Goal: Task Accomplishment & Management: Complete application form

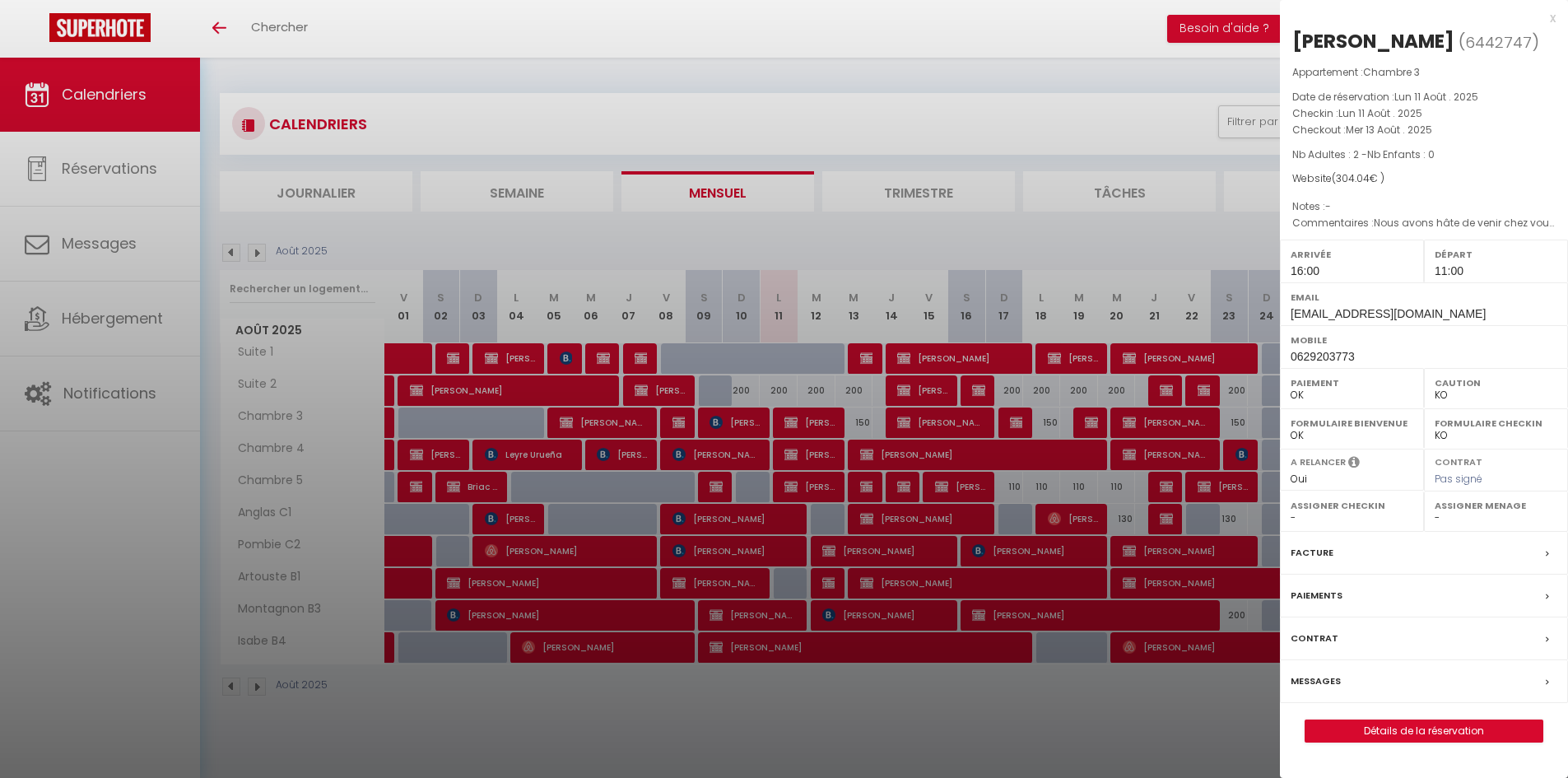
select select "KO"
select select "0"
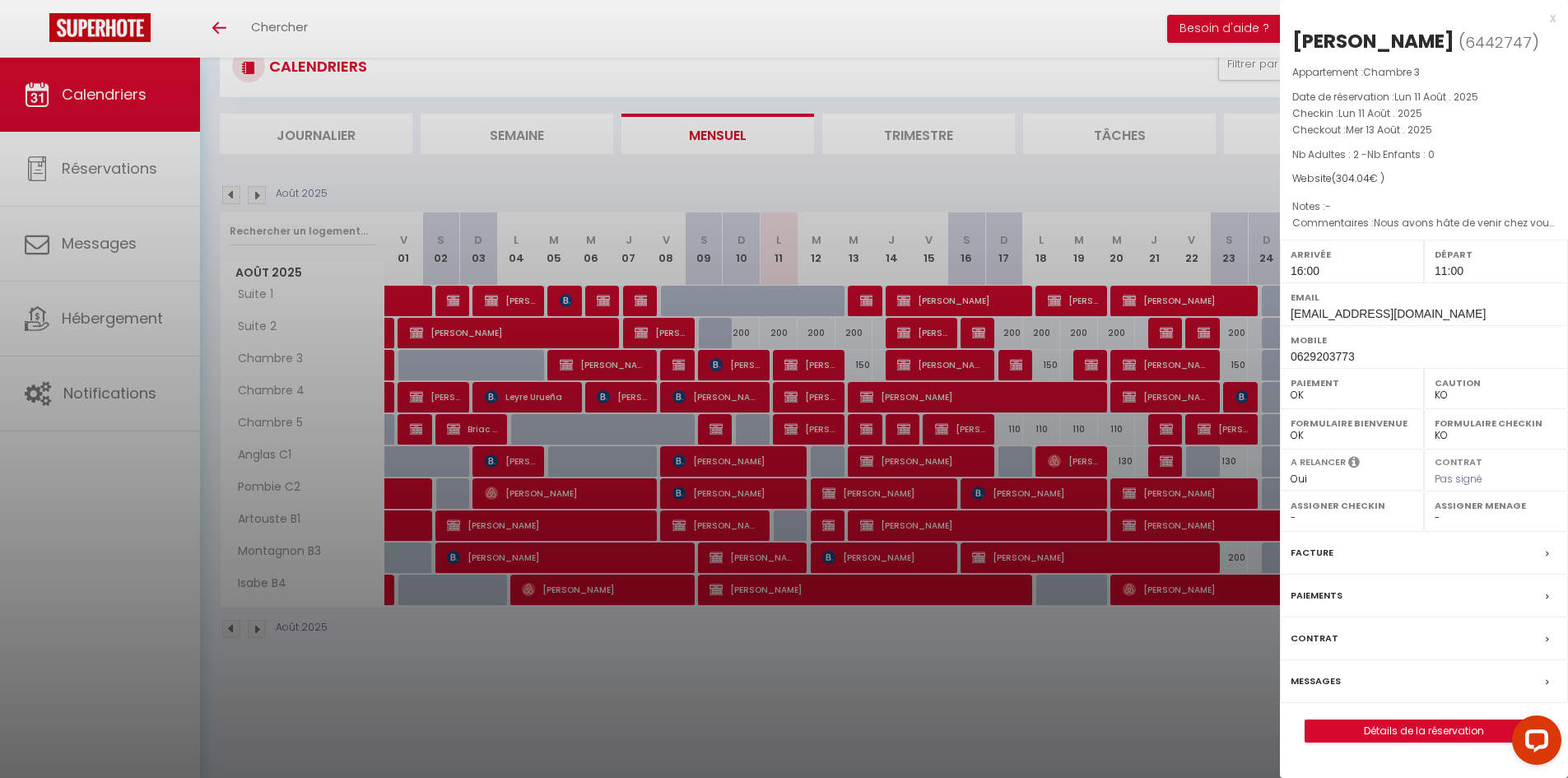
click at [1539, 12] on div "x" at bounding box center [1418, 17] width 276 height 20
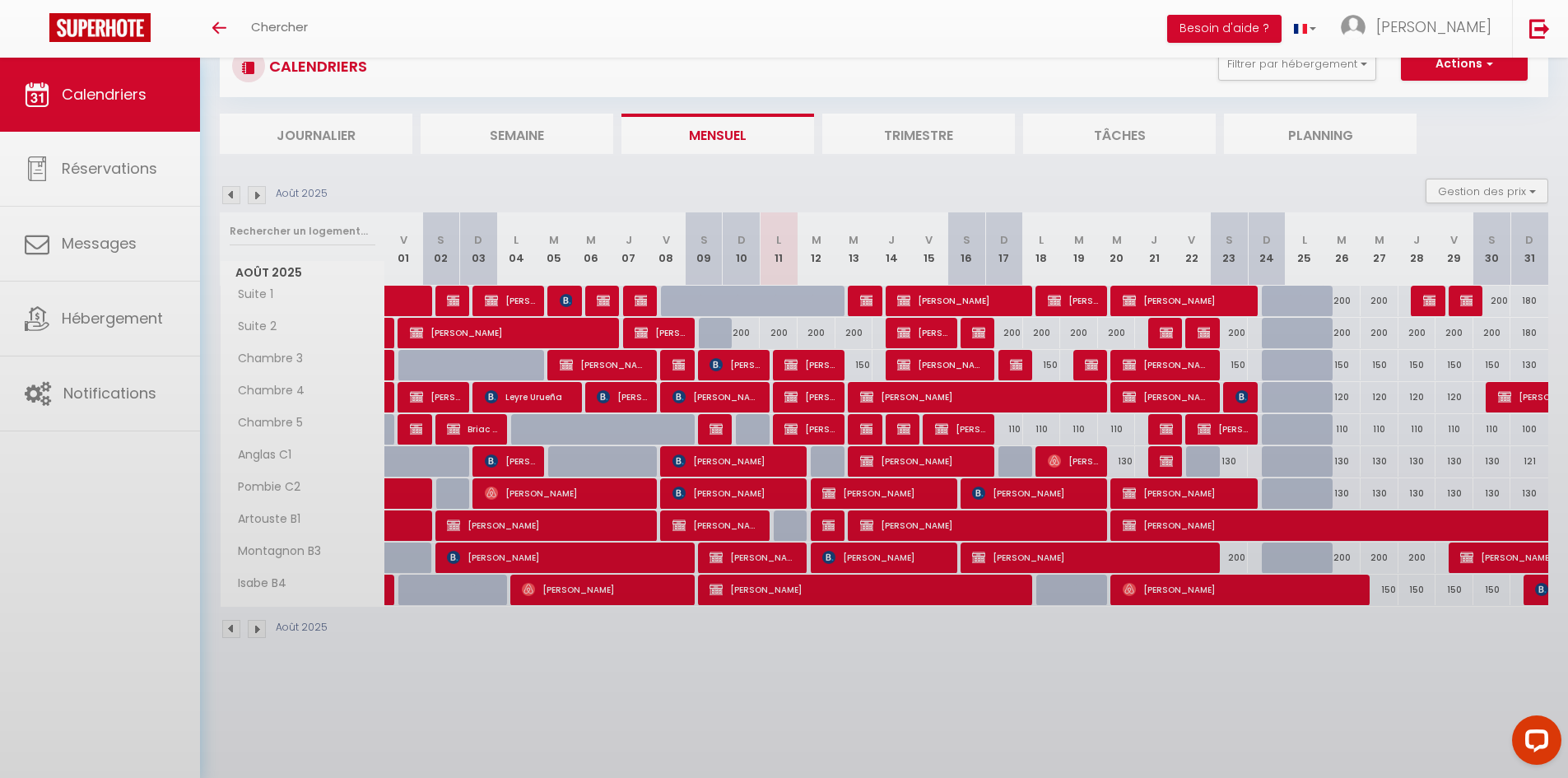
click at [1546, 16] on div at bounding box center [784, 389] width 1568 height 778
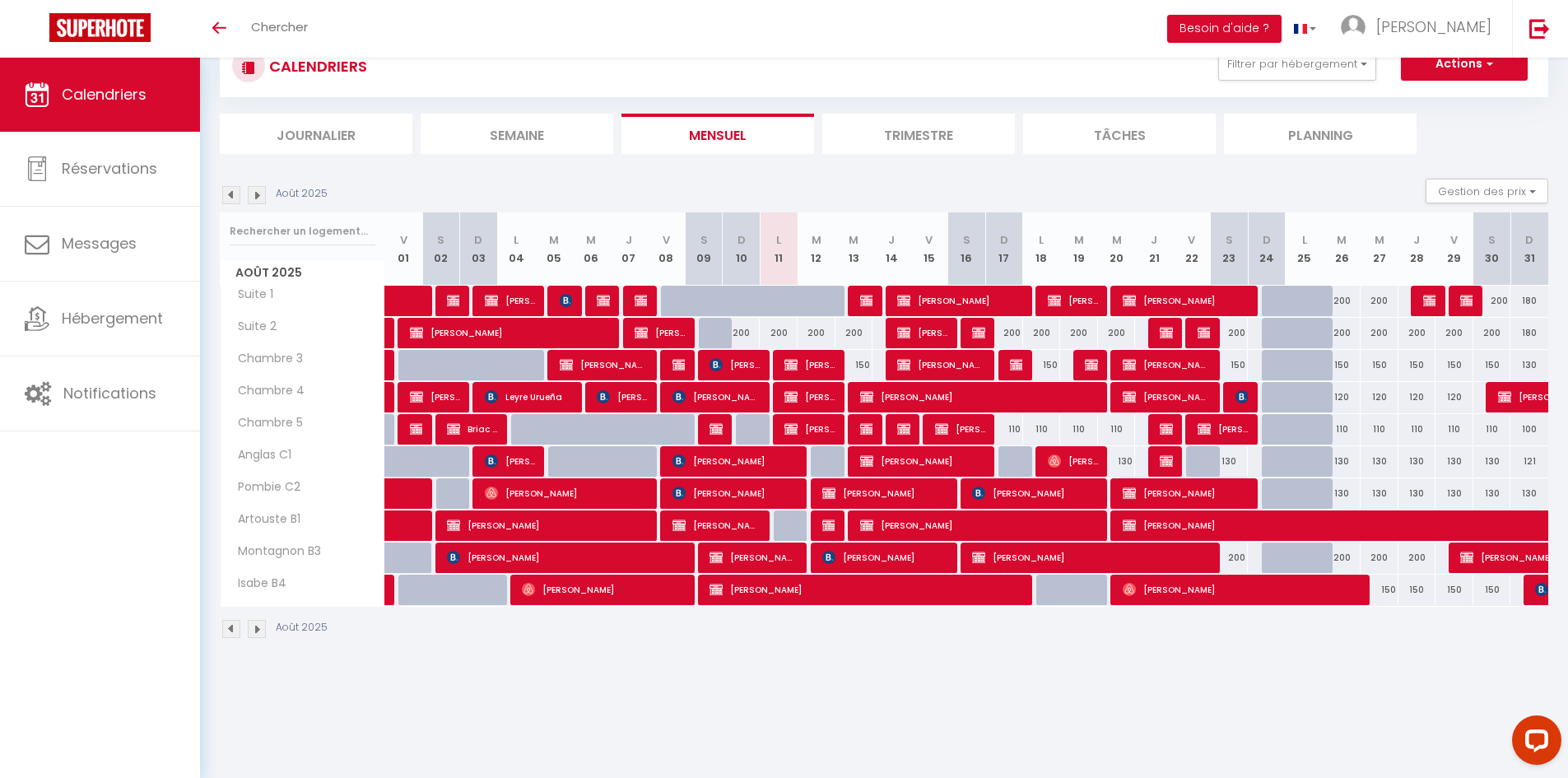
click at [792, 332] on div "200" at bounding box center [779, 332] width 38 height 30
type input "200"
type input "Lun 11 Août 2025"
type input "[DATE] Août 2025"
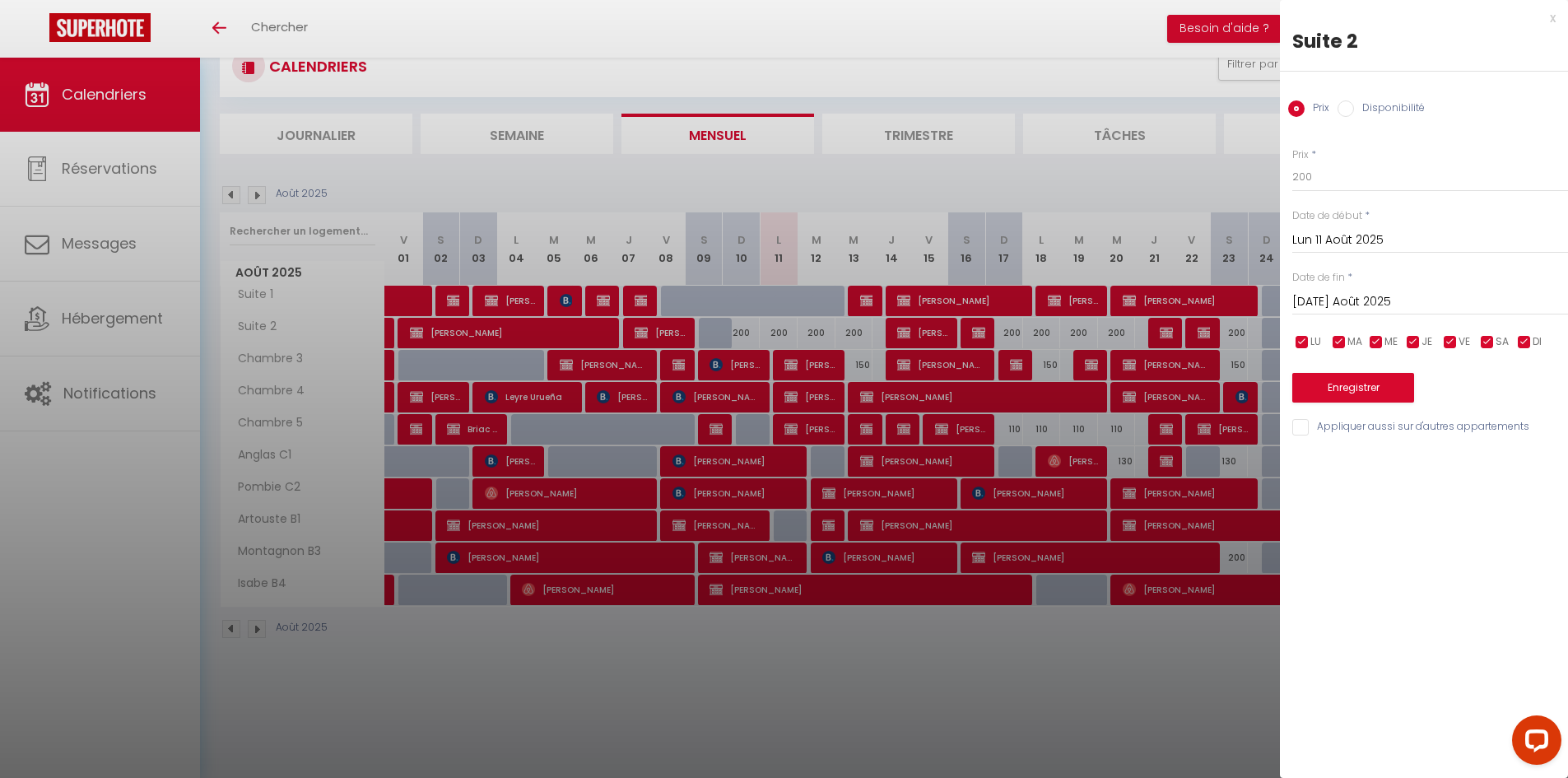
click at [1343, 110] on input "Disponibilité" at bounding box center [1345, 108] width 17 height 17
radio input "true"
radio input "false"
click at [1350, 167] on select "Disponible Indisponible" at bounding box center [1430, 177] width 276 height 31
select select "0"
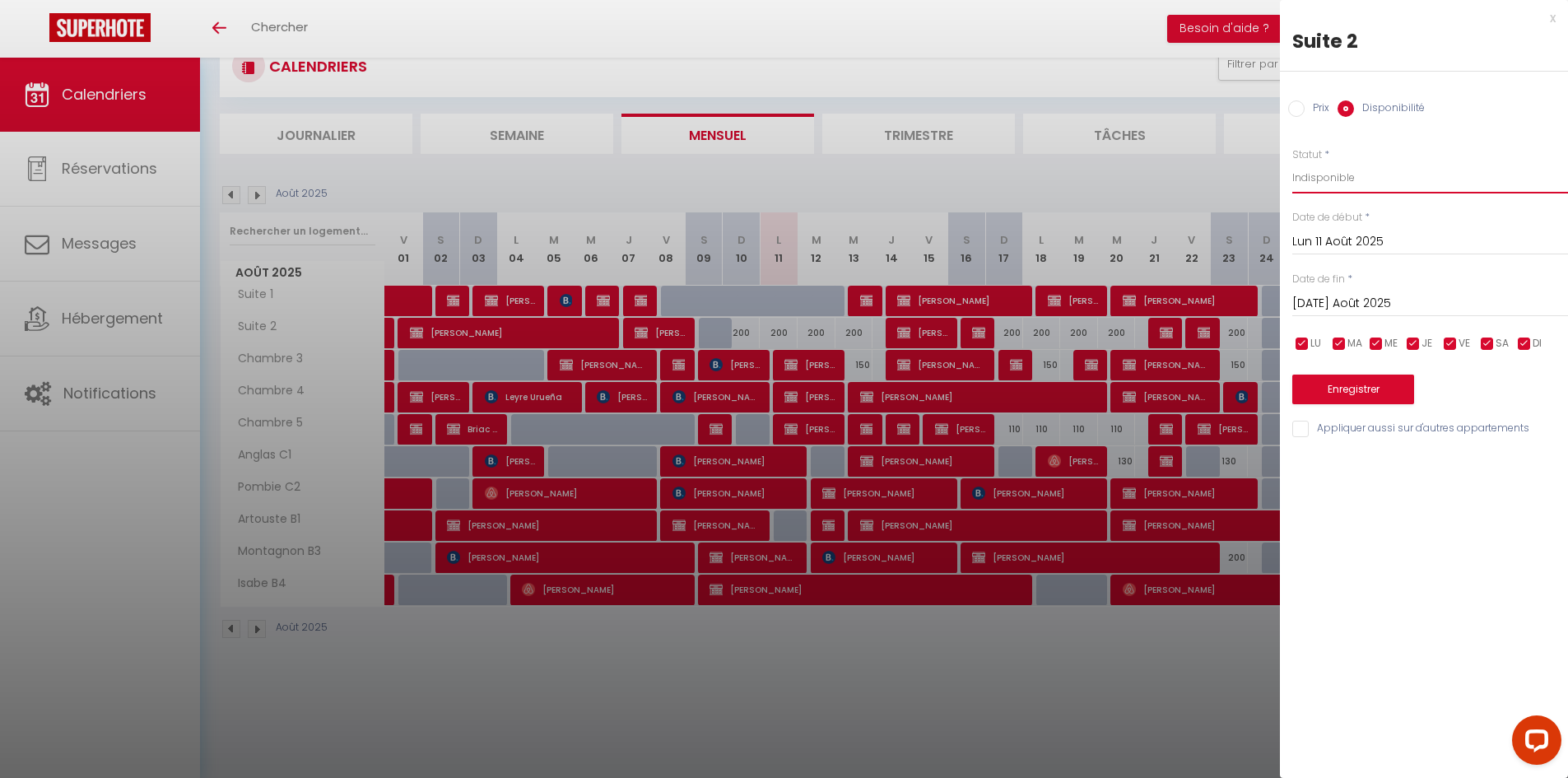
click at [1292, 162] on select "Disponible Indisponible" at bounding box center [1430, 177] width 276 height 31
drag, startPoint x: 1310, startPoint y: 409, endPoint x: 1305, endPoint y: 388, distance: 21.6
click at [1307, 403] on div "Prix * 200 Statut * Disponible Indisponible Date de début * Lun 11 Août 2025 < …" at bounding box center [1424, 283] width 288 height 313
click at [1305, 388] on button "Enregistrer" at bounding box center [1353, 389] width 122 height 30
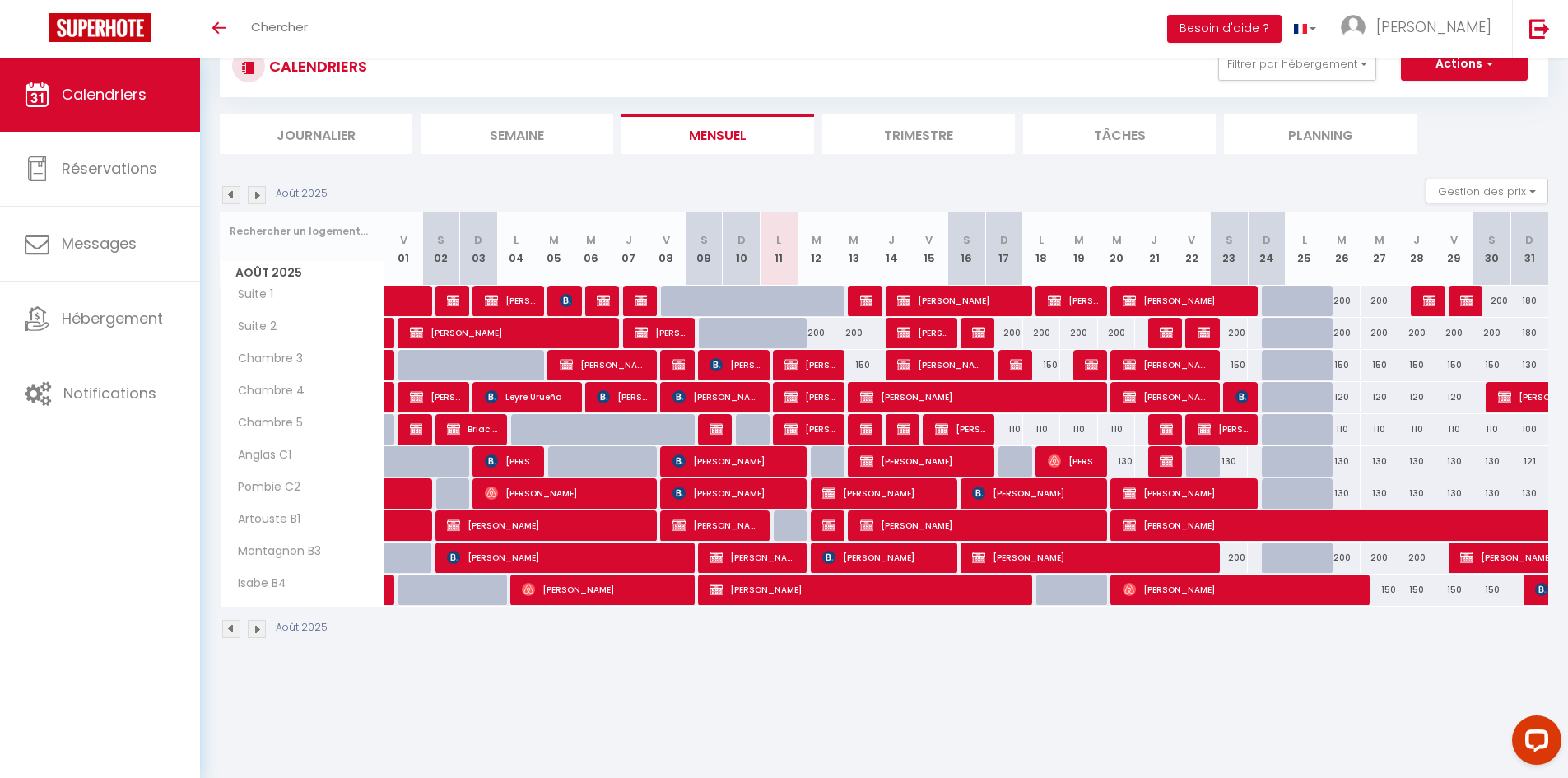
click at [787, 323] on div at bounding box center [779, 333] width 38 height 31
select select "1"
type input "Lun 11 Août 2025"
type input "[DATE] Août 2025"
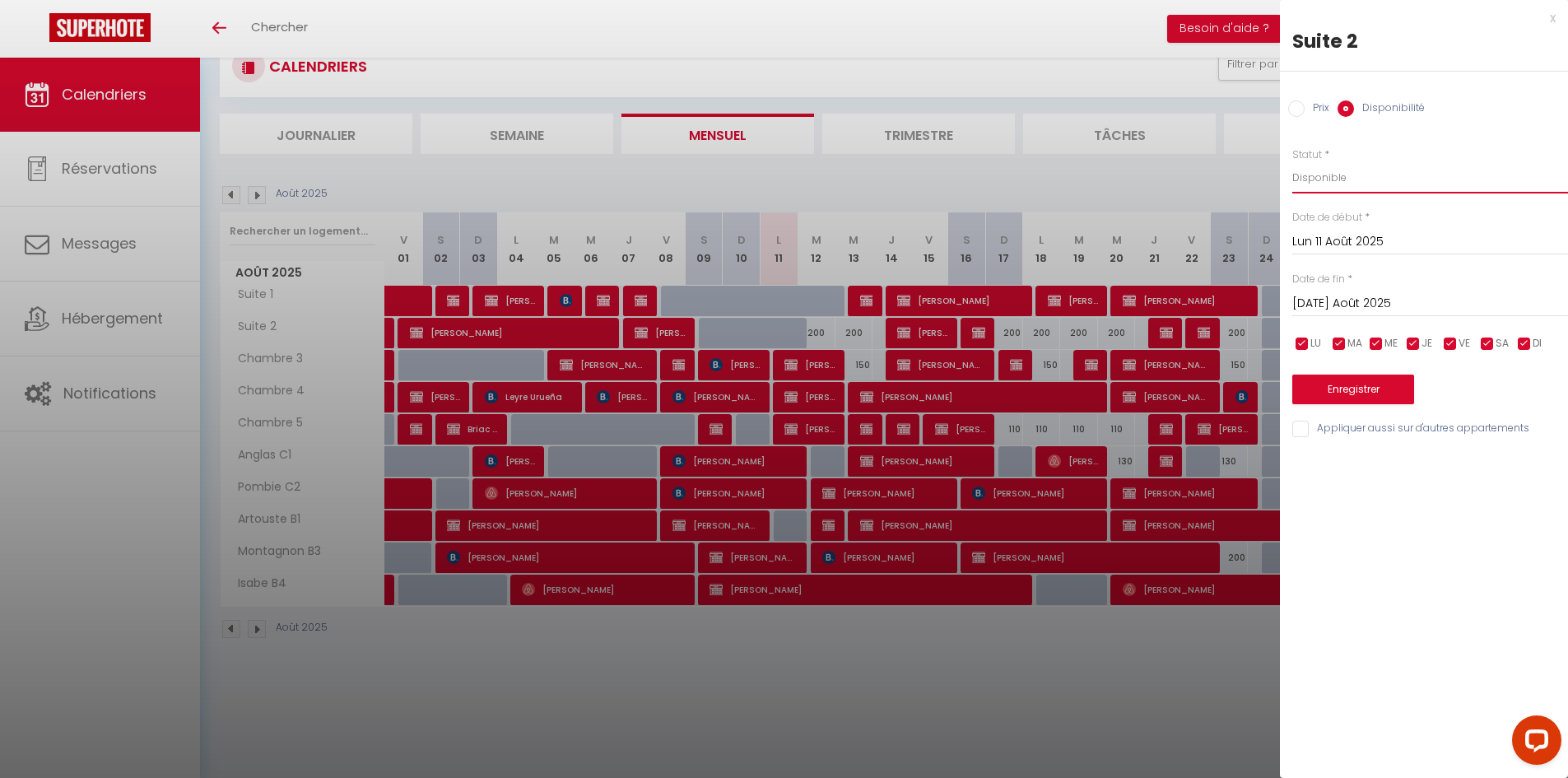
click at [1429, 179] on select "Disponible Indisponible" at bounding box center [1430, 177] width 276 height 31
click at [1292, 162] on select "Disponible Indisponible" at bounding box center [1430, 177] width 276 height 31
click at [1347, 380] on button "Enregistrer" at bounding box center [1353, 389] width 122 height 30
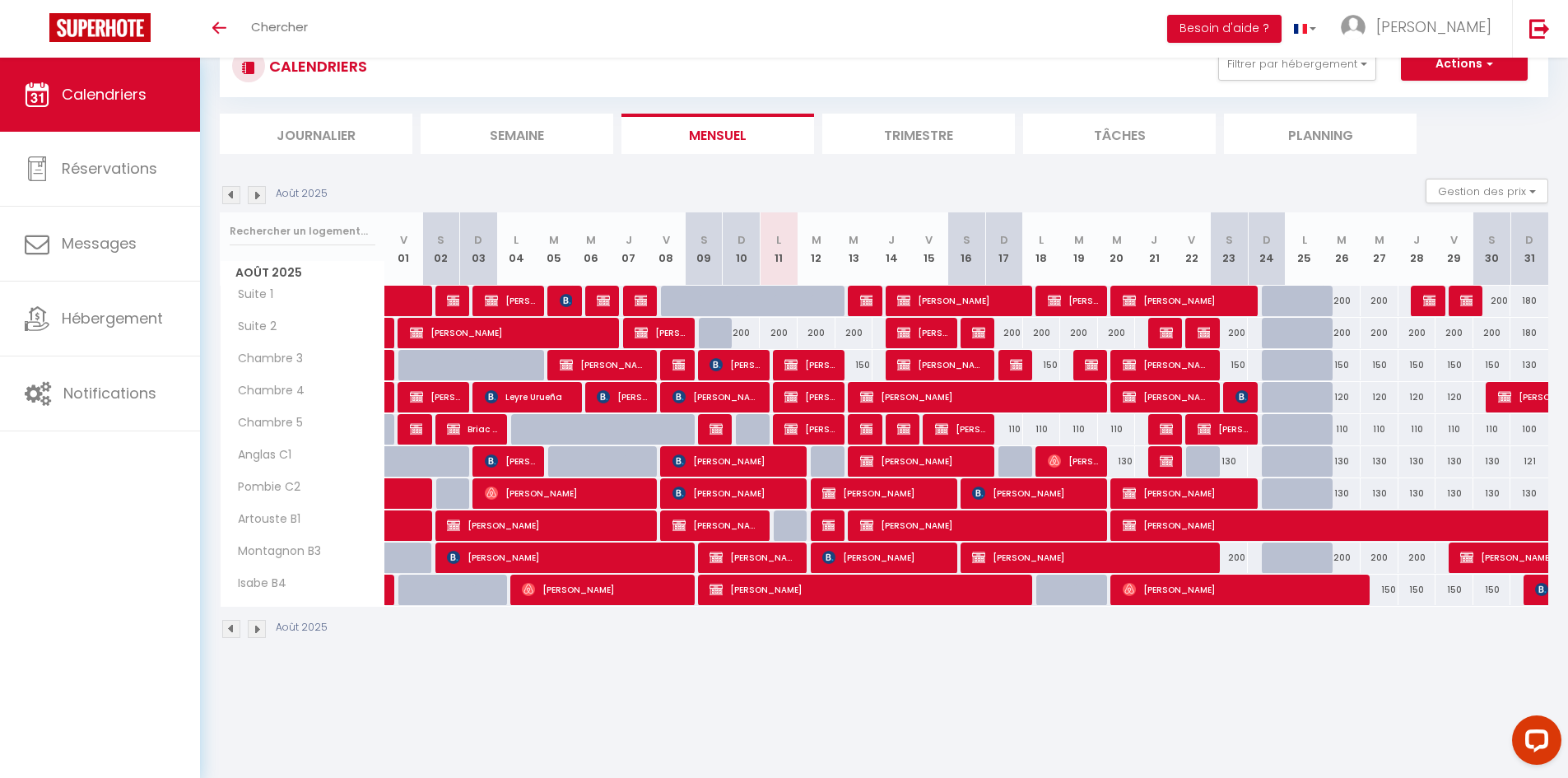
click at [778, 332] on div "200" at bounding box center [779, 332] width 38 height 30
select select "1"
type input "Lun 11 Août 2025"
type input "[DATE] Août 2025"
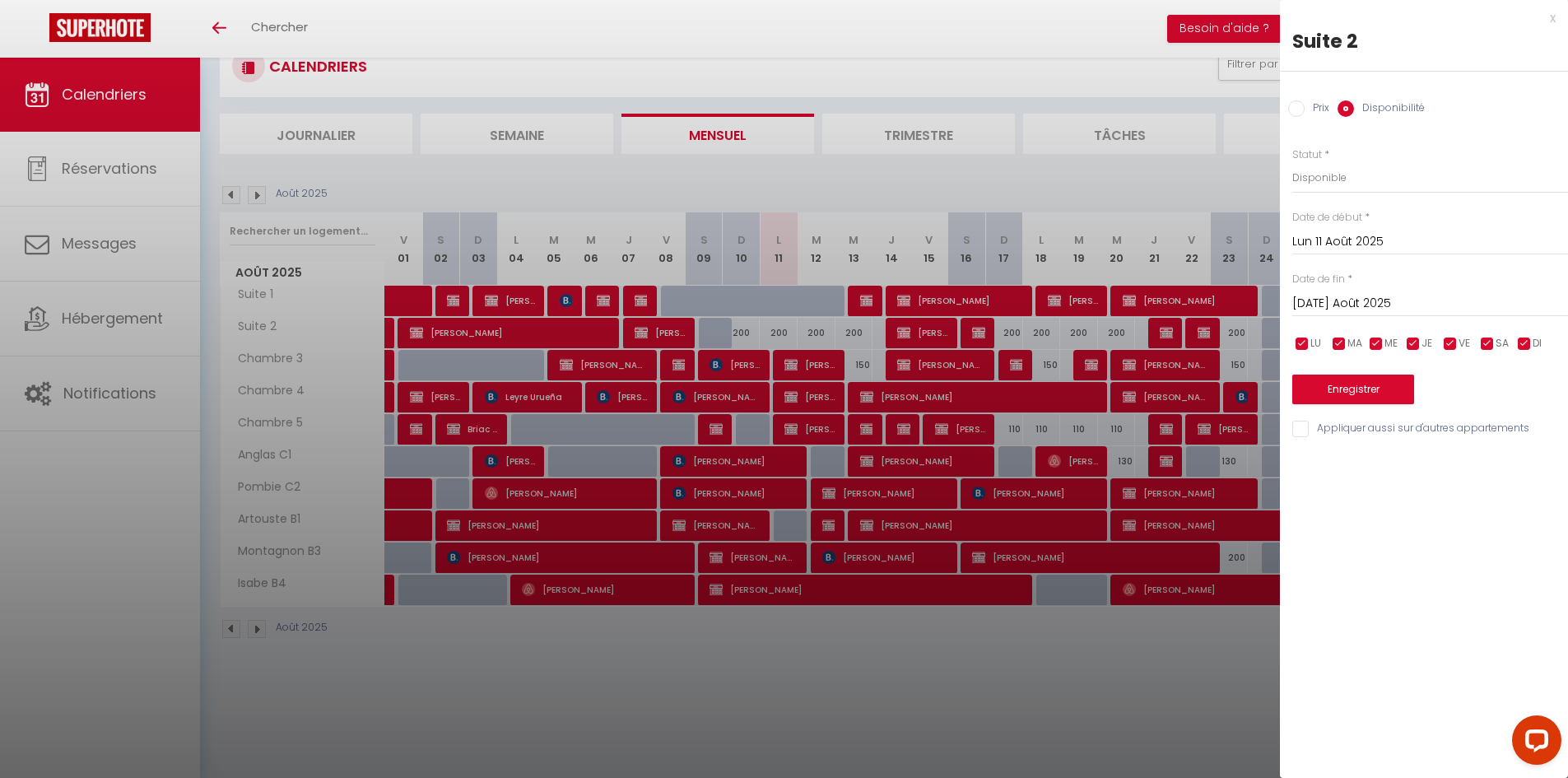
click at [1549, 20] on div "x" at bounding box center [1418, 17] width 276 height 20
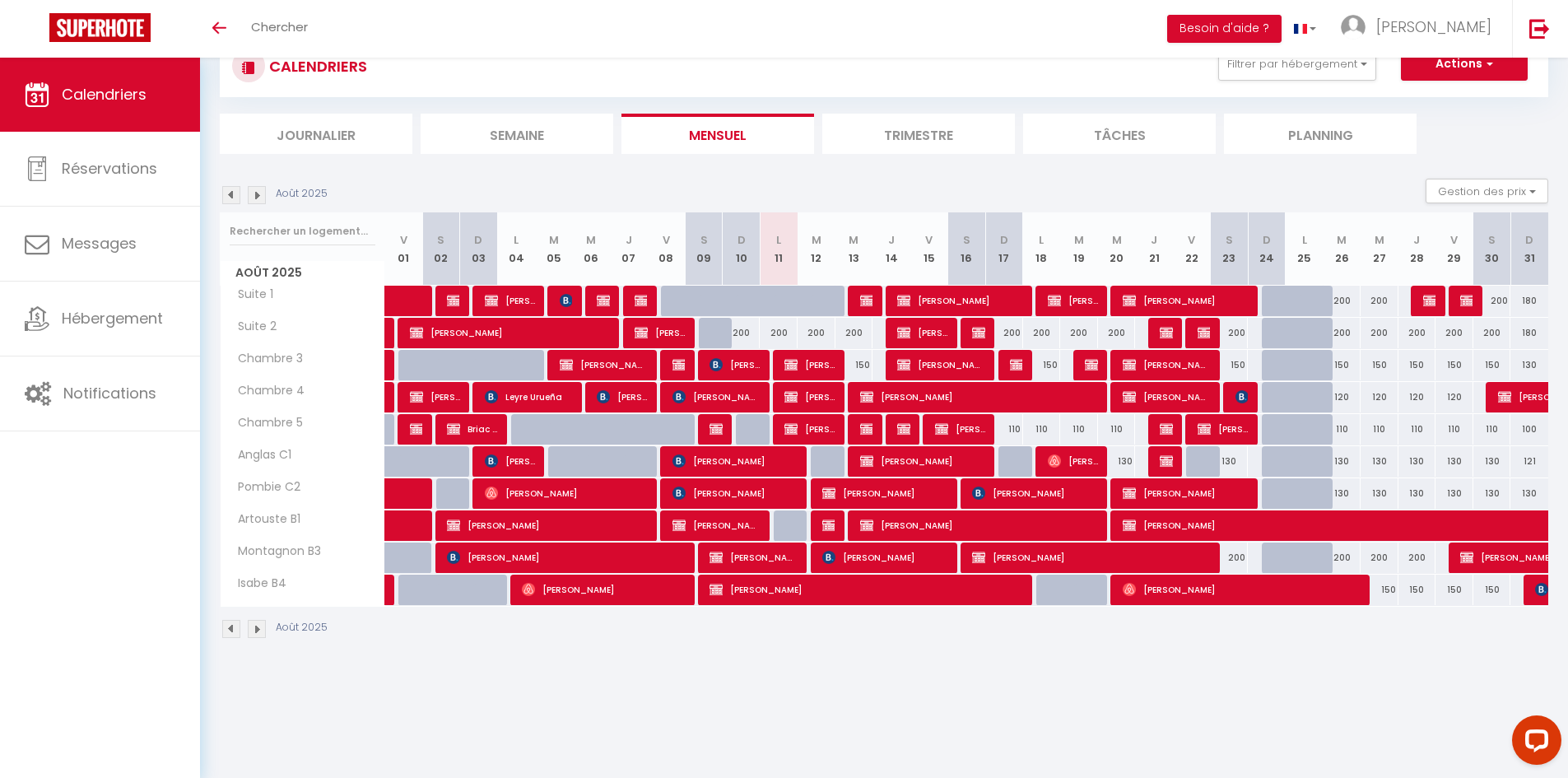
click at [791, 329] on div "200" at bounding box center [779, 332] width 38 height 30
select select "1"
type input "Lun 11 Août 2025"
type input "[DATE] Août 2025"
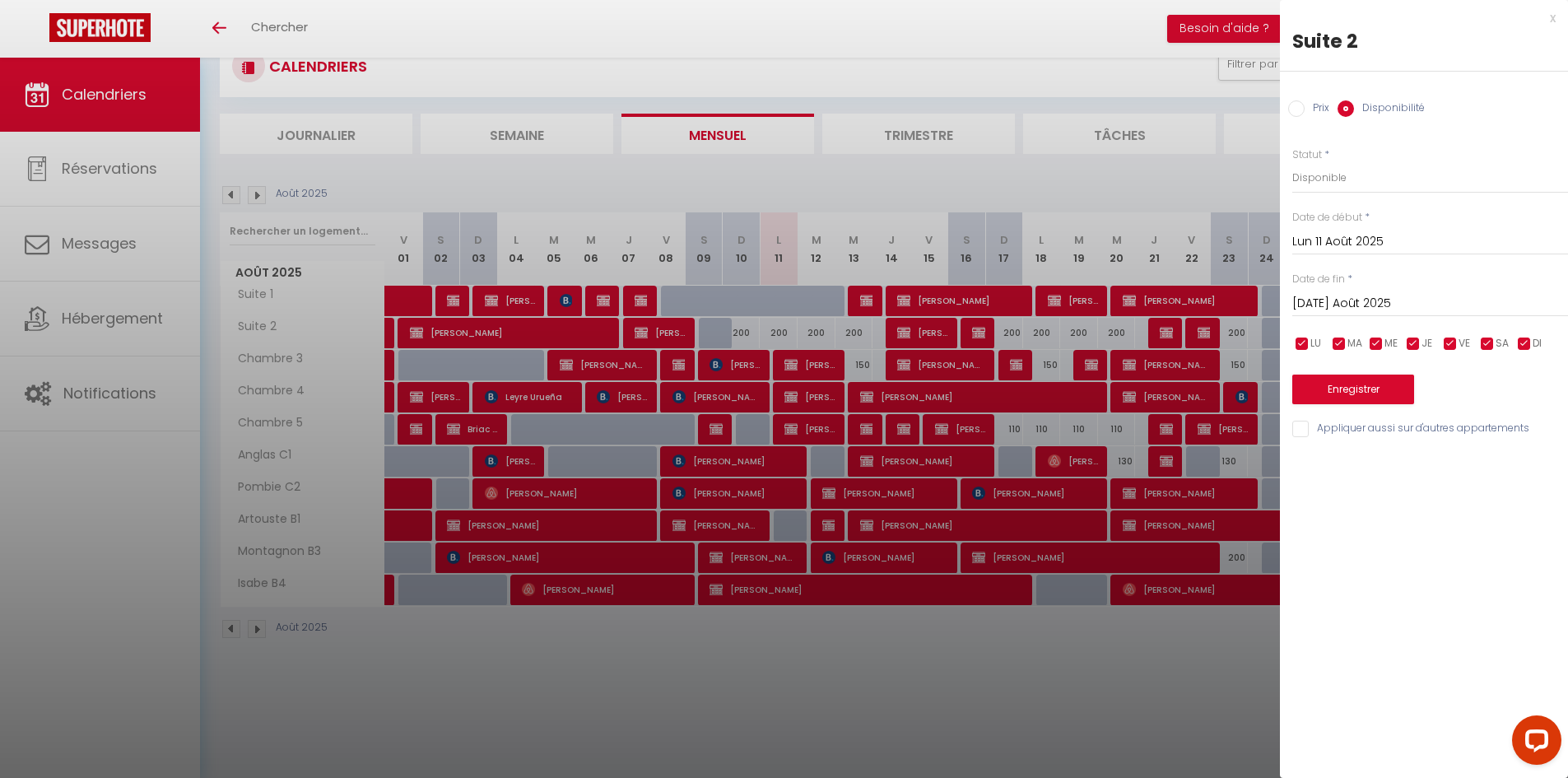
click at [1548, 17] on div "x" at bounding box center [1418, 17] width 276 height 20
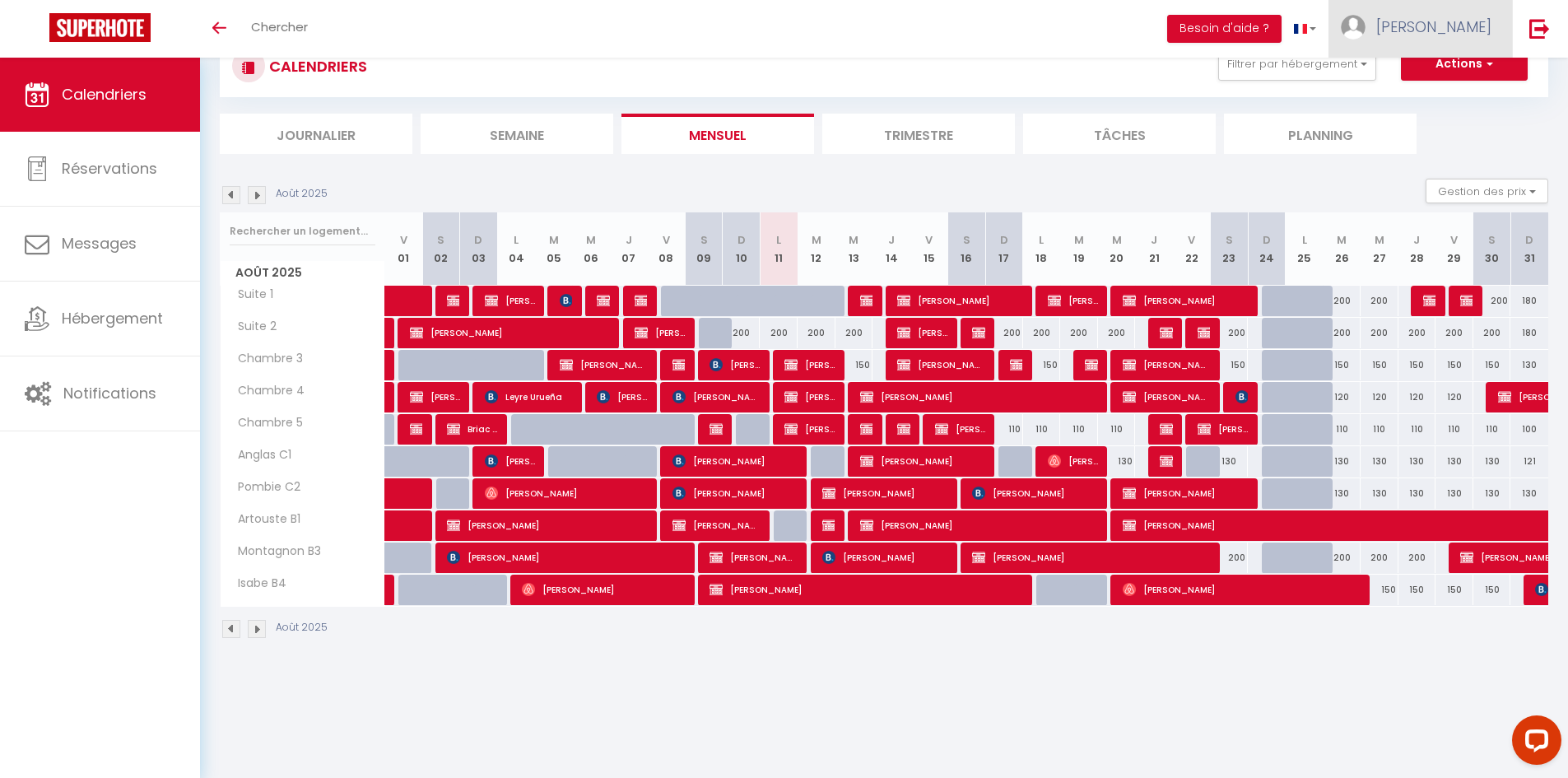
click at [1465, 56] on link "[PERSON_NAME]" at bounding box center [1420, 29] width 183 height 57
click at [1523, 104] on div "CALENDRIERS Filtrer par hébergement Chambres d'hôtes Suite 1 Suite 2 Chambre 3 …" at bounding box center [884, 95] width 1329 height 118
click at [1485, 70] on span "button" at bounding box center [1487, 63] width 10 height 17
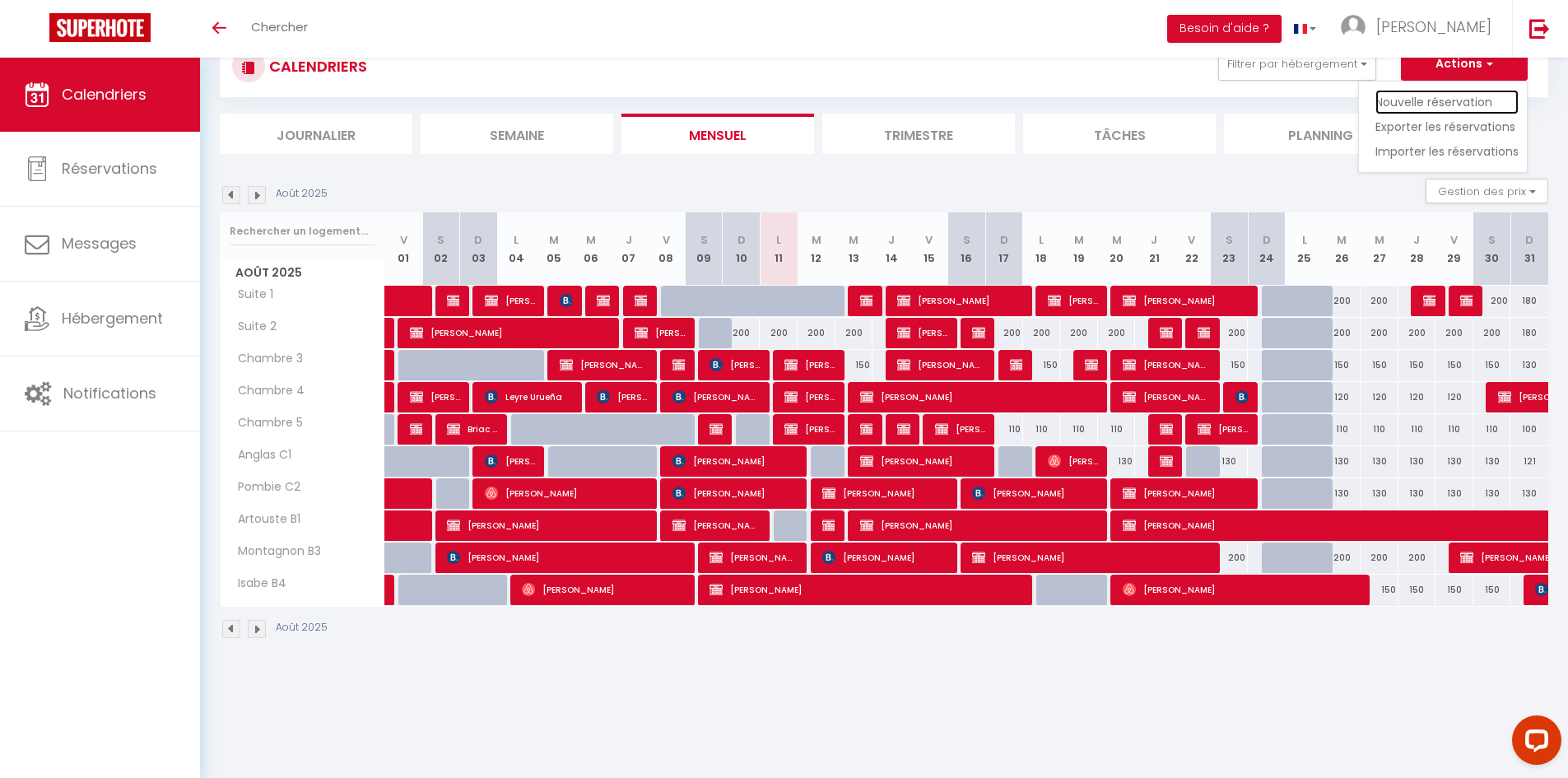
click at [1439, 106] on link "Nouvelle réservation" at bounding box center [1447, 102] width 143 height 24
select select
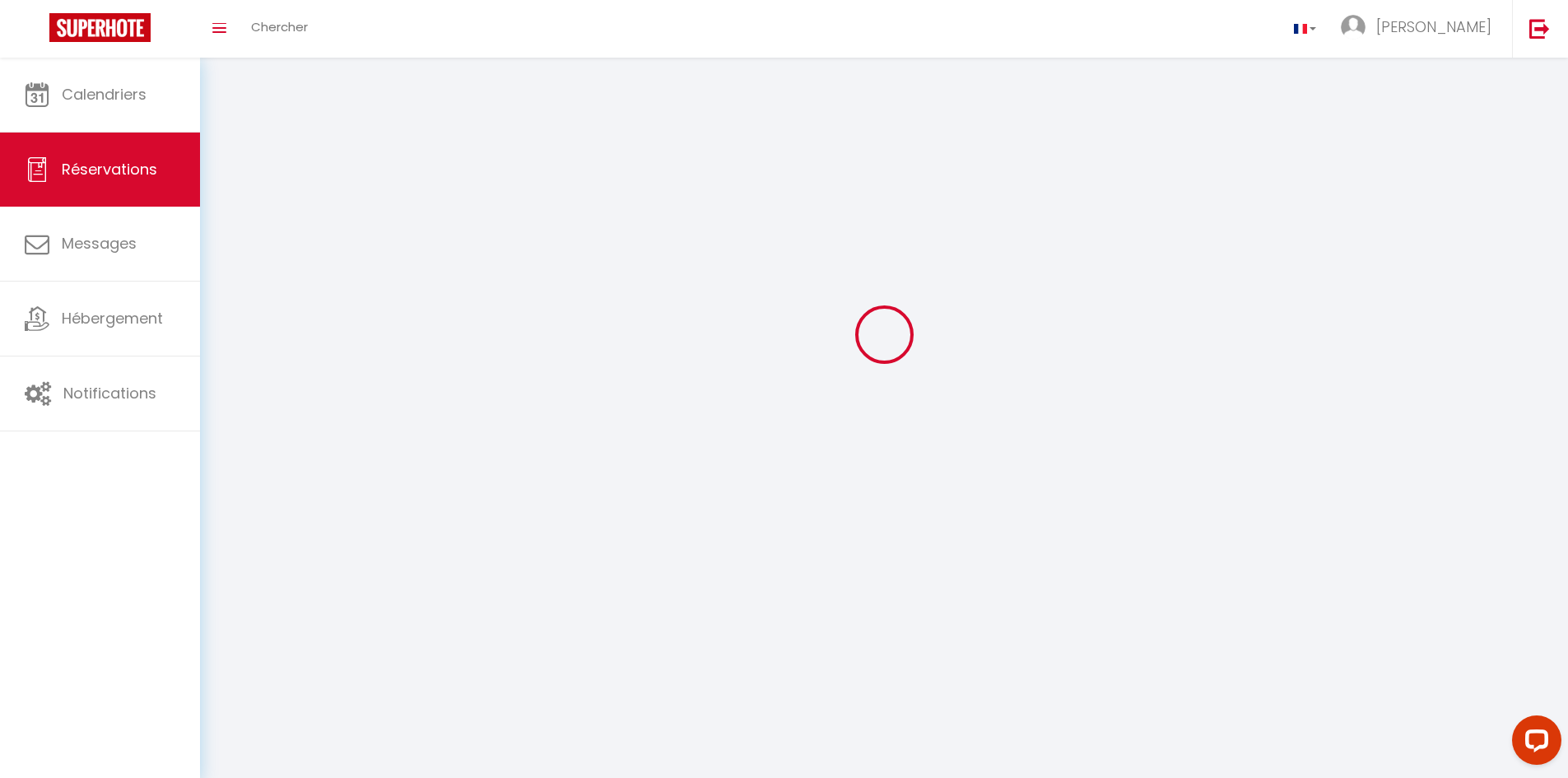
select select
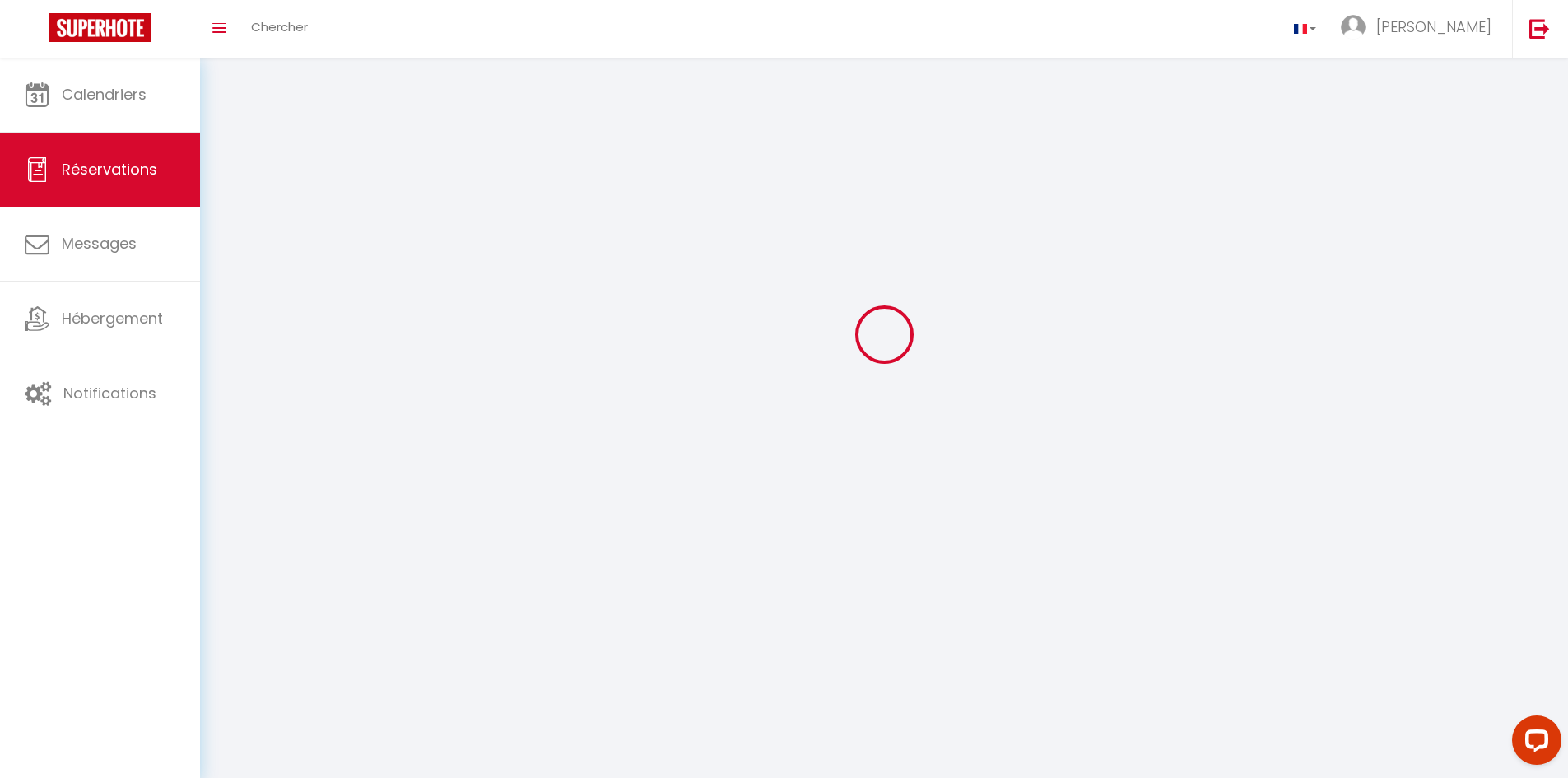
select select
checkbox input "false"
select select
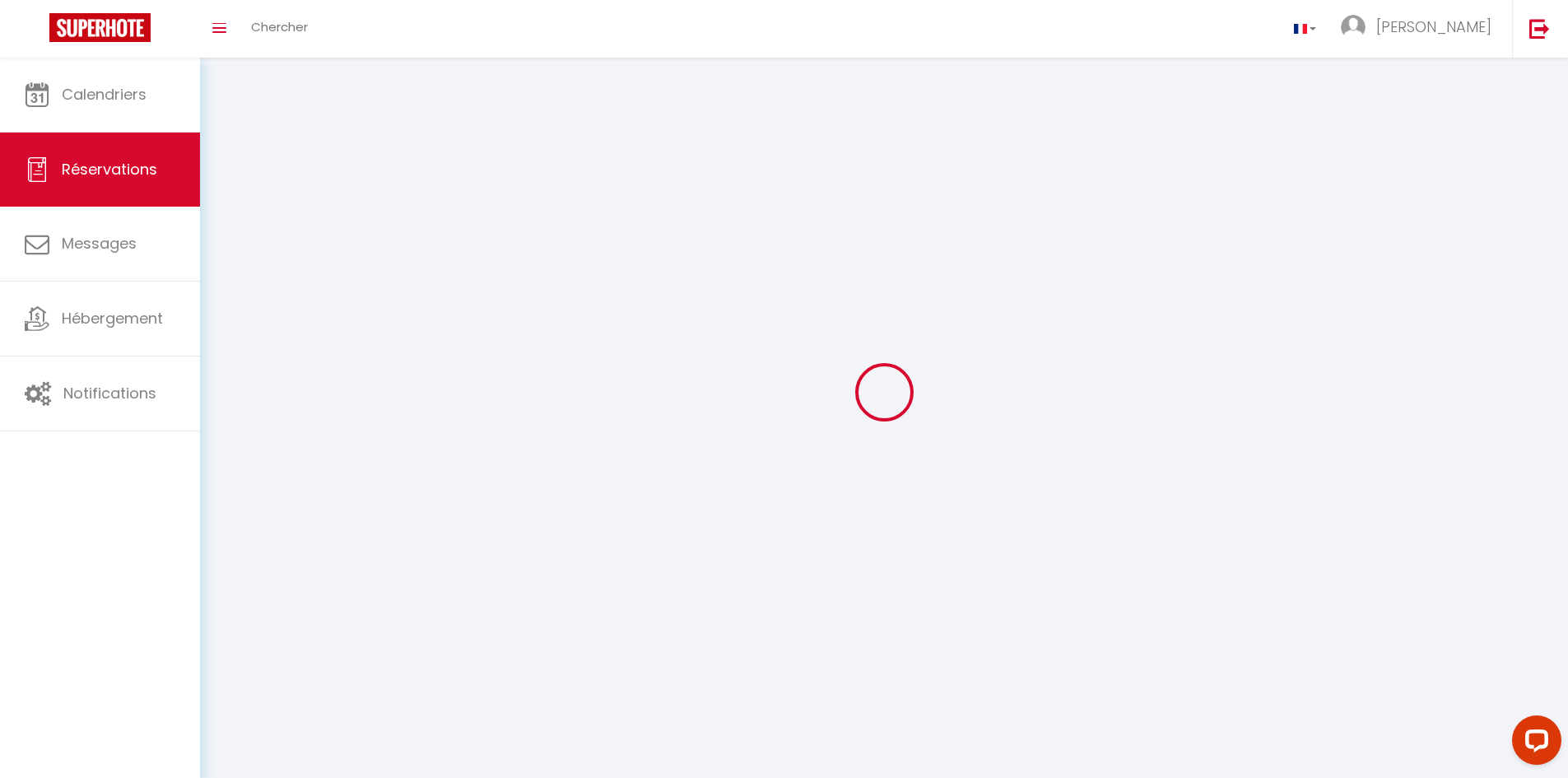
select select
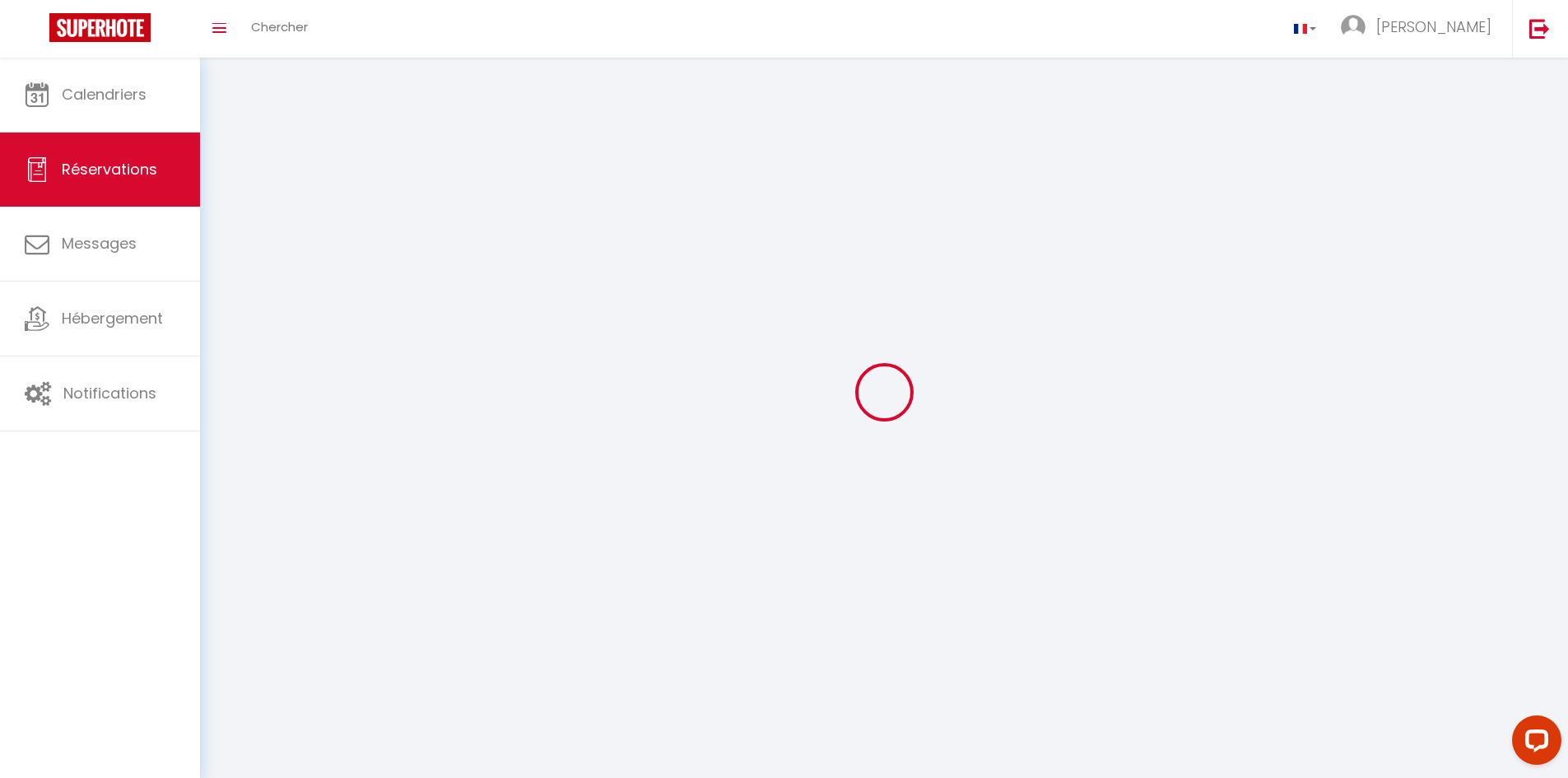
select select
checkbox input "false"
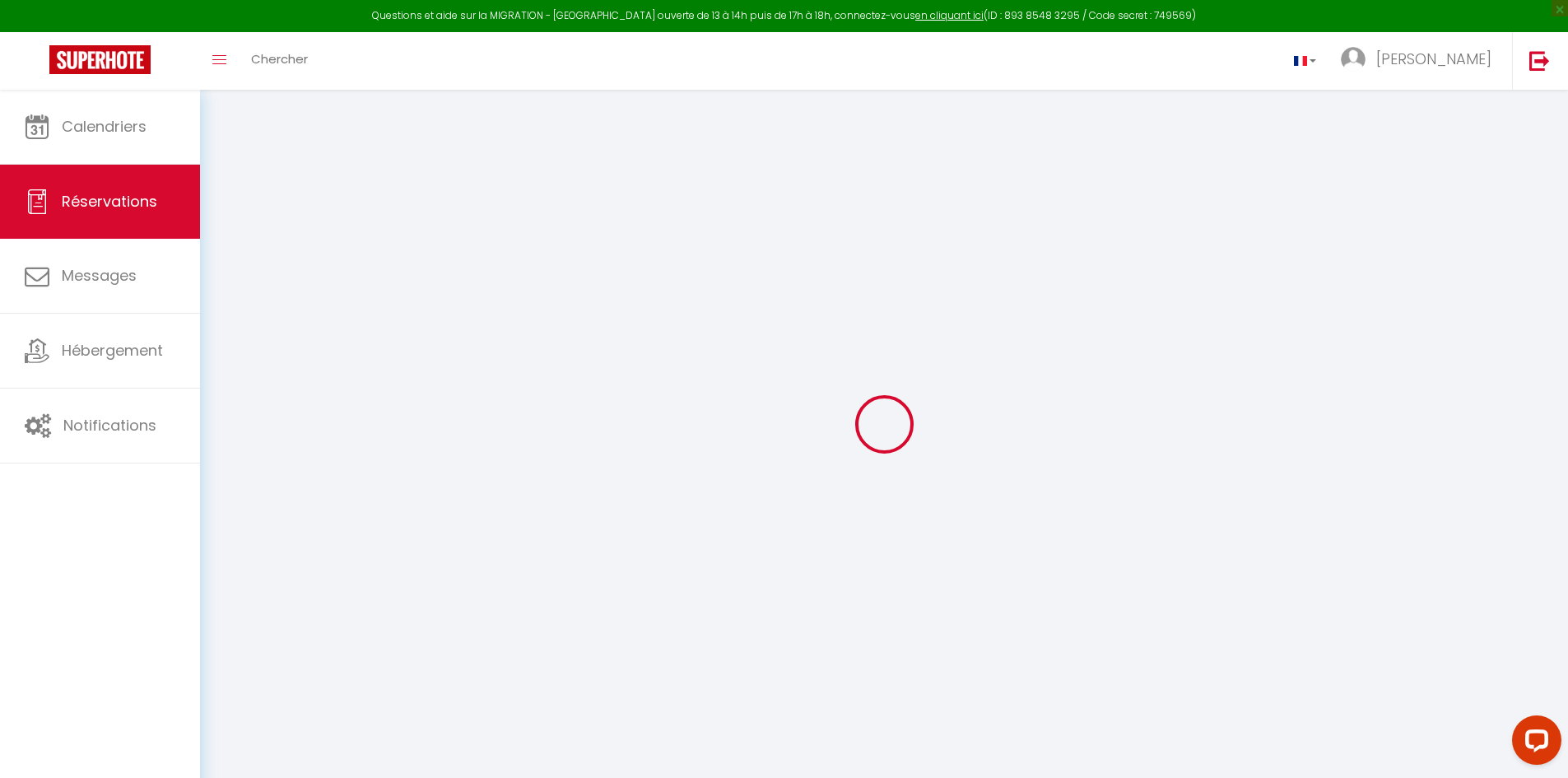
select select
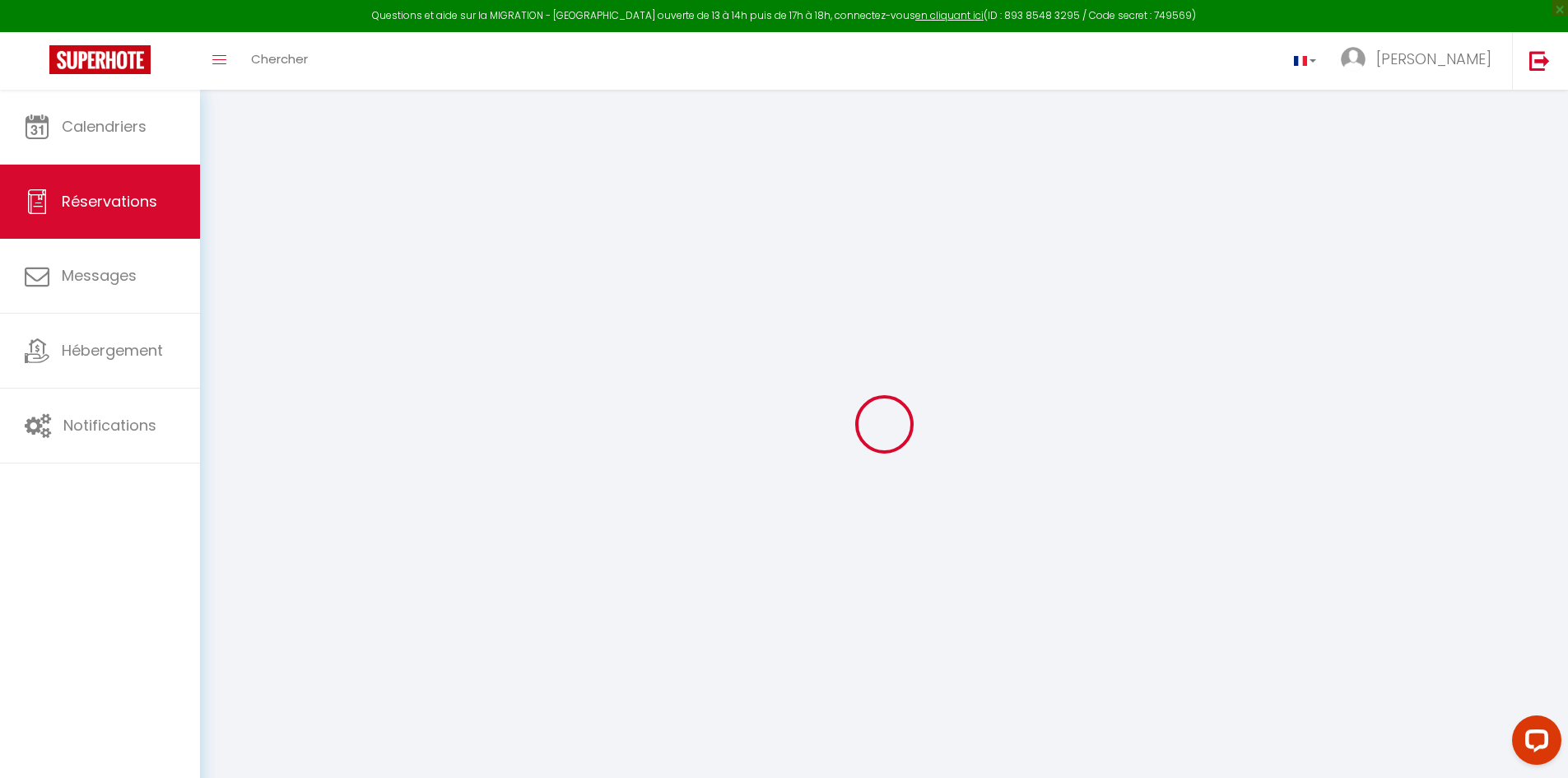
select select
checkbox input "false"
select select
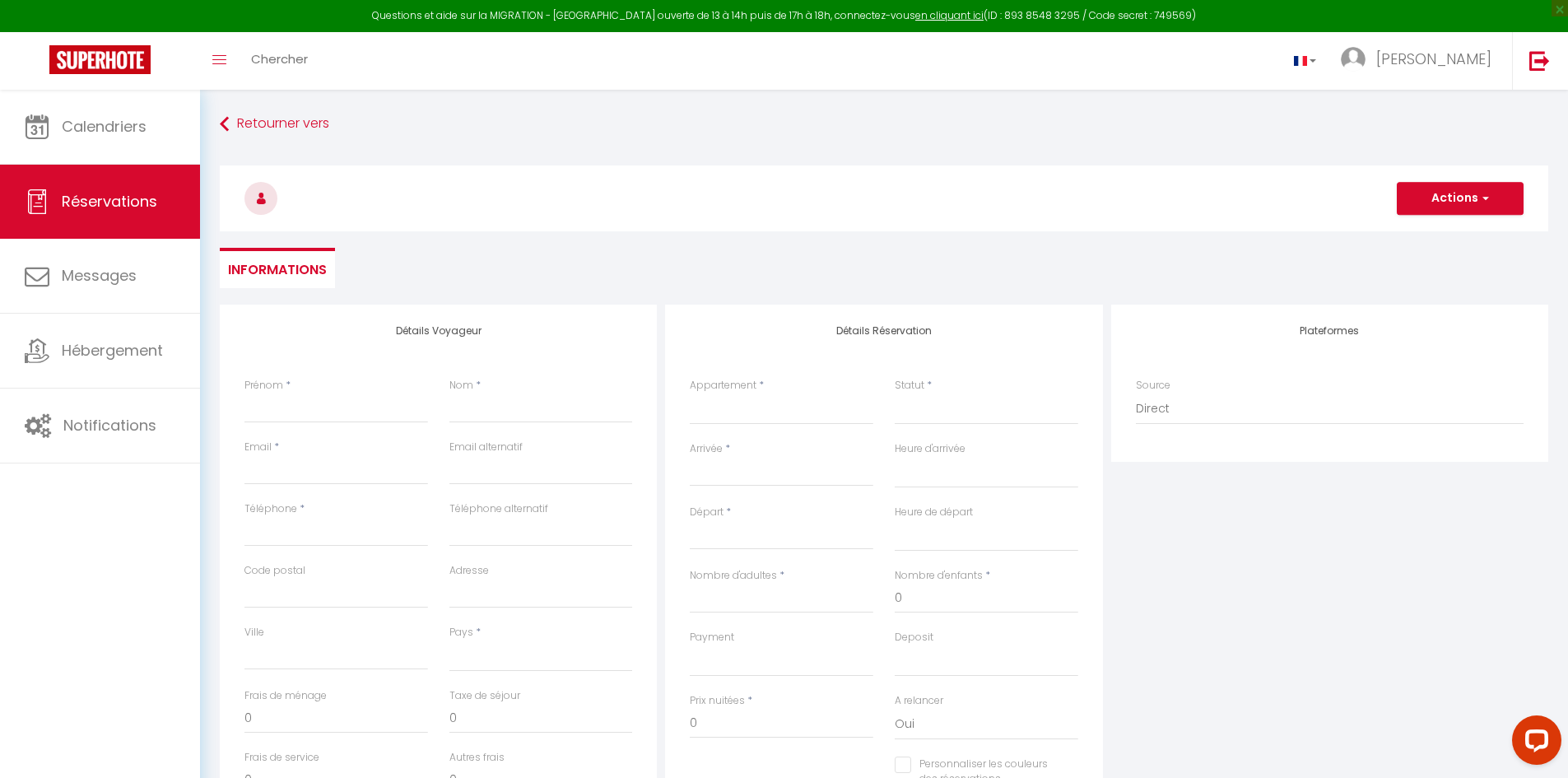
select select
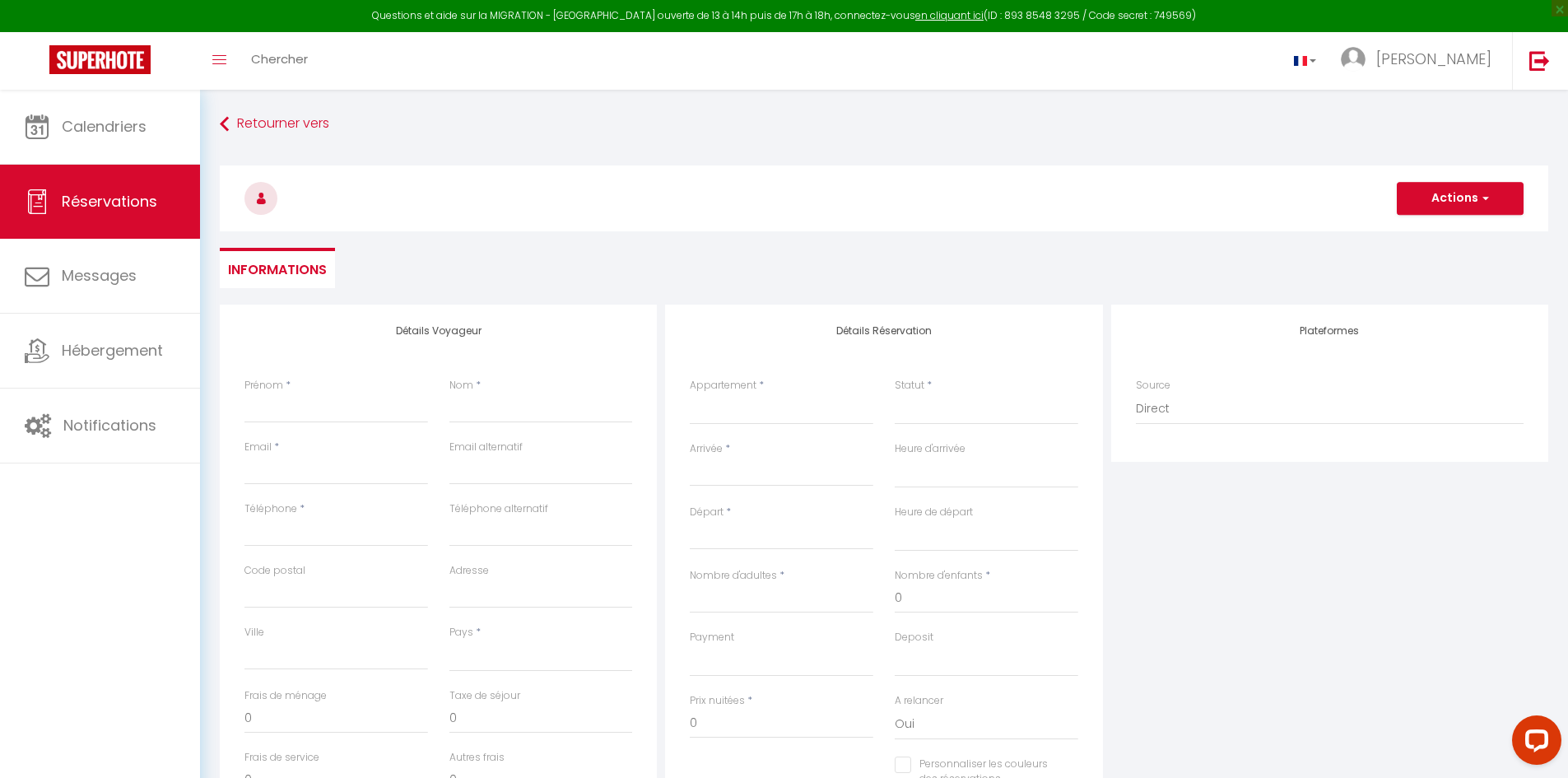
select select
checkbox input "false"
select select
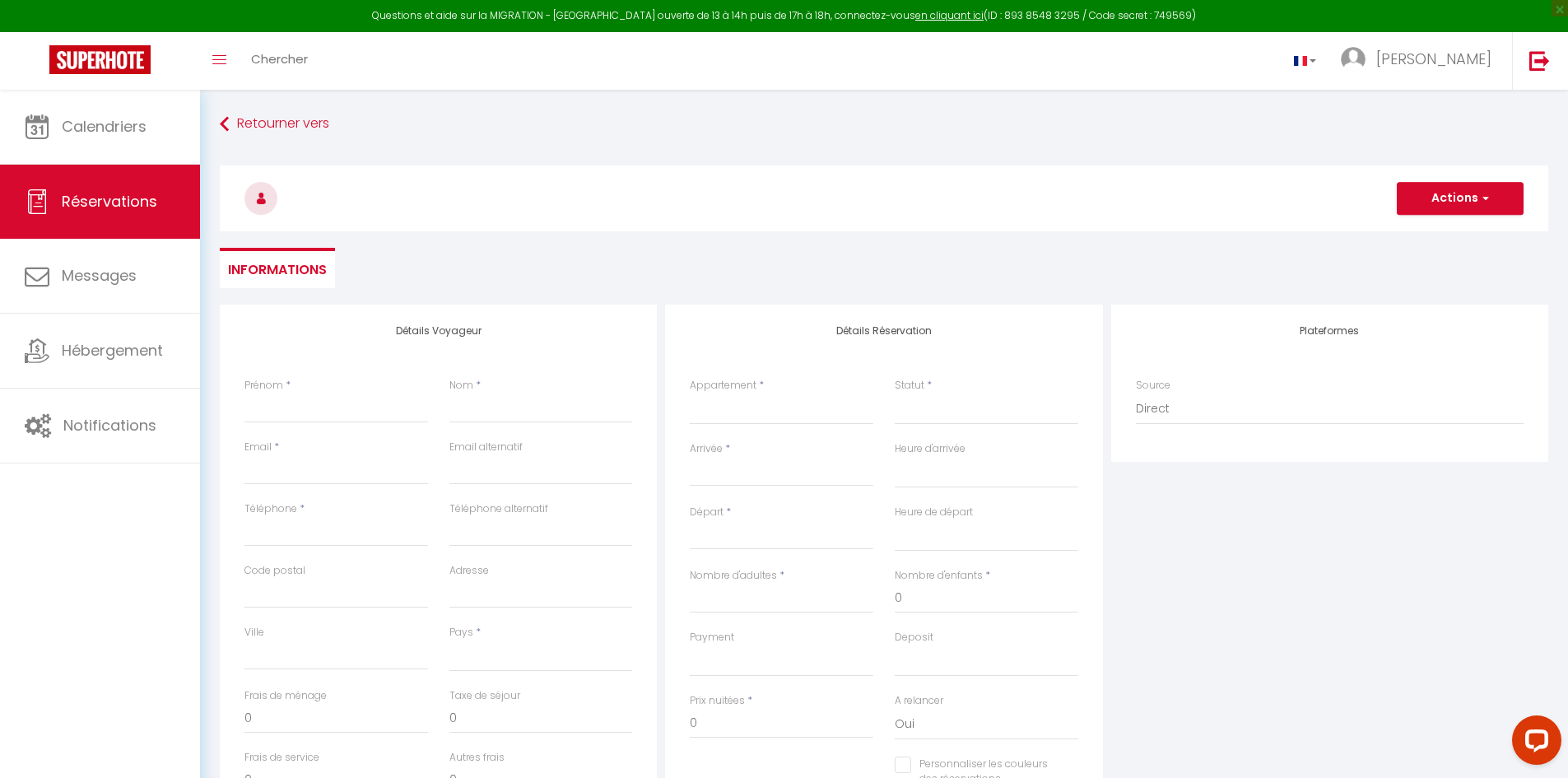
select select
checkbox input "false"
select select
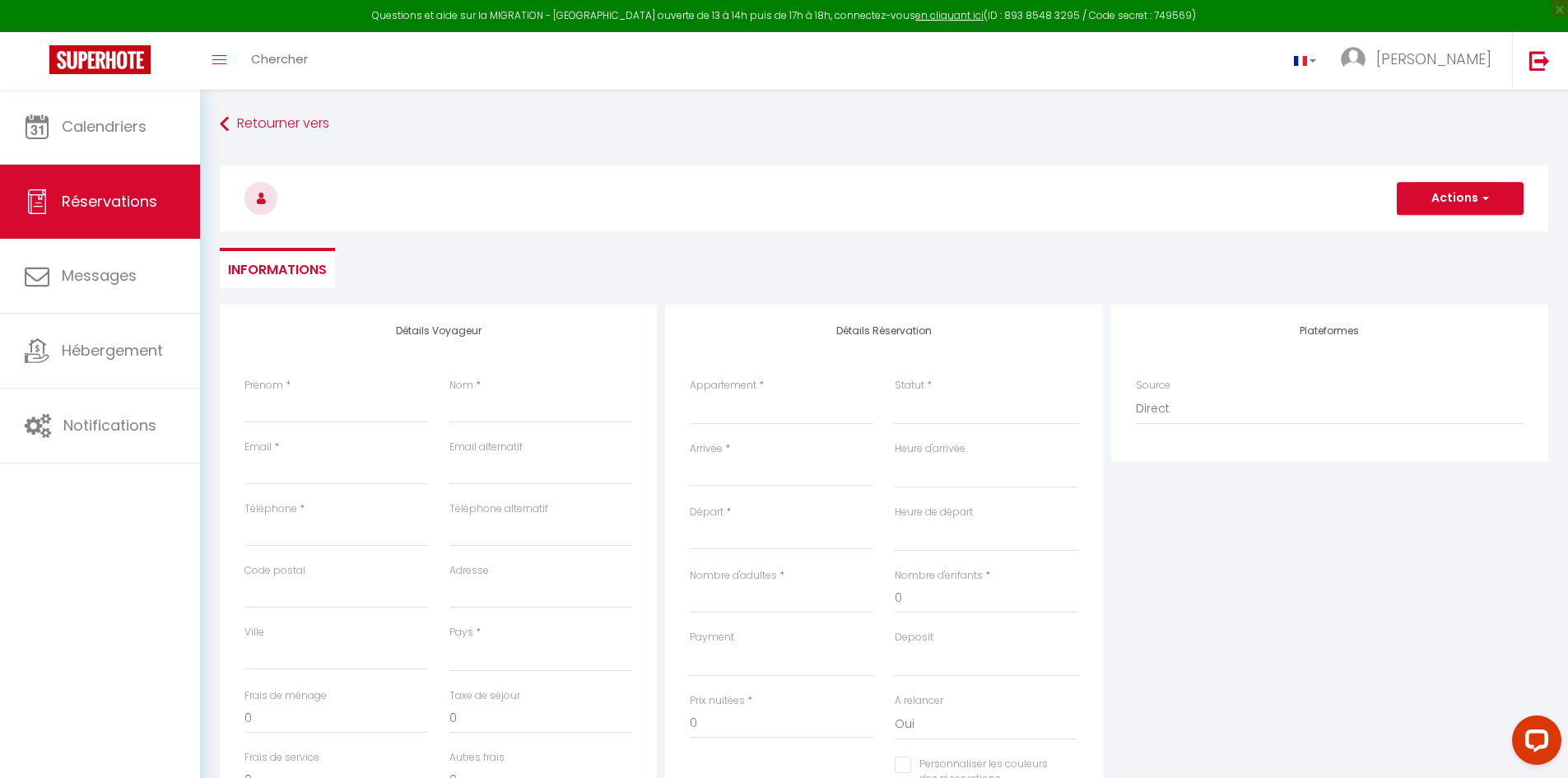
select select
click at [274, 406] on input "Prénom" at bounding box center [336, 409] width 183 height 30
click at [472, 417] on input "Nom" at bounding box center [541, 409] width 183 height 30
type input "D"
select select
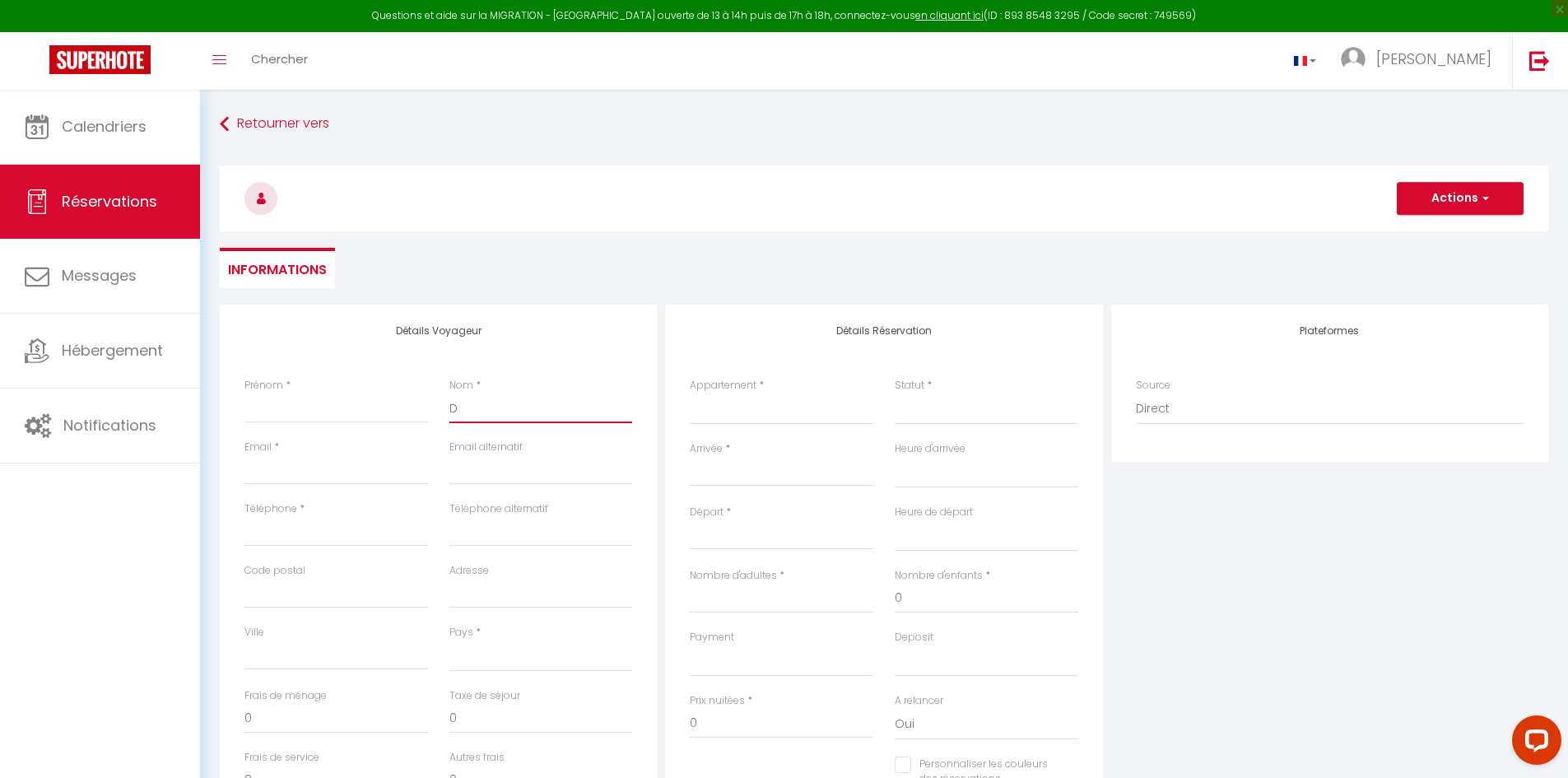
select select
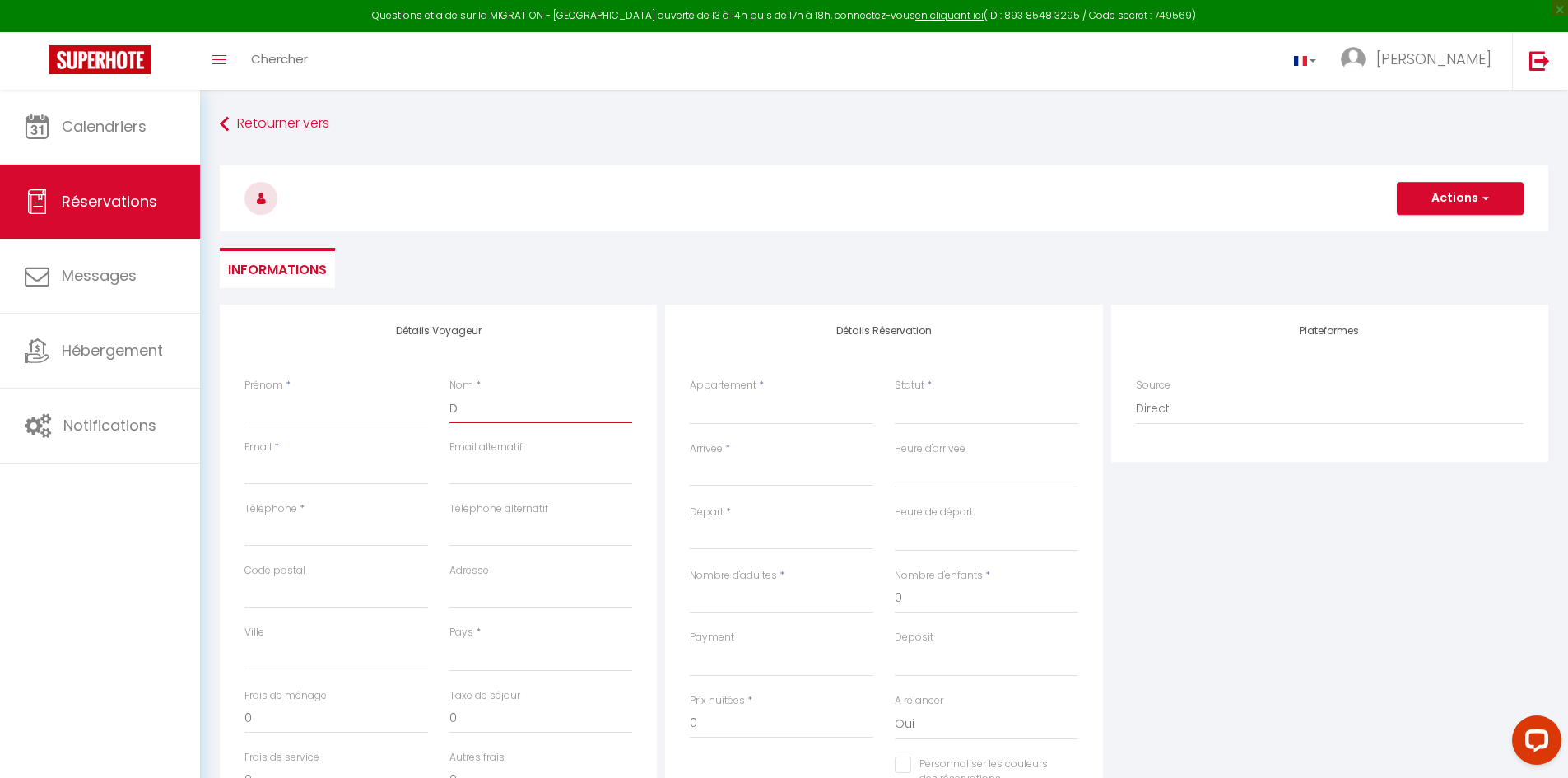
select select
checkbox input "false"
type input "DE"
select select
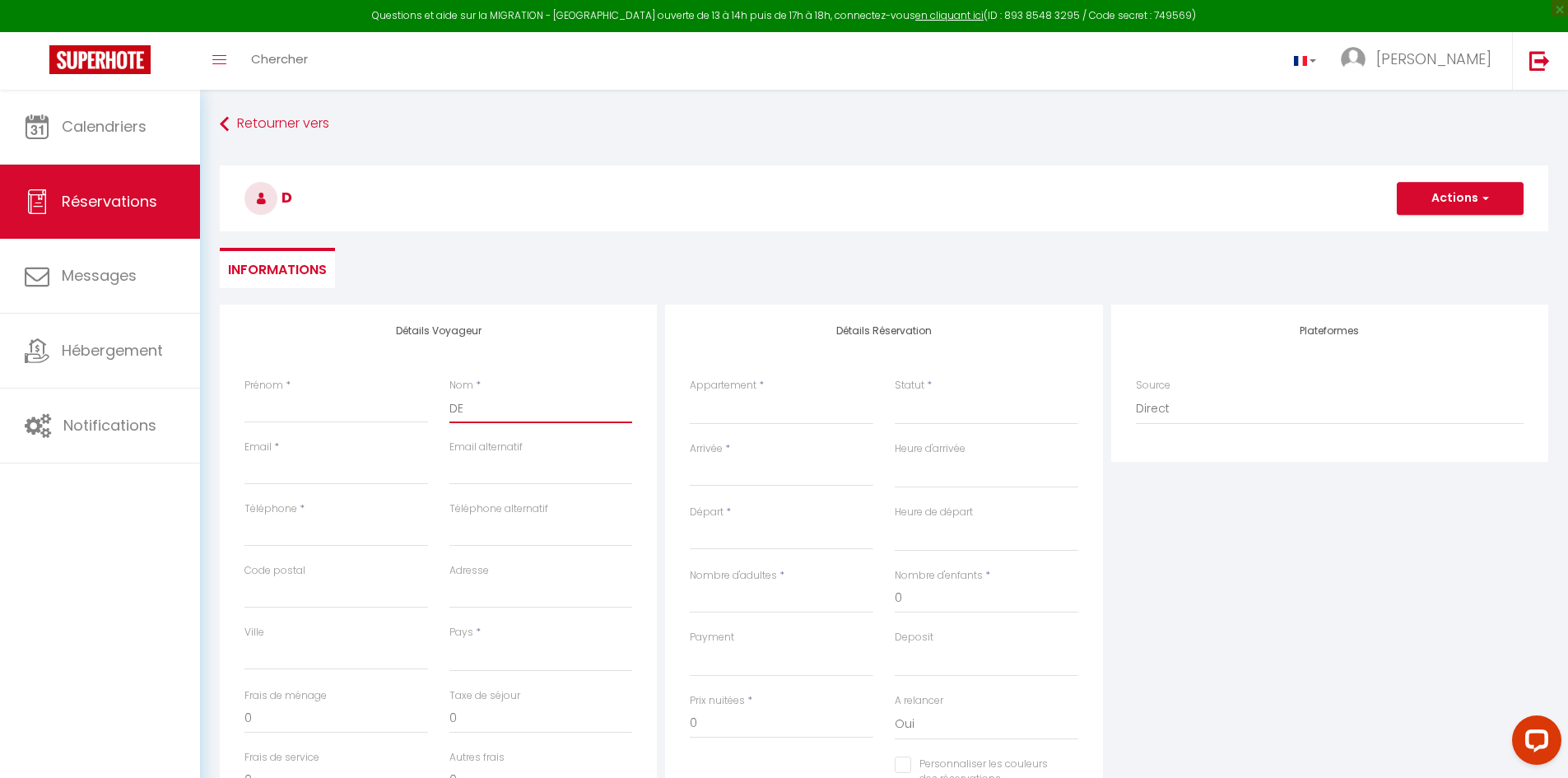
select select
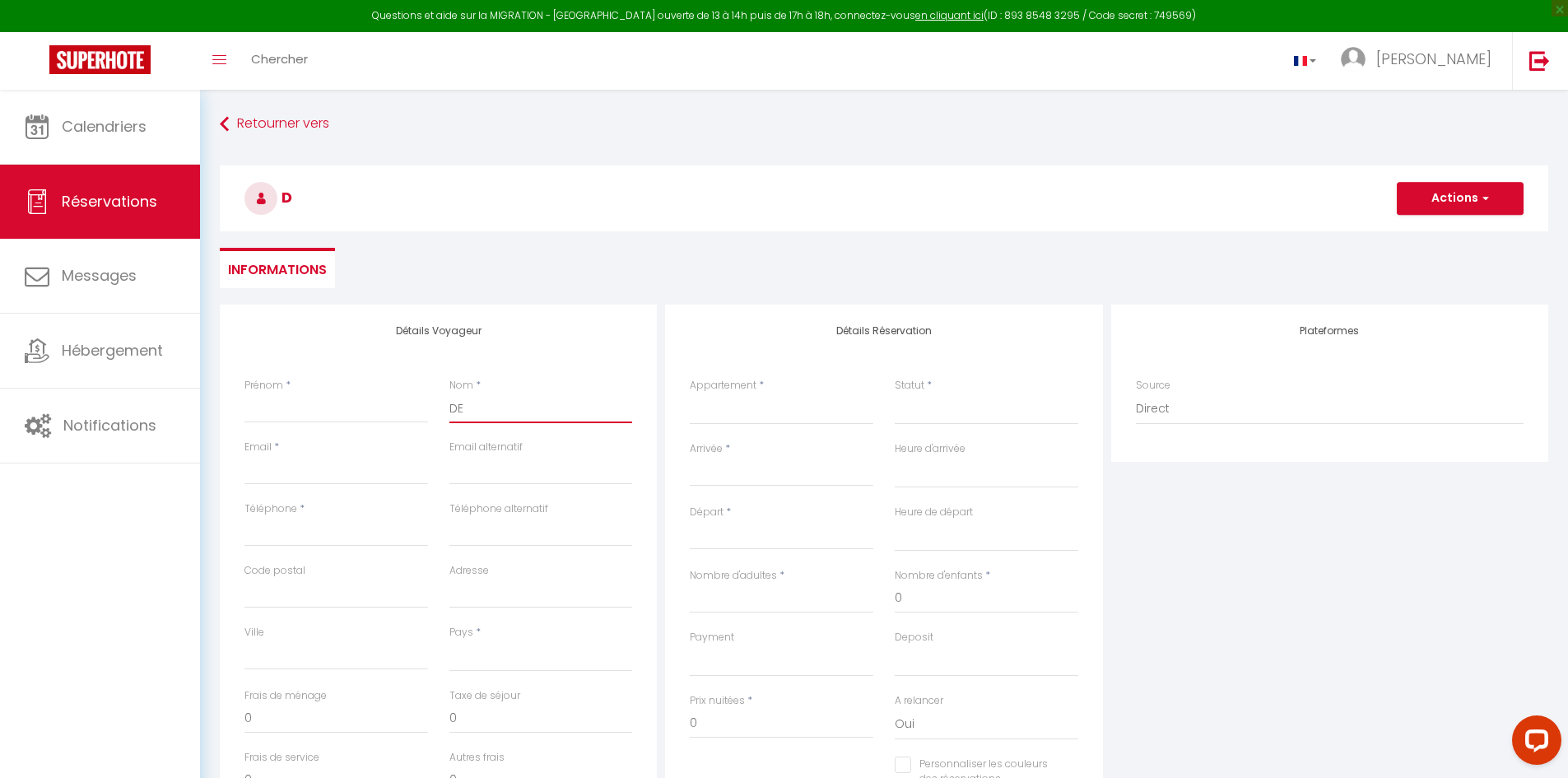
checkbox input "false"
type input "DER"
select select
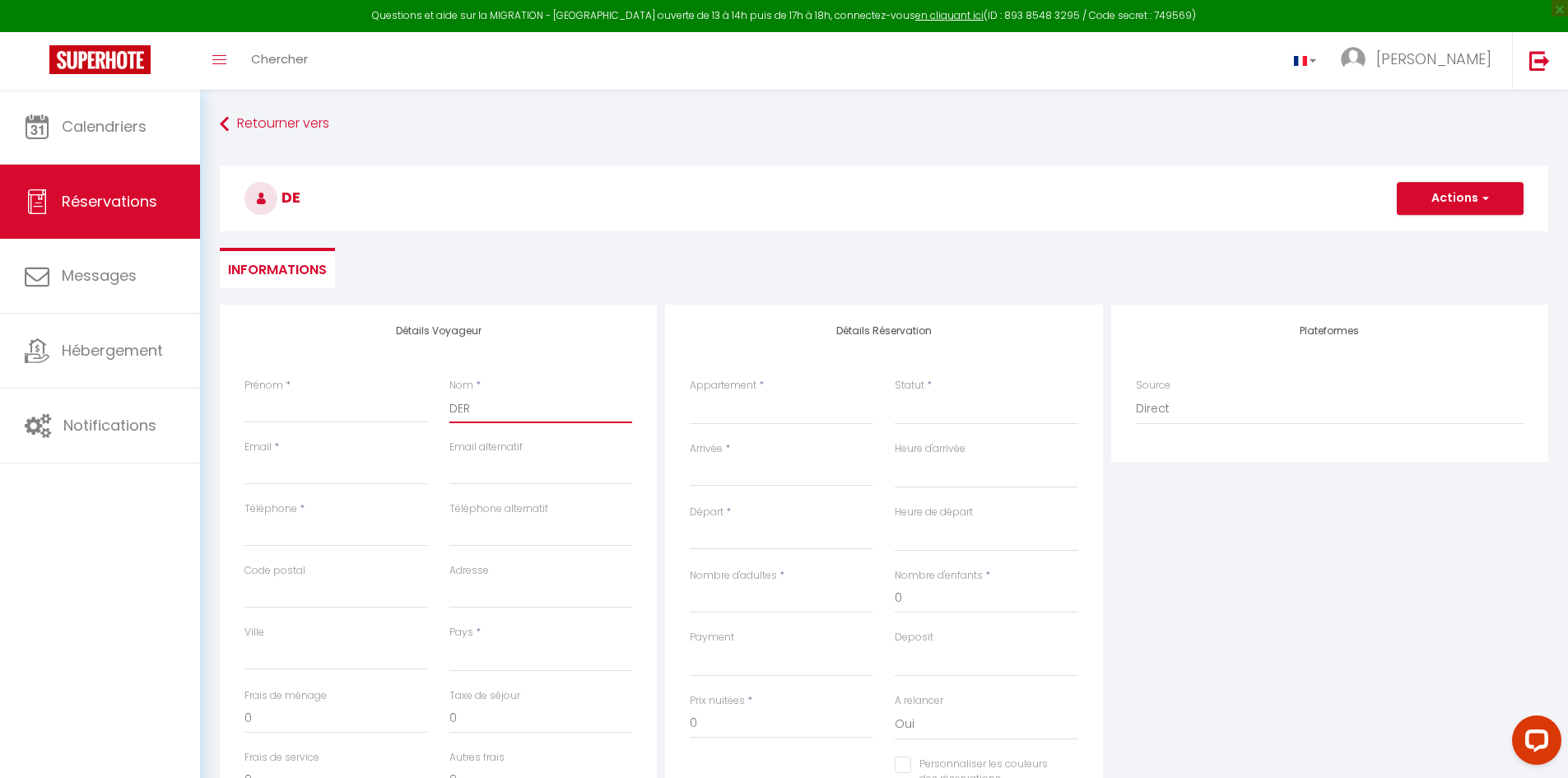
select select
checkbox input "false"
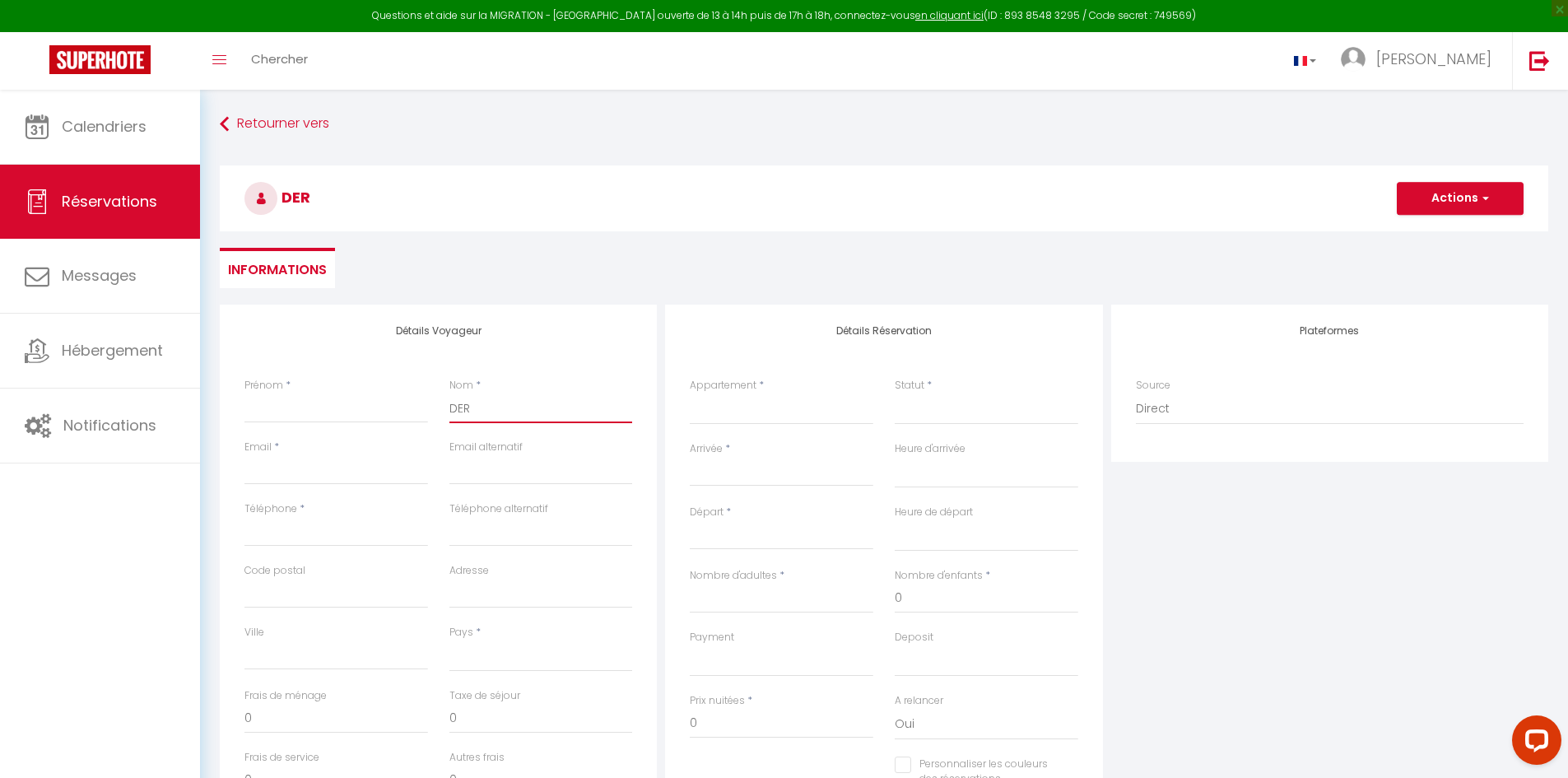
type input "DERK"
select select
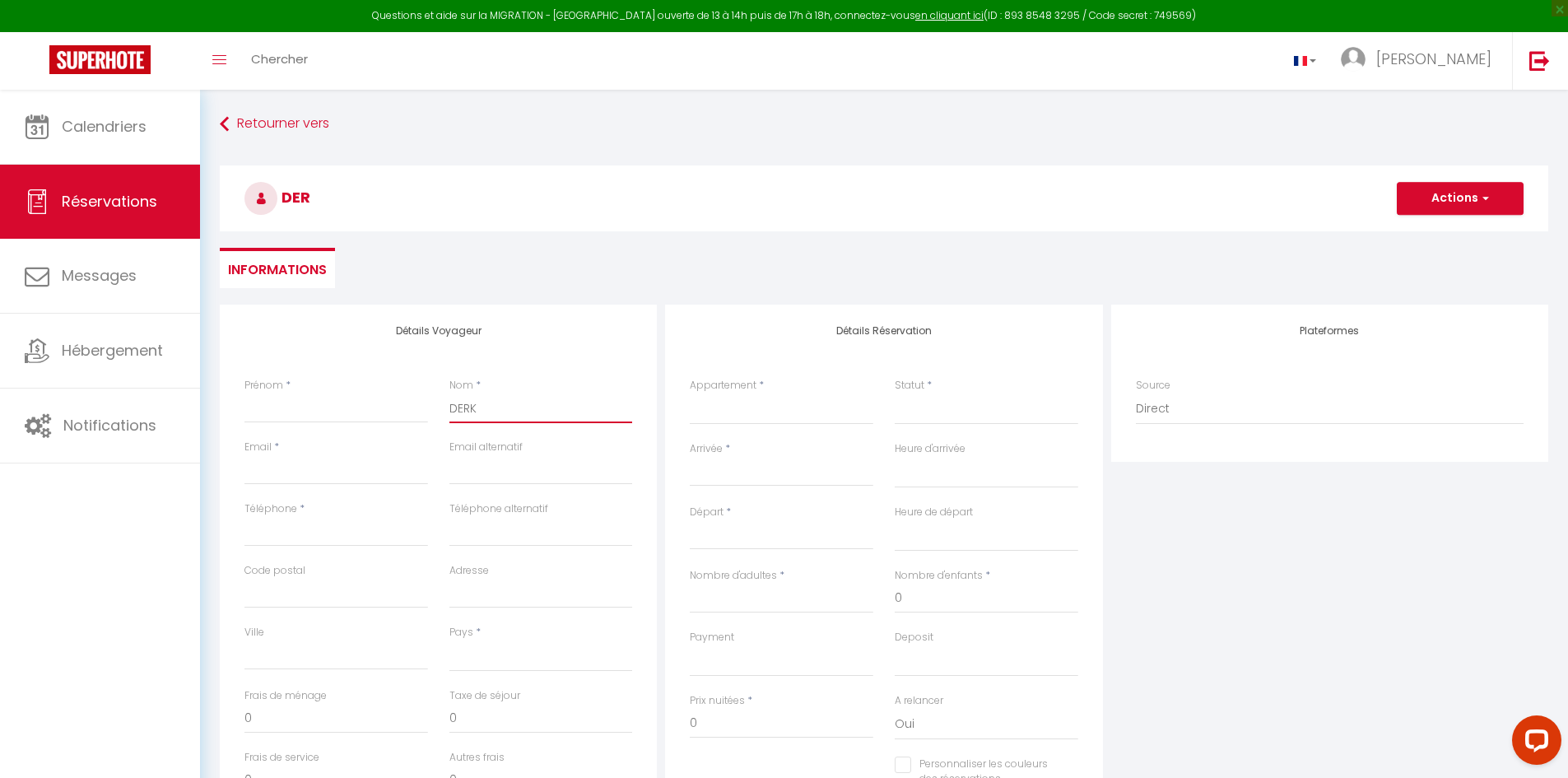
select select
checkbox input "false"
type input "[PERSON_NAME]"
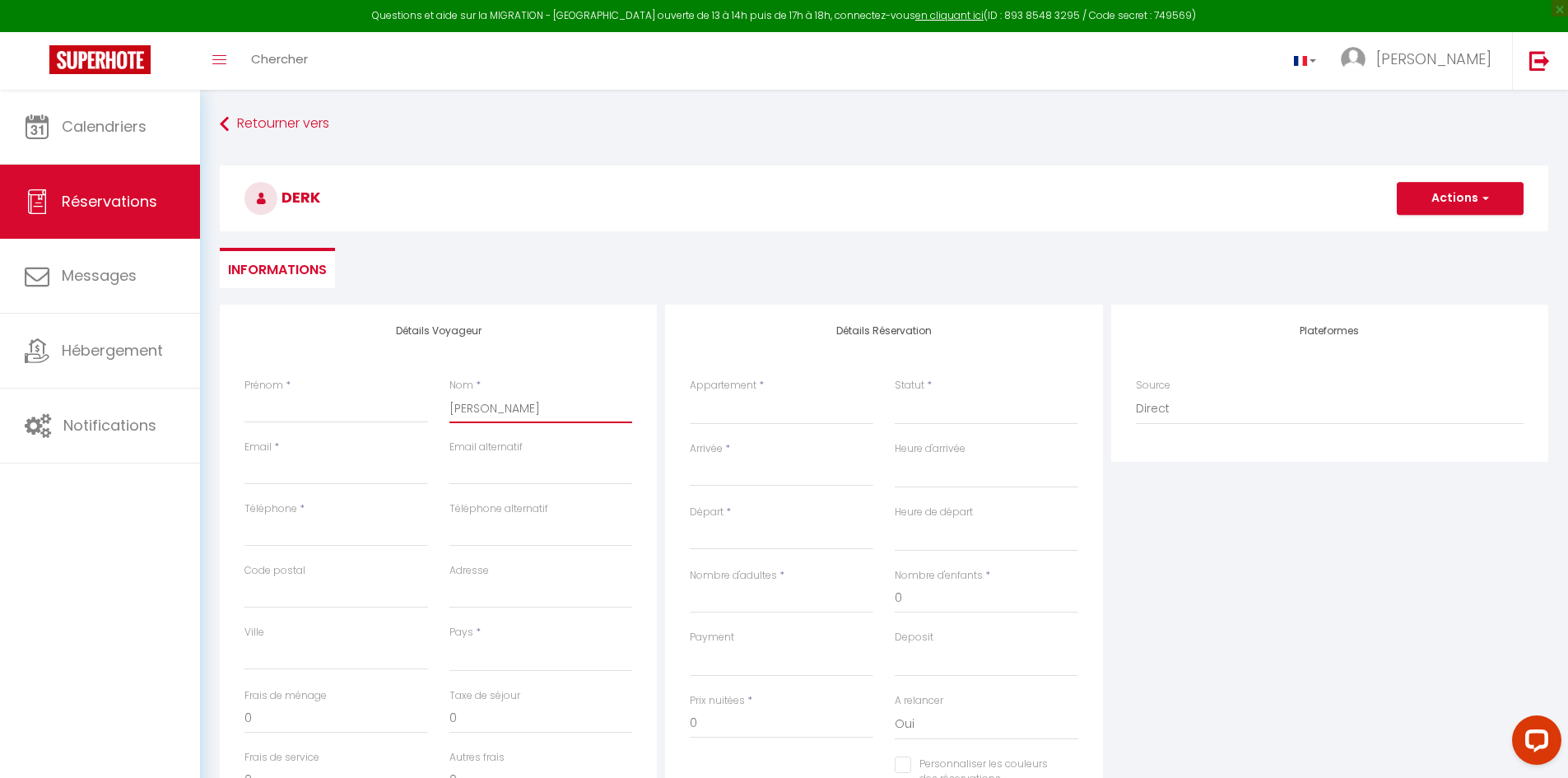
select select
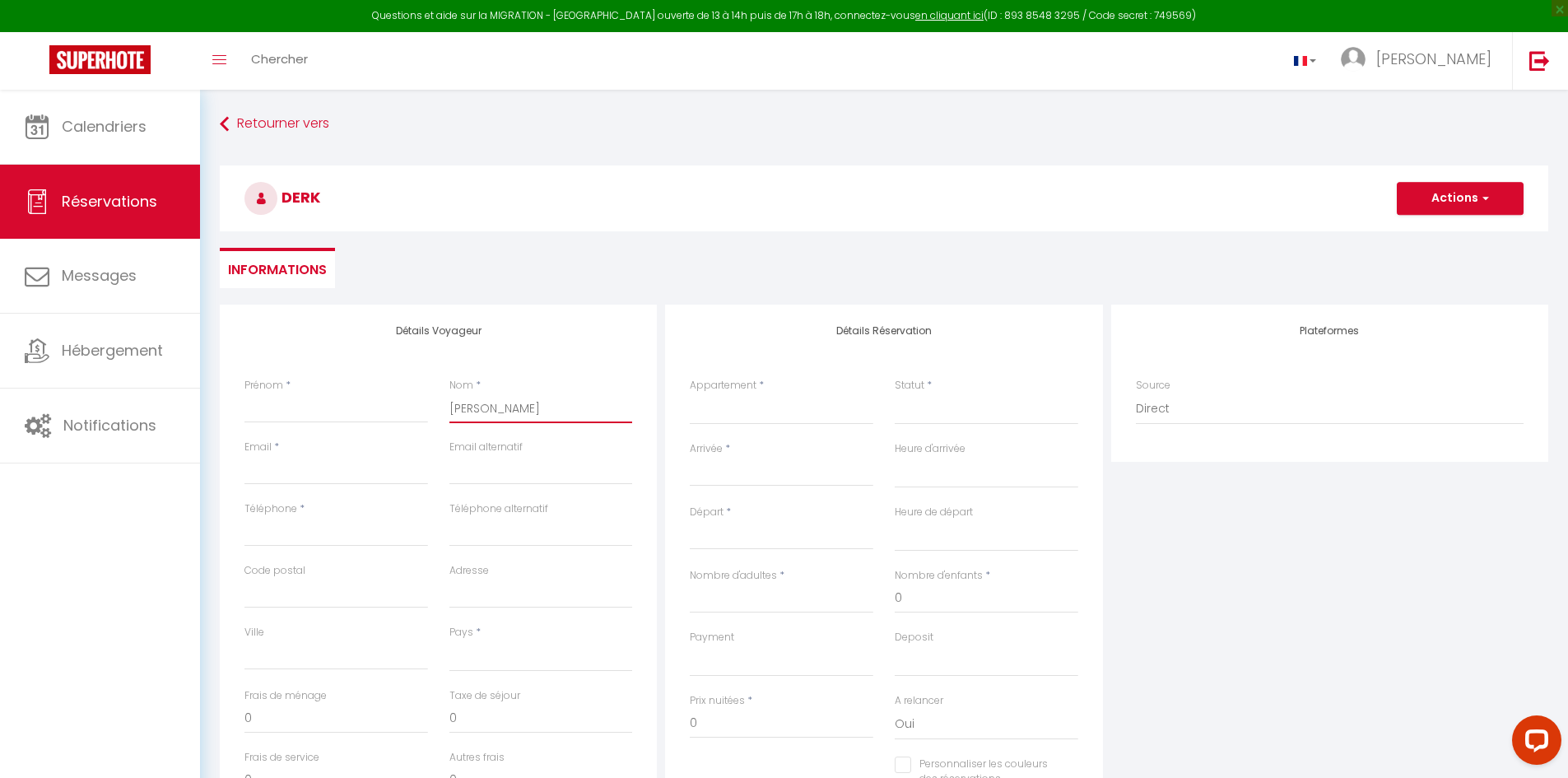
select select
checkbox input "false"
type input "DERKEN"
select select
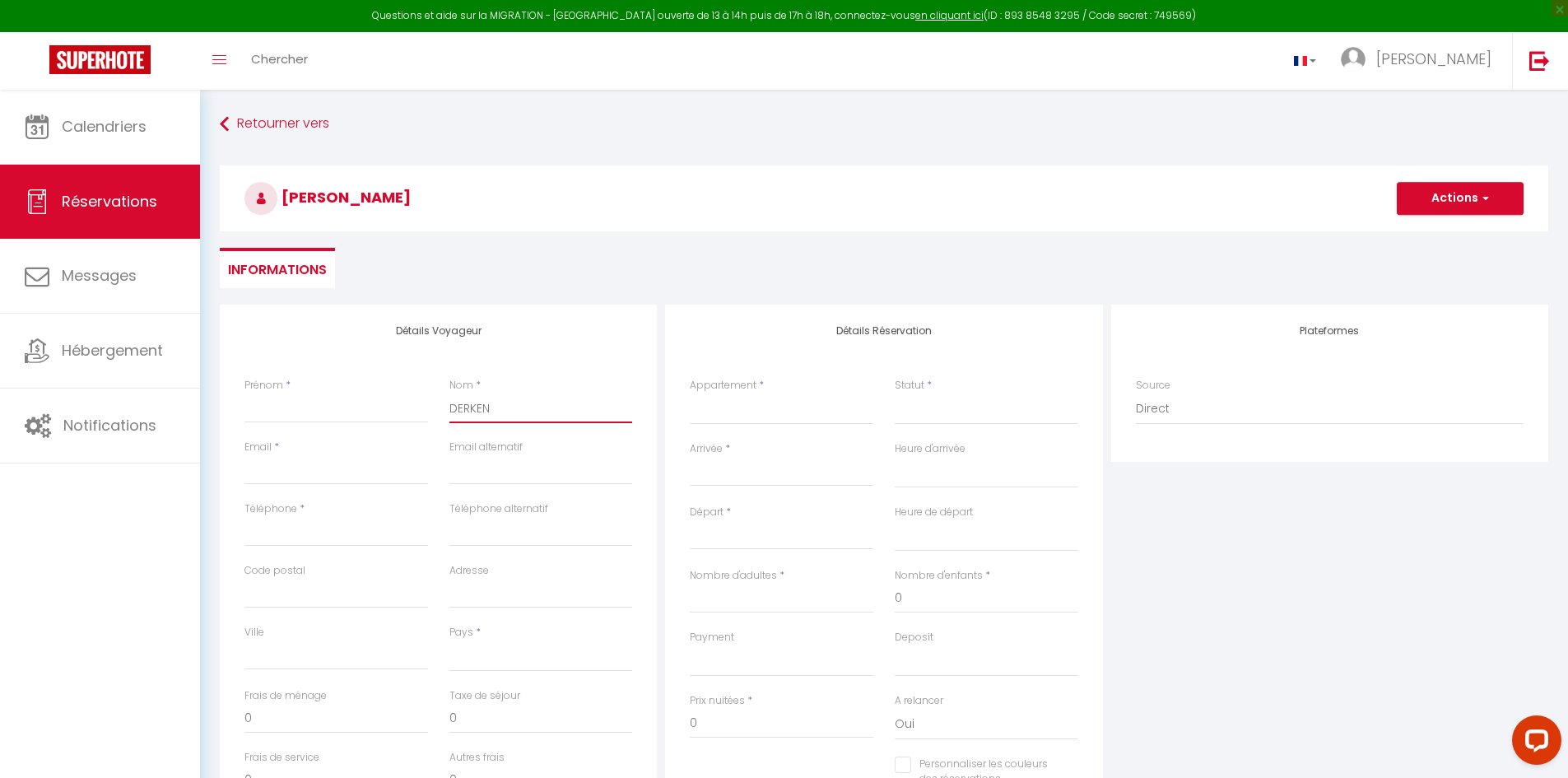
select select
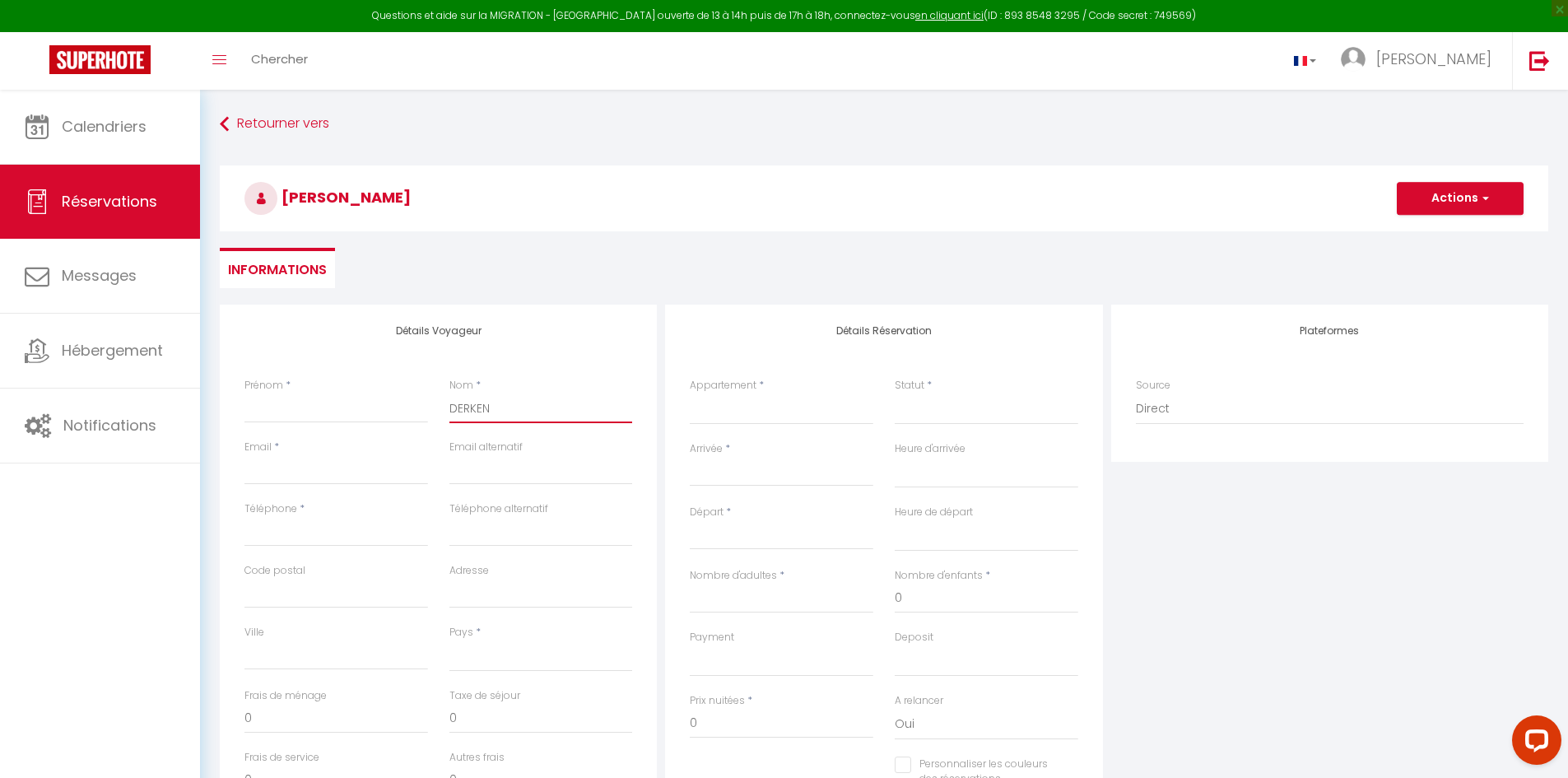
select select
checkbox input "false"
type input "DERKENN"
select select
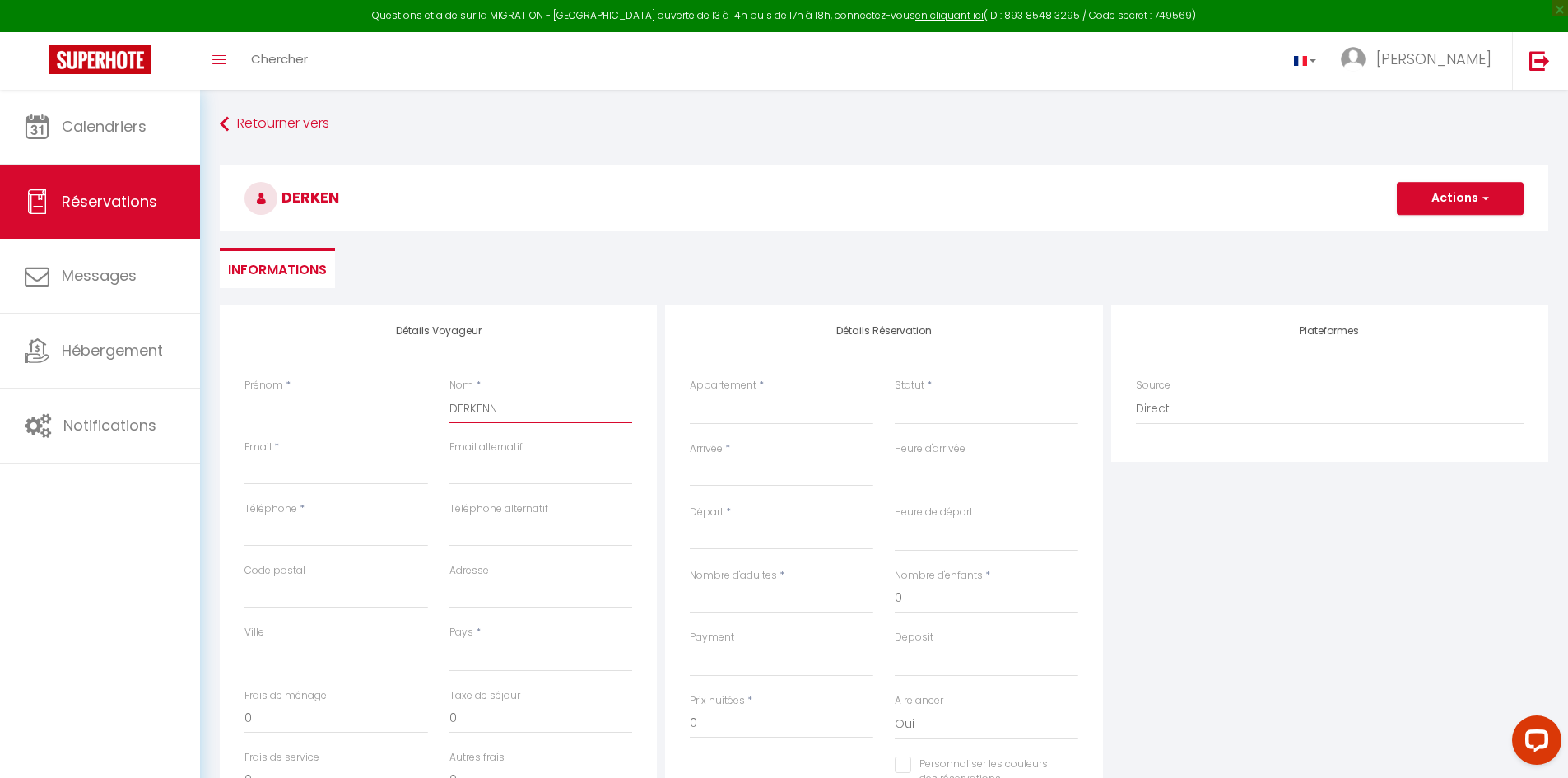
select select
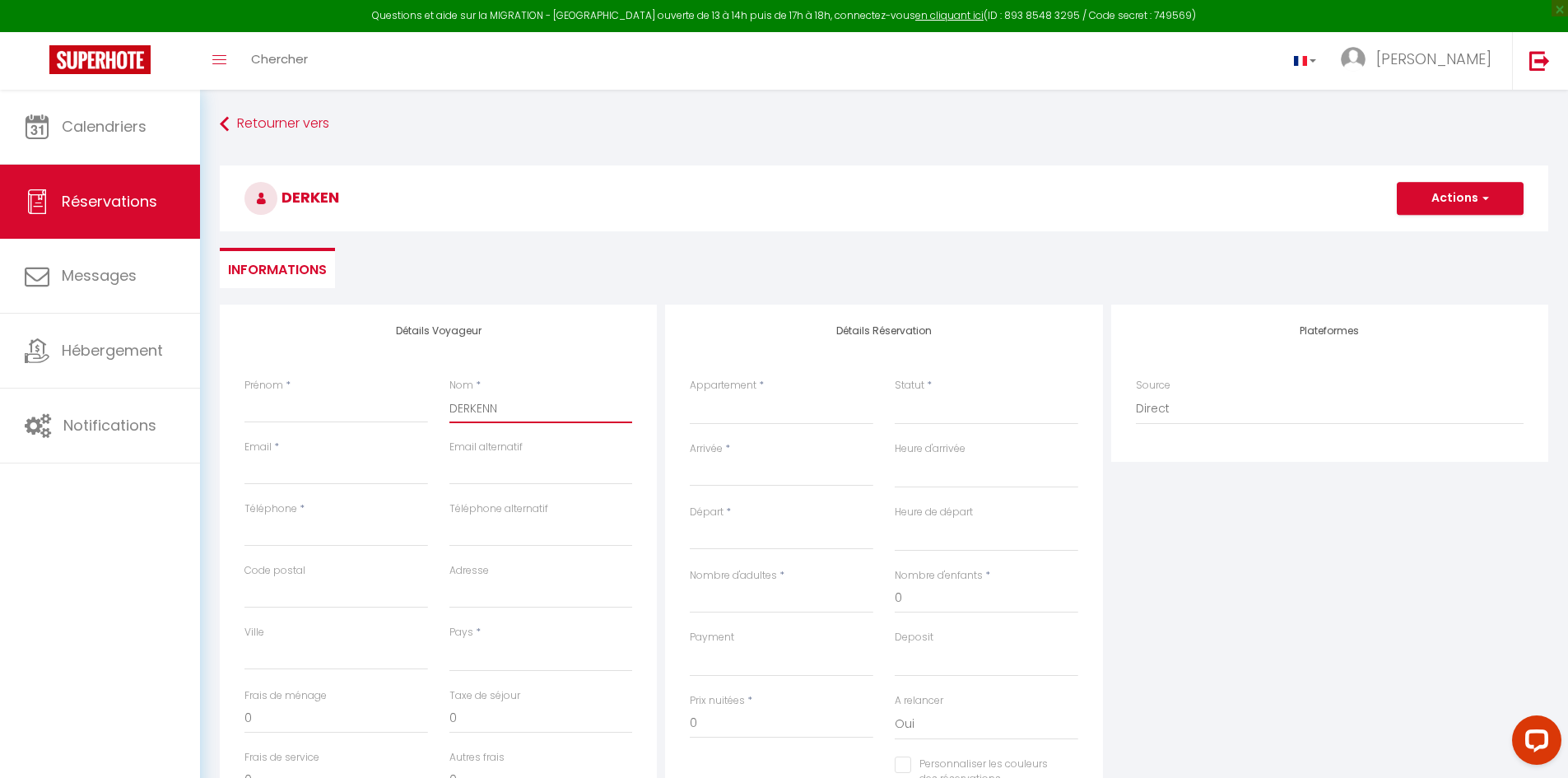
checkbox input "false"
type input "DERKENNE"
select select
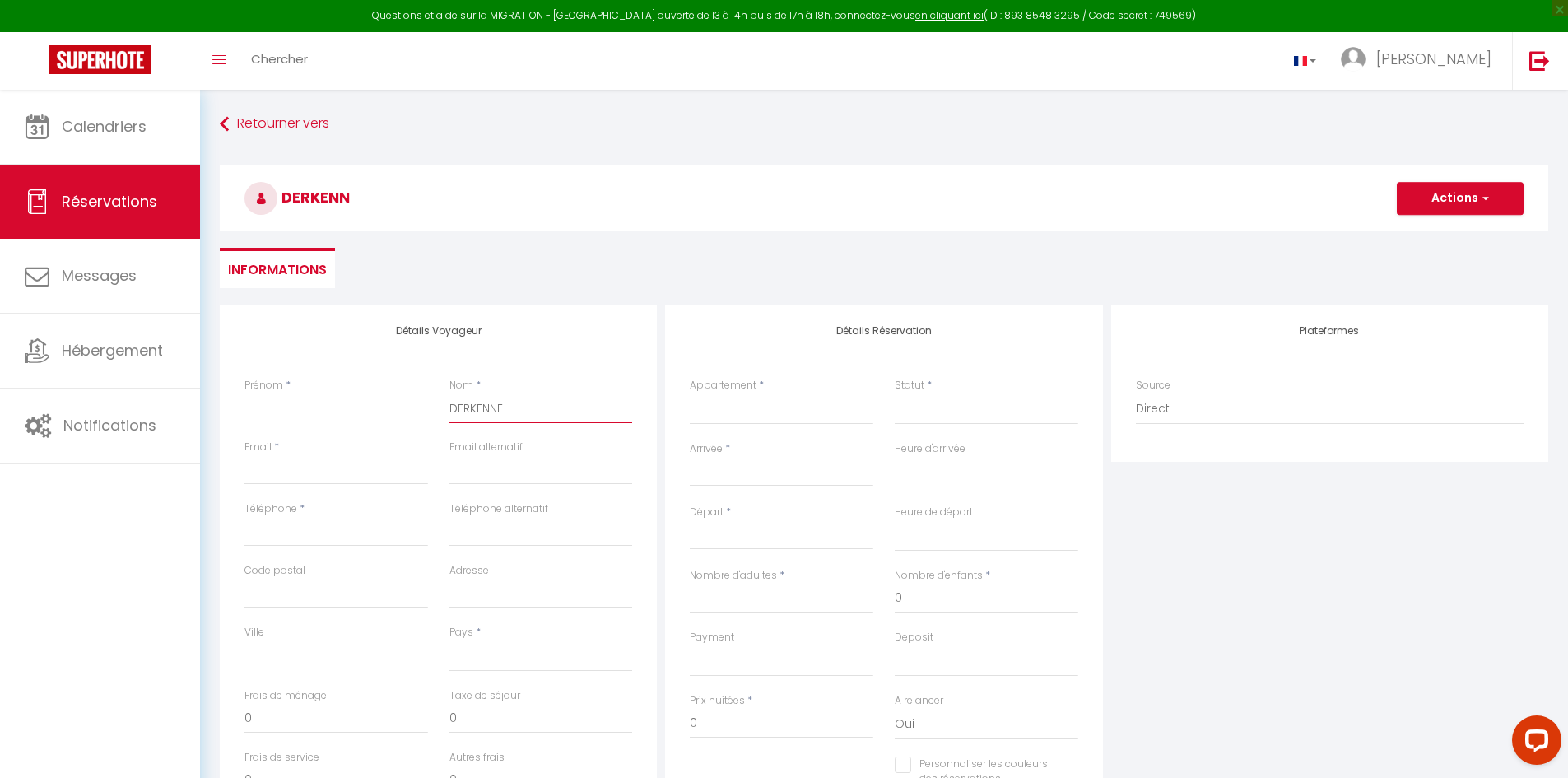
select select
checkbox input "false"
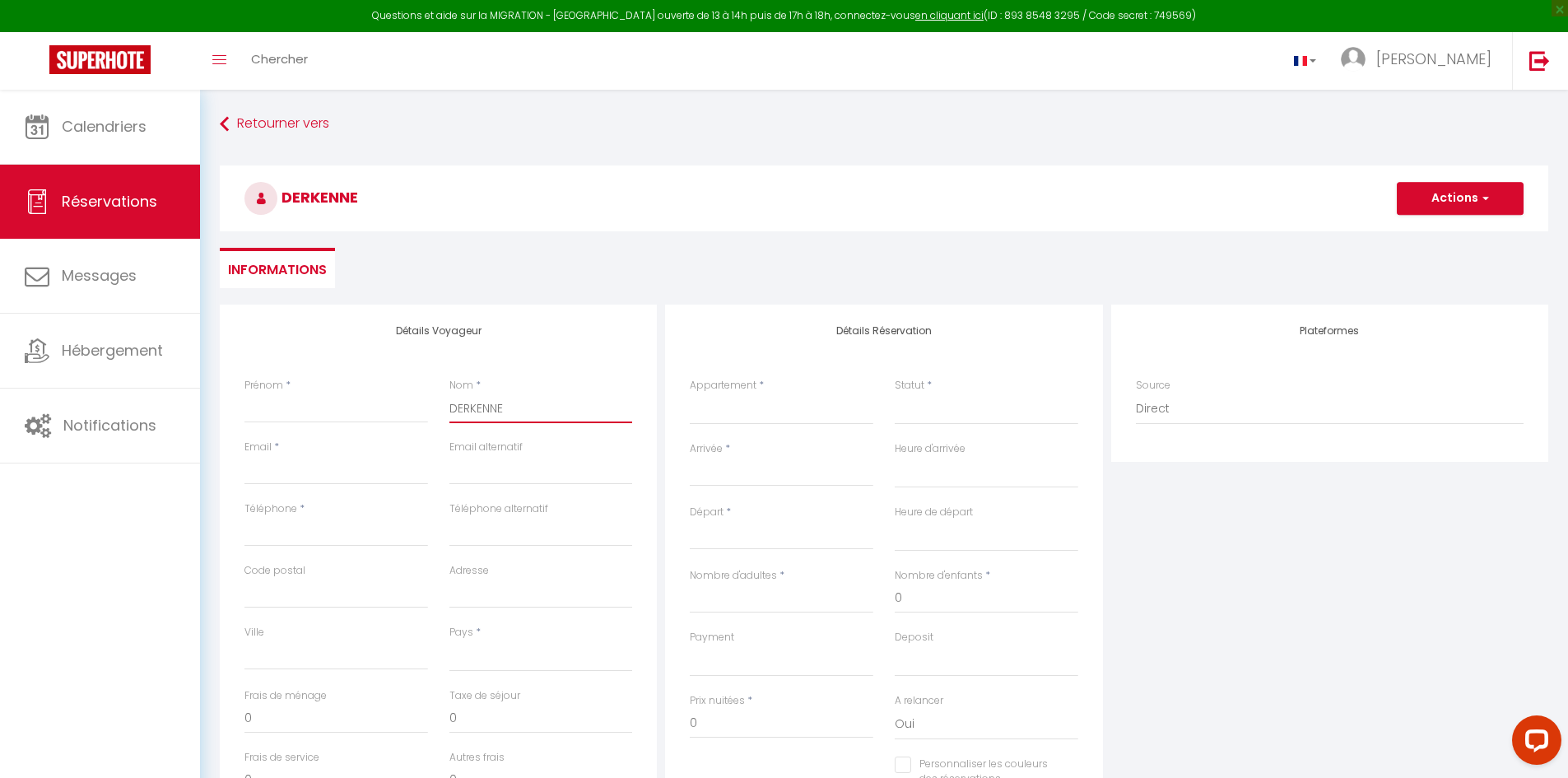
type input "DERKENNE"
click at [297, 414] on input "Prénom" at bounding box center [336, 409] width 183 height 30
type input "J"
select select
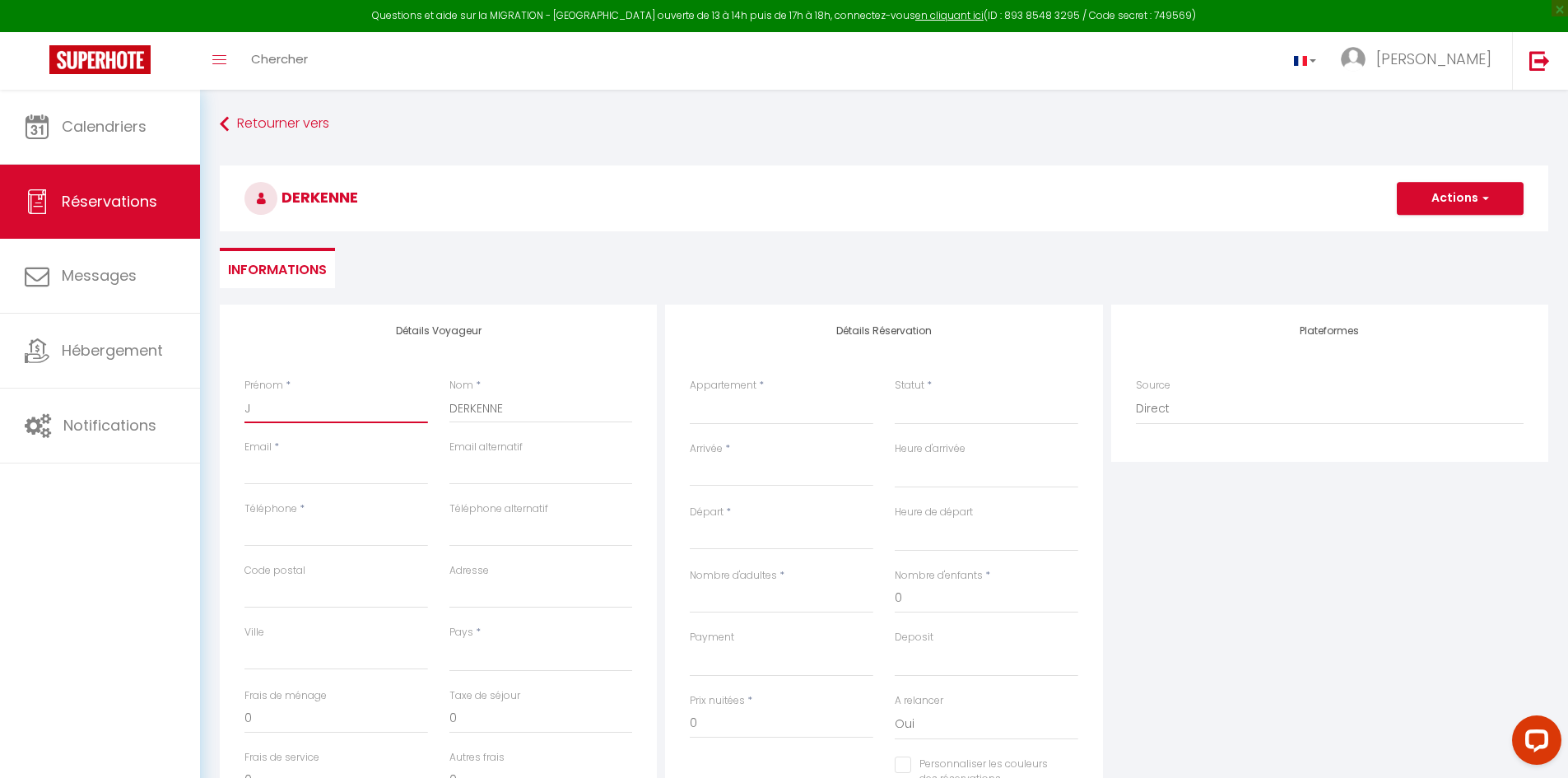
select select
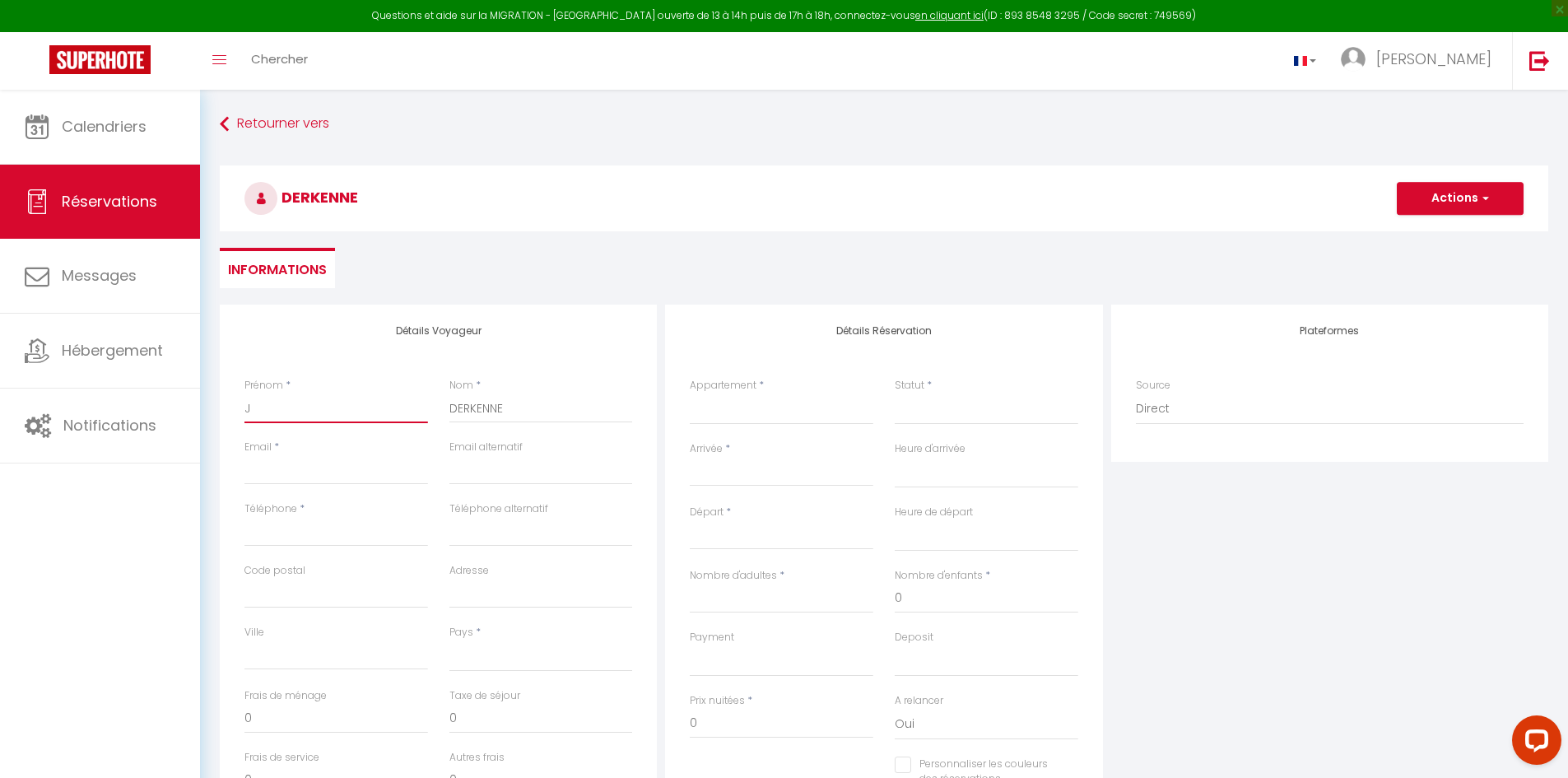
checkbox input "false"
type input "Ju"
select select
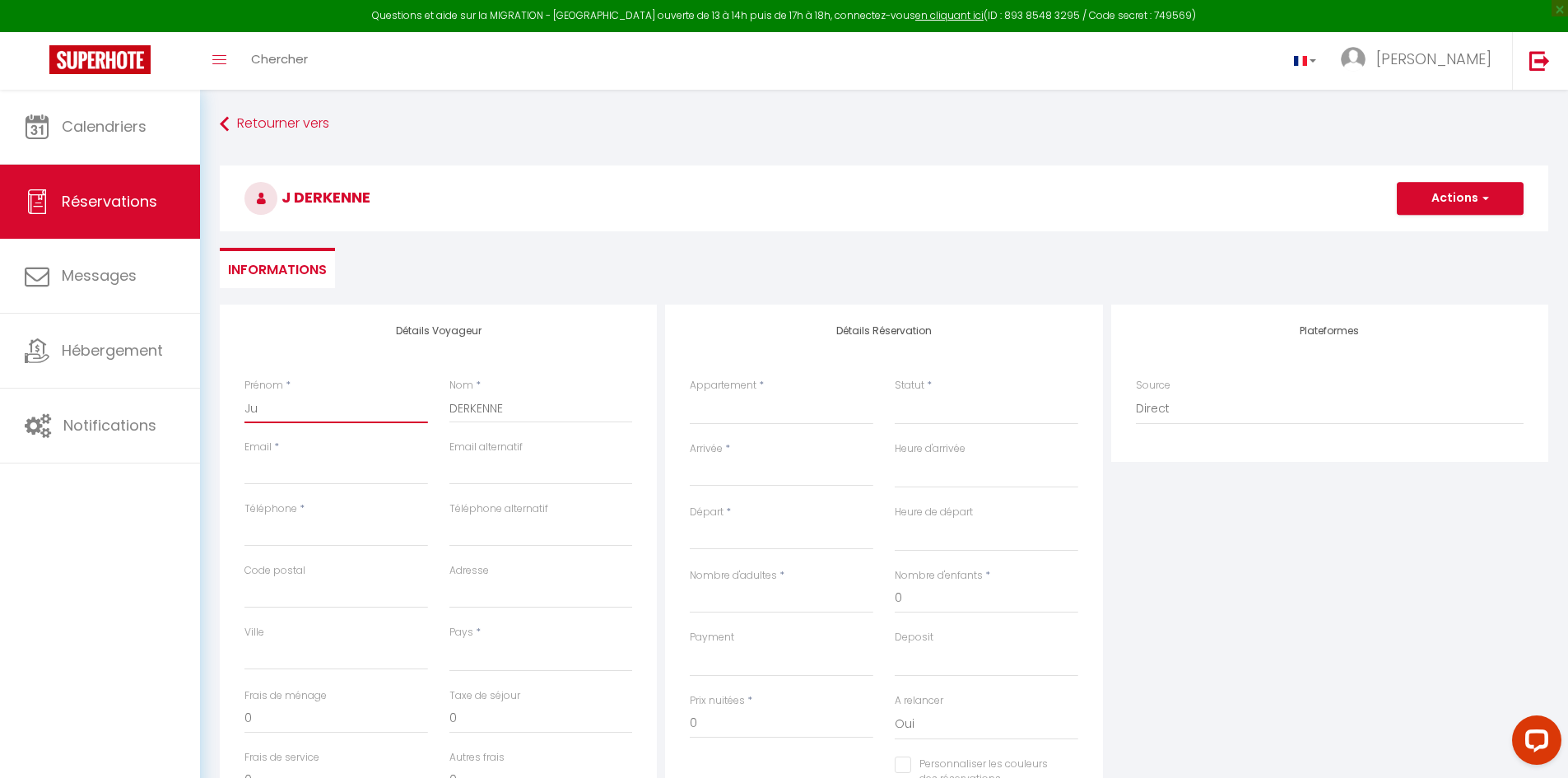
select select
checkbox input "false"
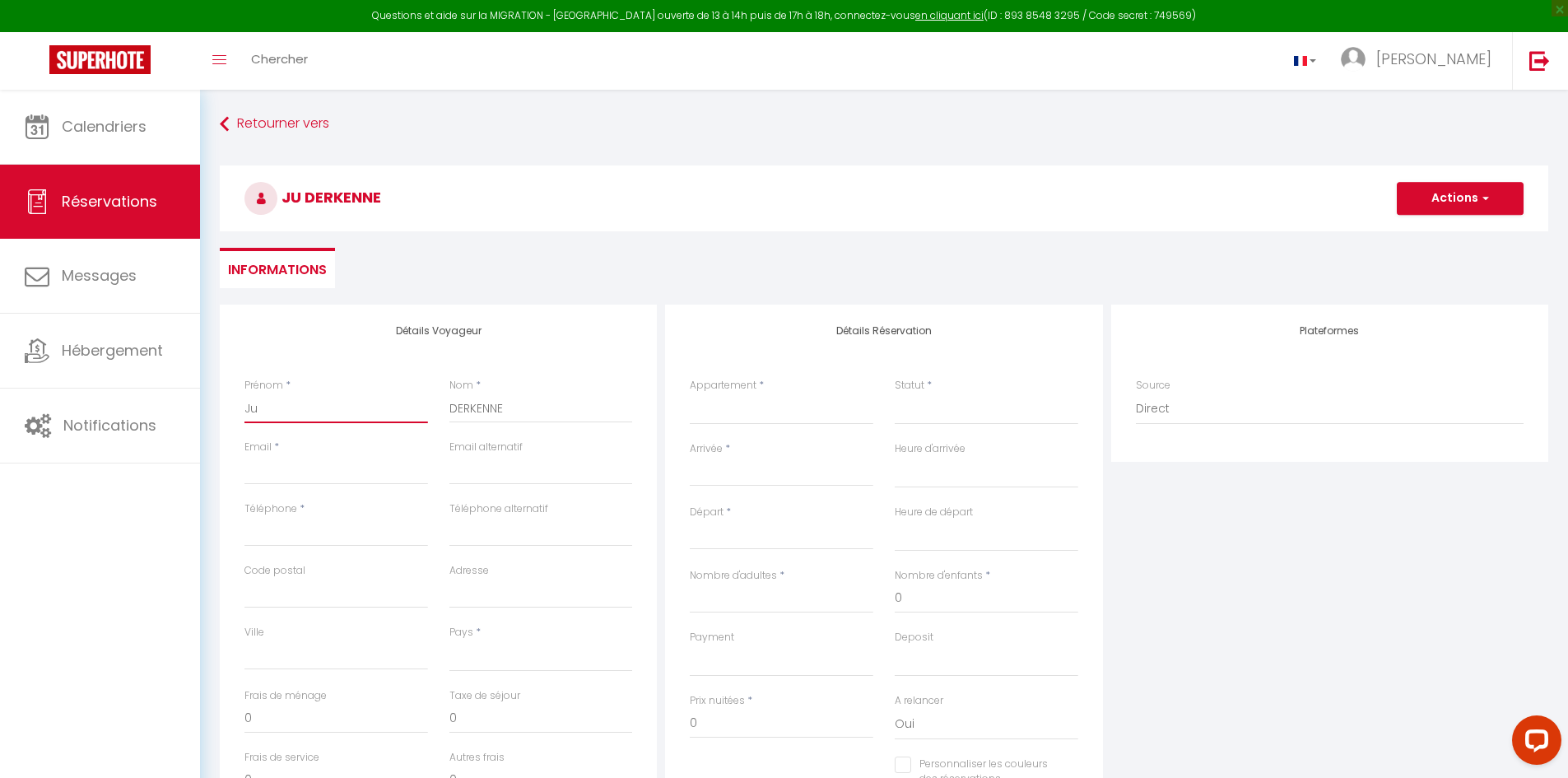
type input "[DATE]"
select select
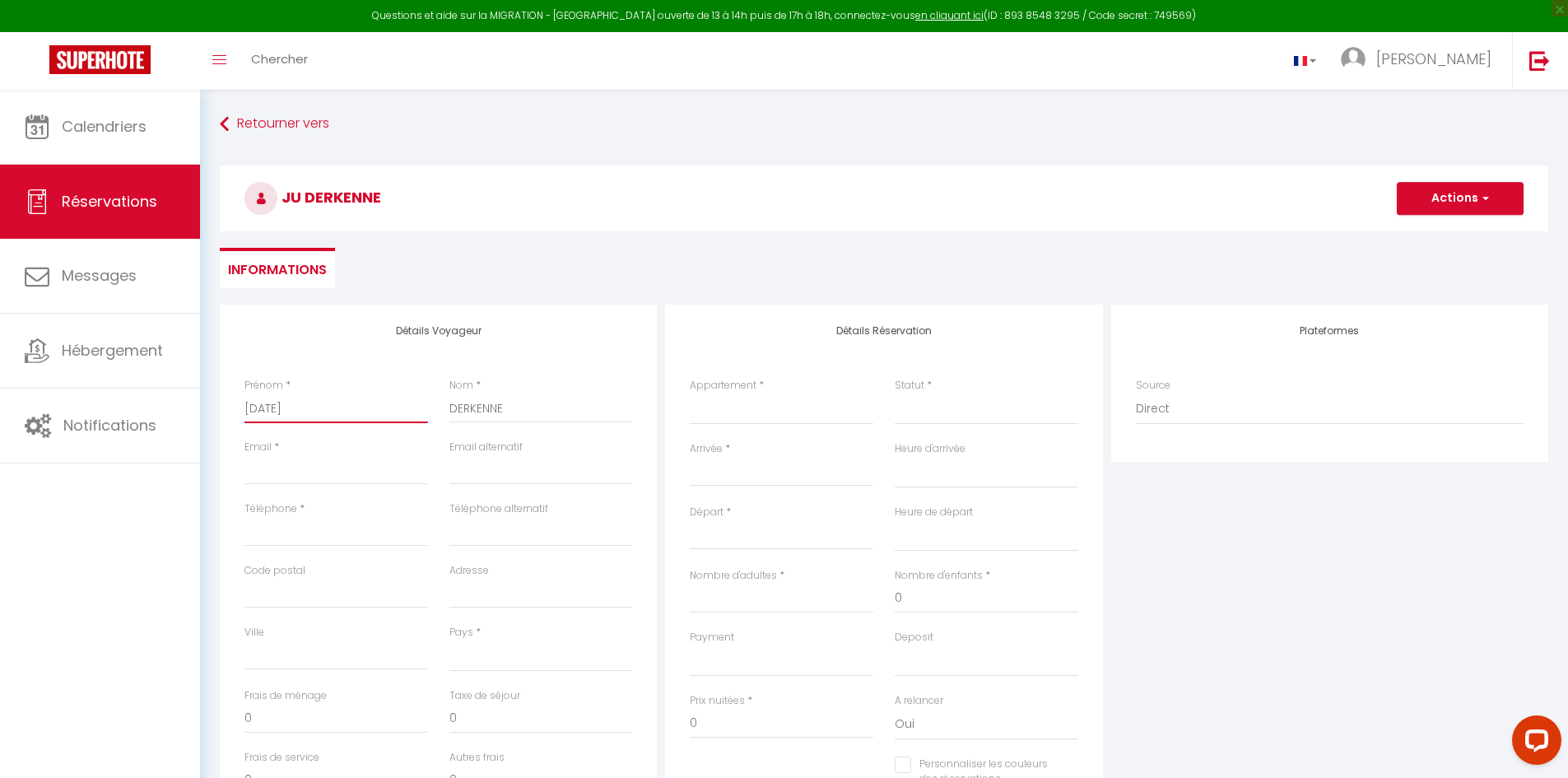
select select
checkbox input "false"
type input "Juli"
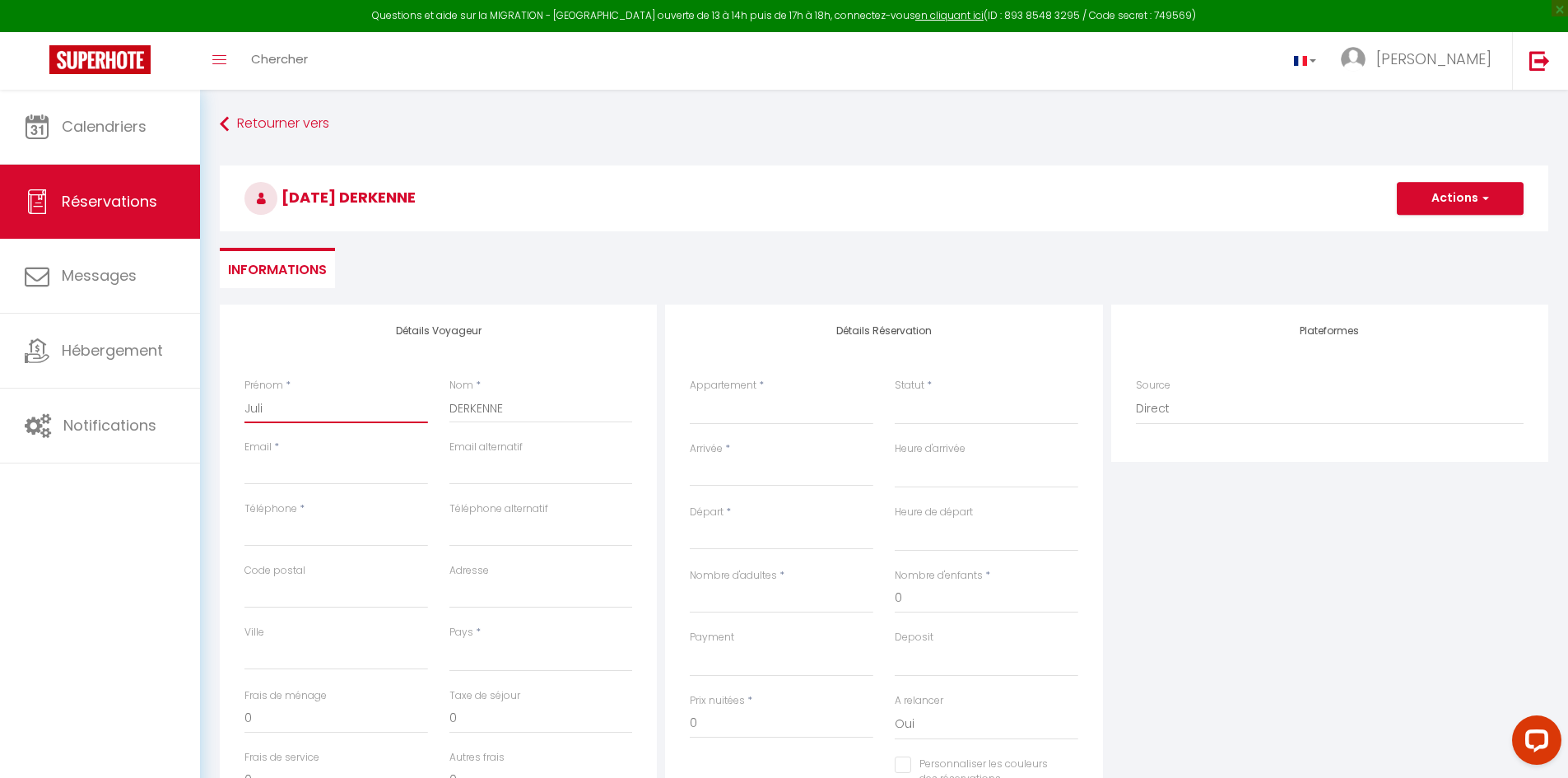
select select
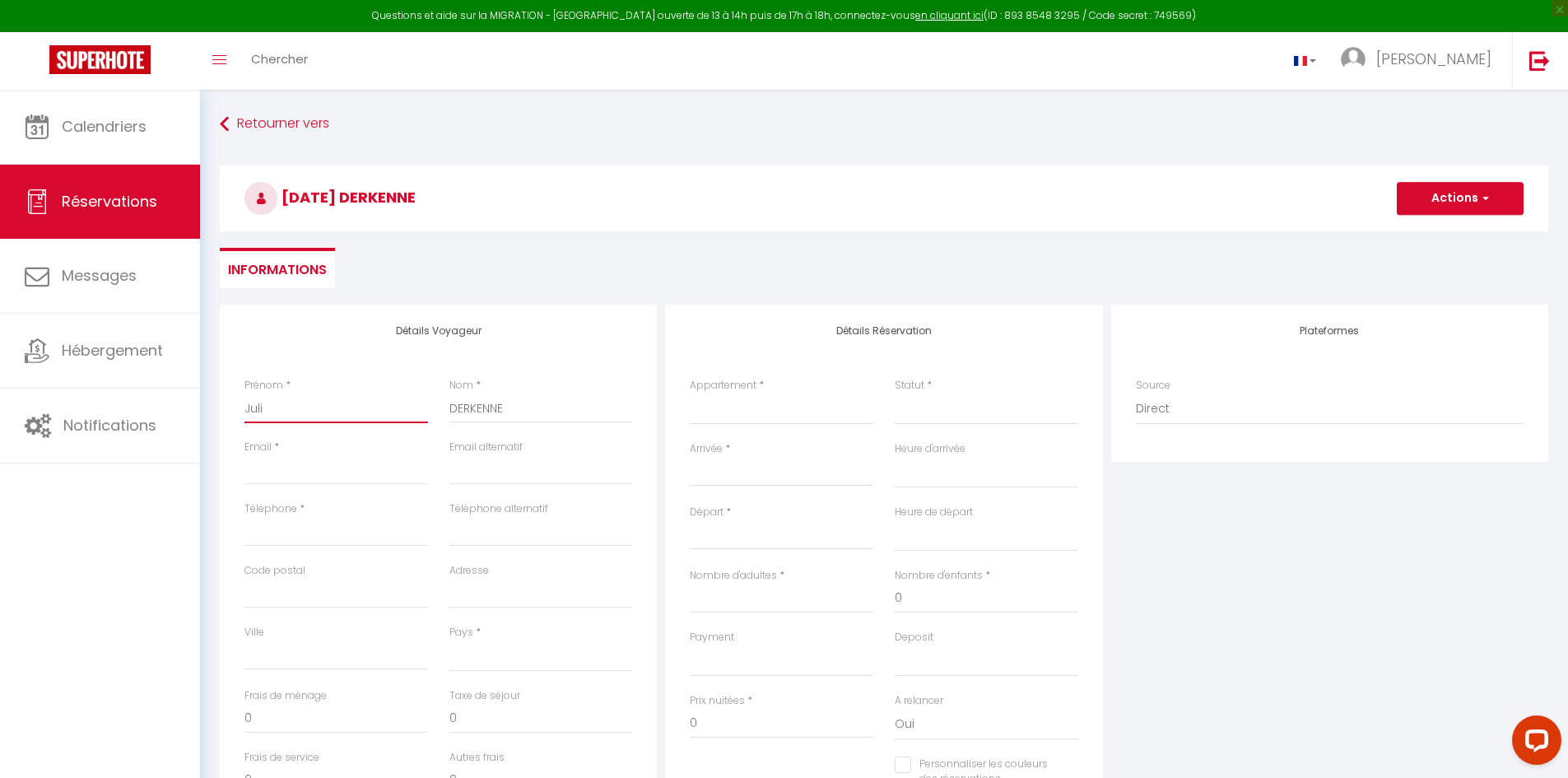
select select
checkbox input "false"
type input "[PERSON_NAME]"
select select
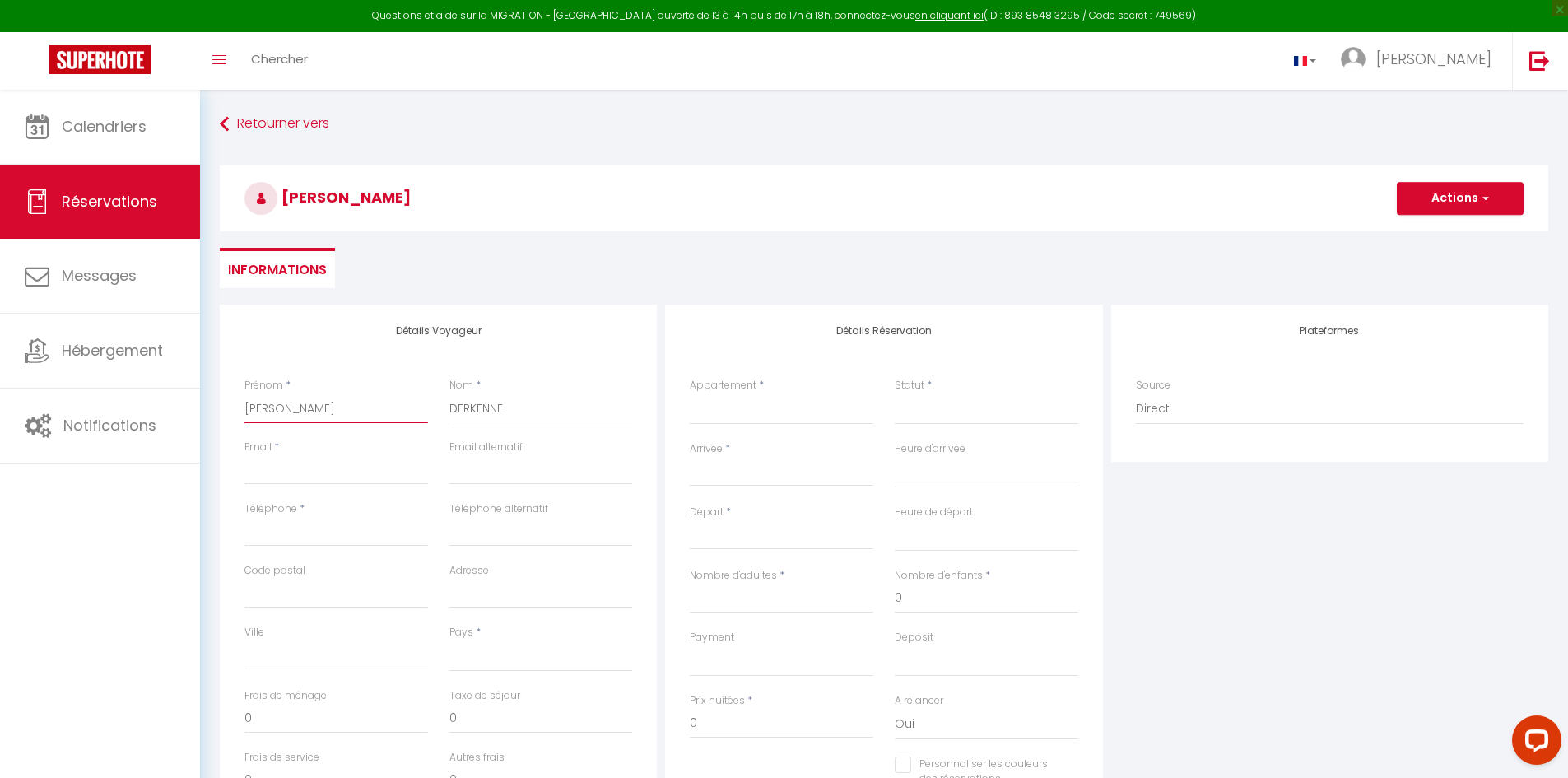
select select
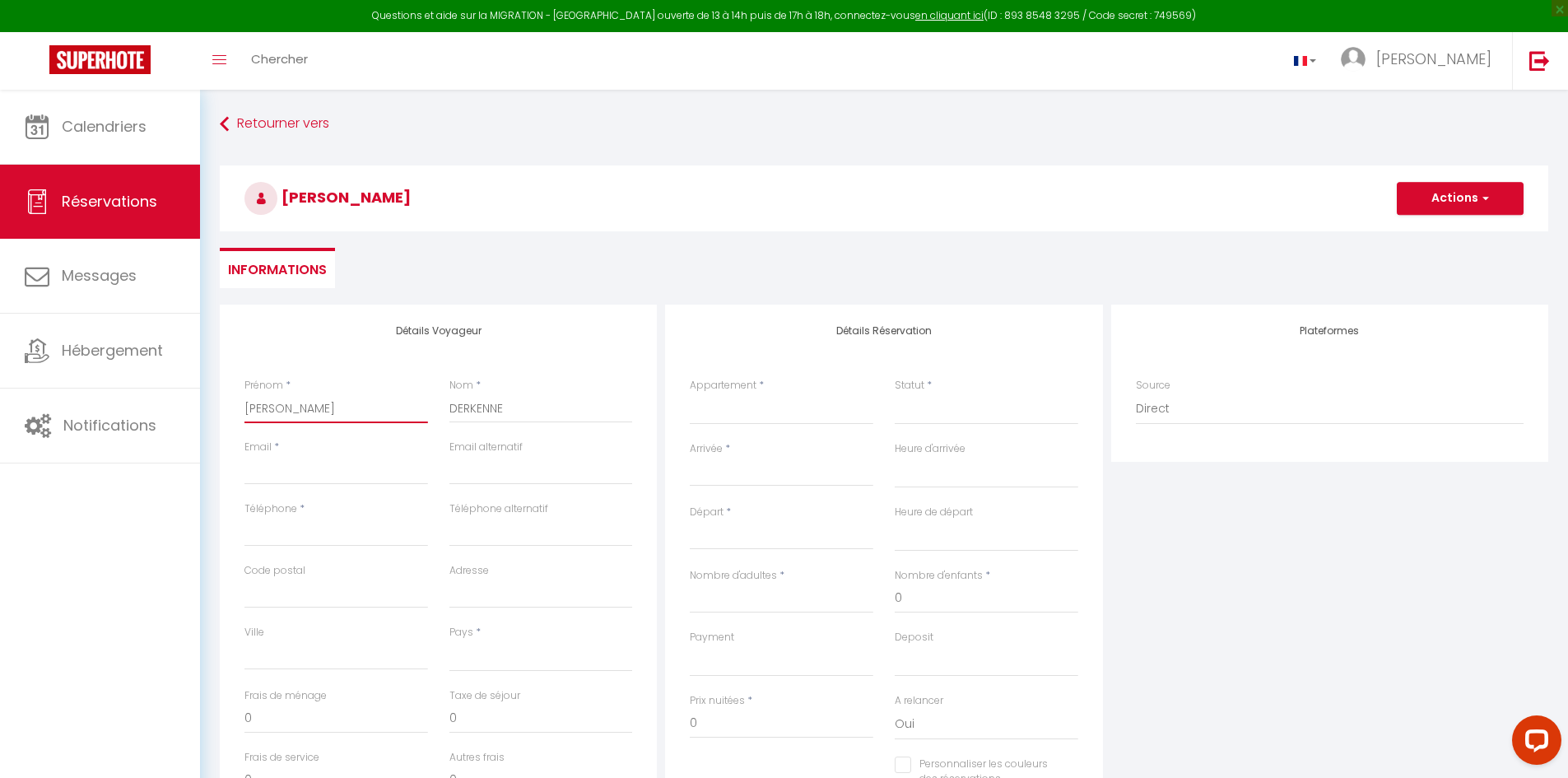
select select
checkbox input "false"
type input "[PERSON_NAME]"
click at [303, 482] on input "Email" at bounding box center [336, 470] width 183 height 30
type input "j"
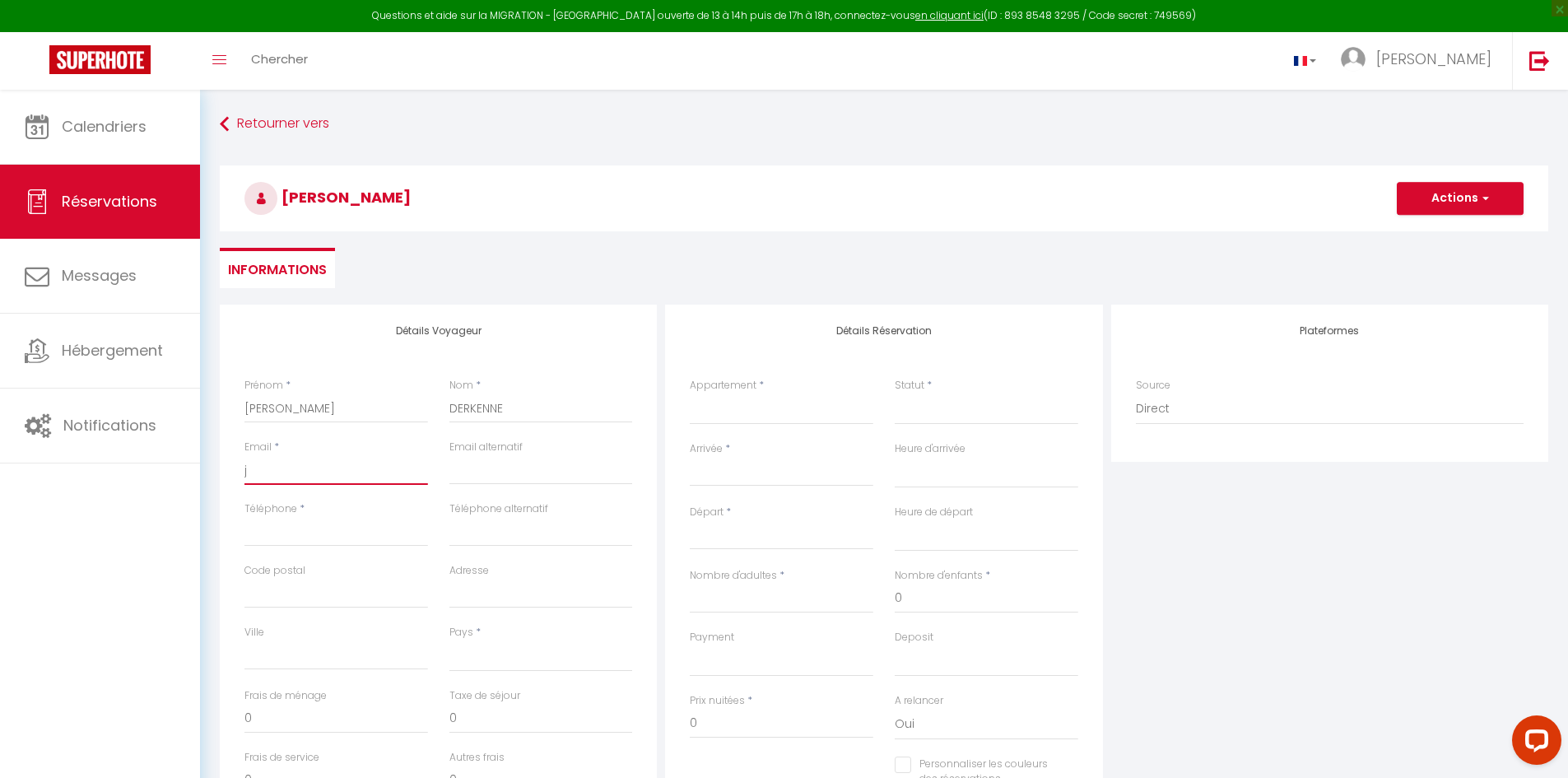
select select
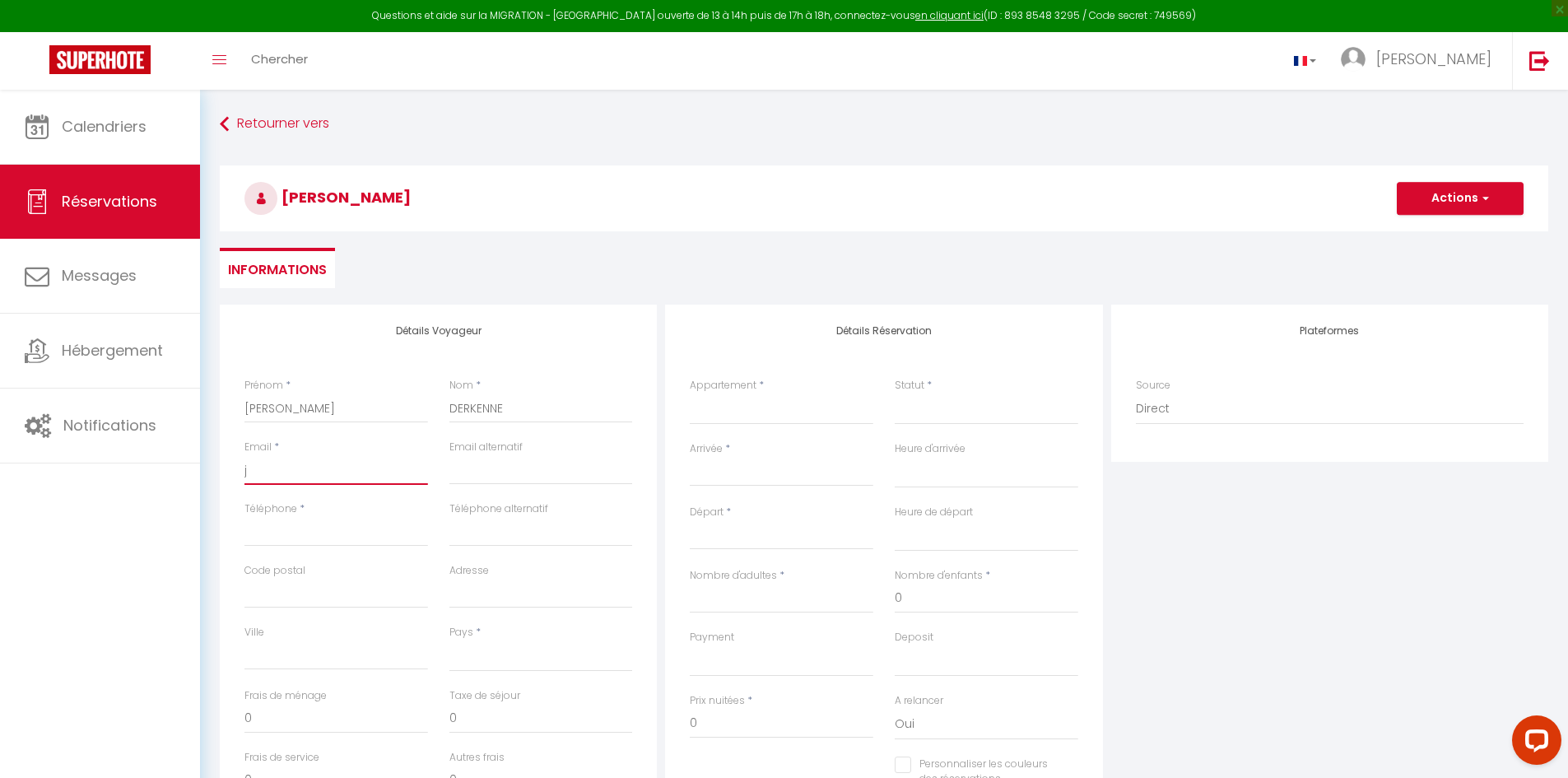
select select
checkbox input "false"
type input "ju"
select select
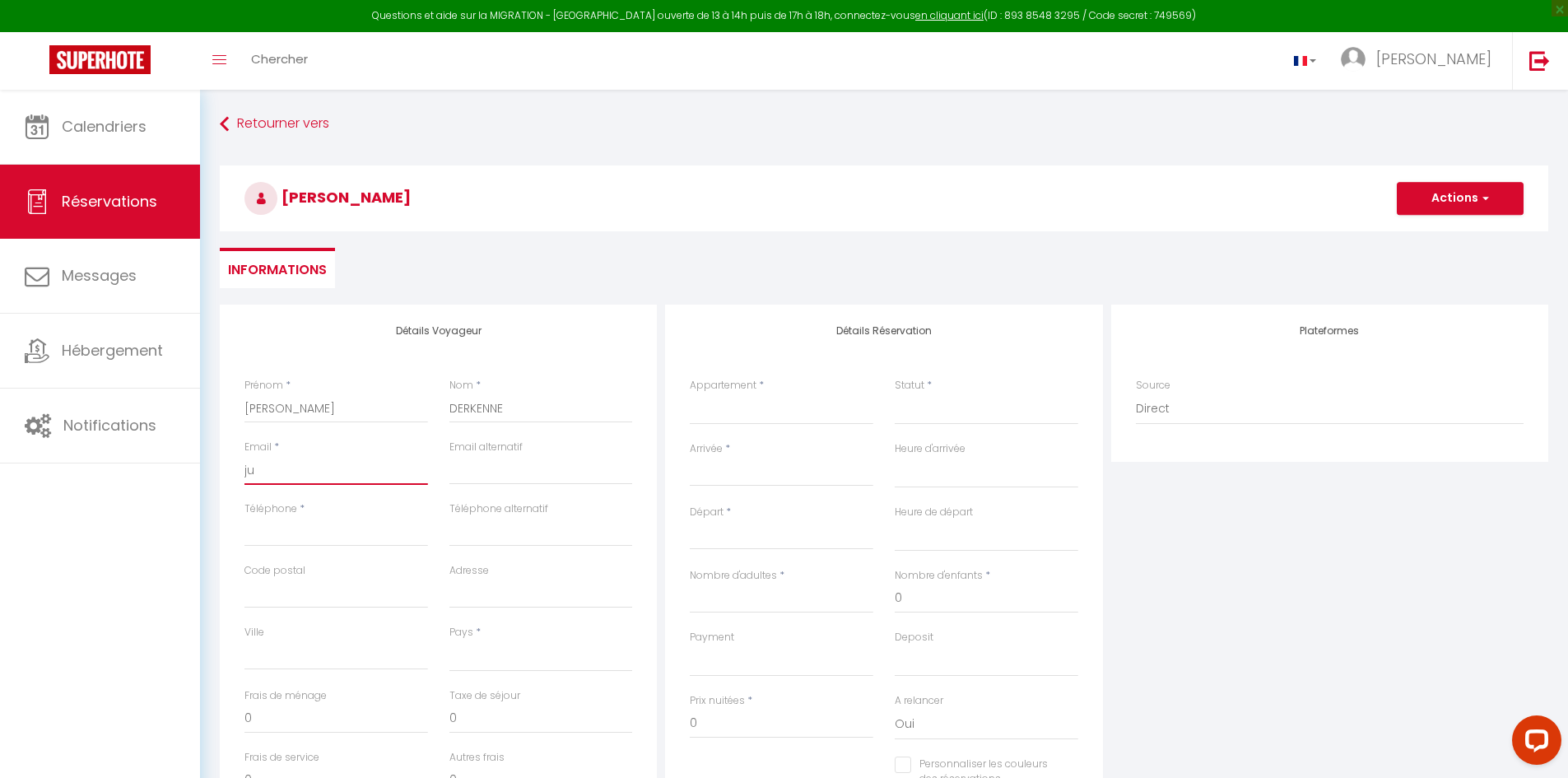
select select
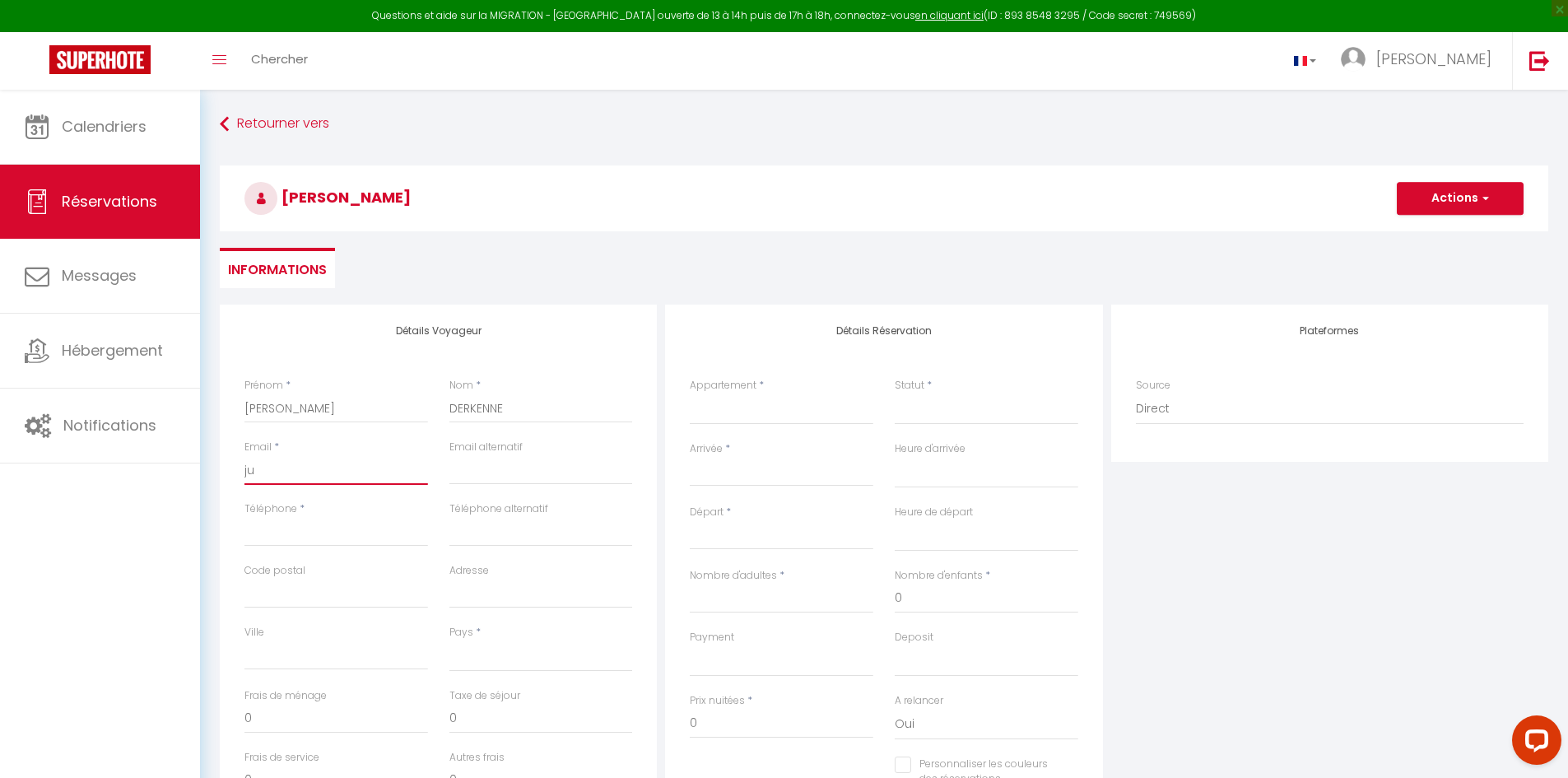
select select
checkbox input "false"
type input "[DATE]"
select select
click at [303, 530] on input "Téléphone" at bounding box center [336, 532] width 183 height 30
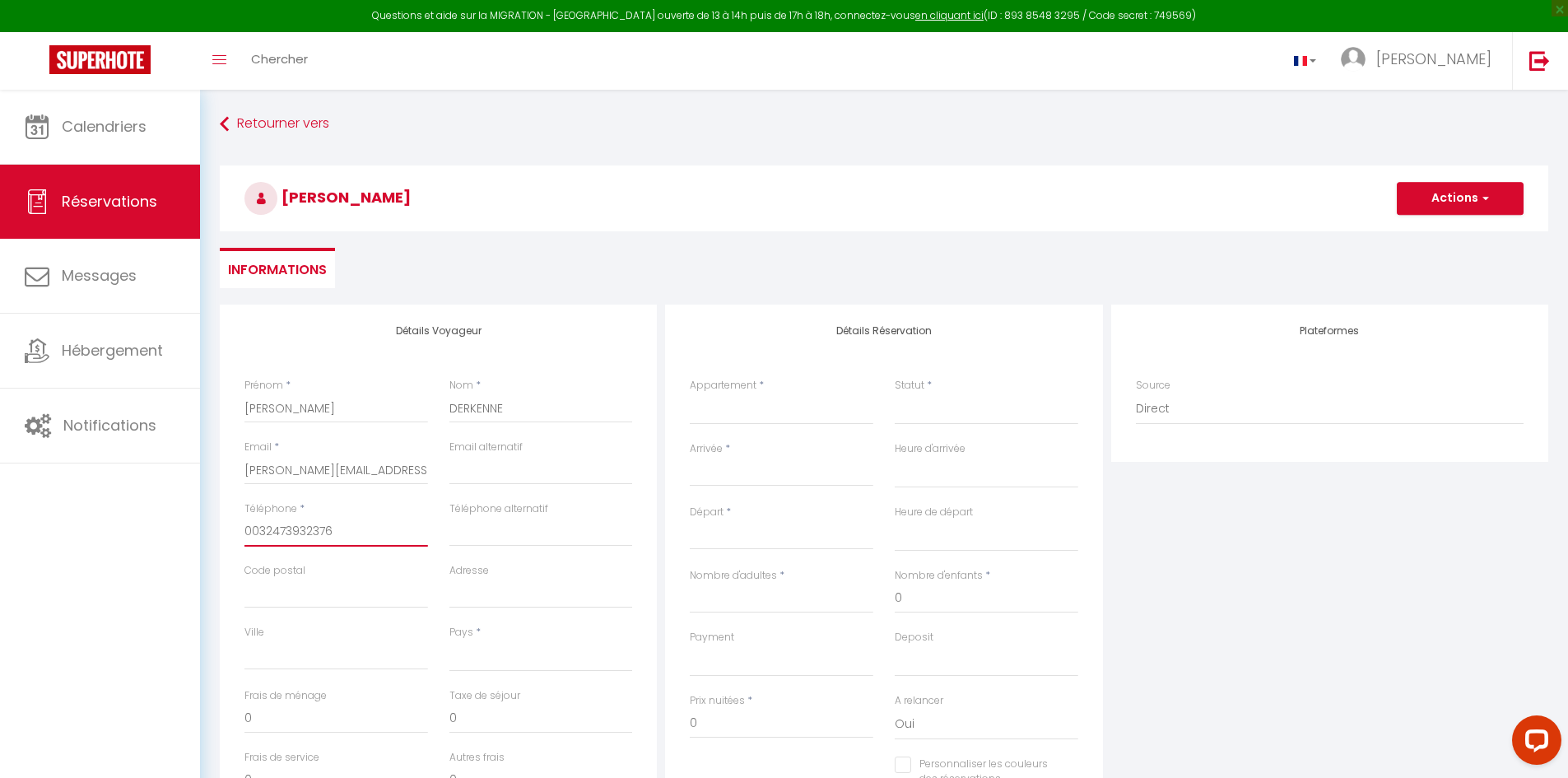
click at [270, 532] on input "0032473932376" at bounding box center [336, 532] width 183 height 30
click at [286, 533] on input "0032473932376" at bounding box center [336, 532] width 183 height 30
click at [298, 532] on input "0032473932376" at bounding box center [336, 532] width 183 height 30
click at [310, 532] on input "0032473932376" at bounding box center [336, 532] width 183 height 30
click at [344, 534] on input "0032473932376" at bounding box center [336, 532] width 183 height 30
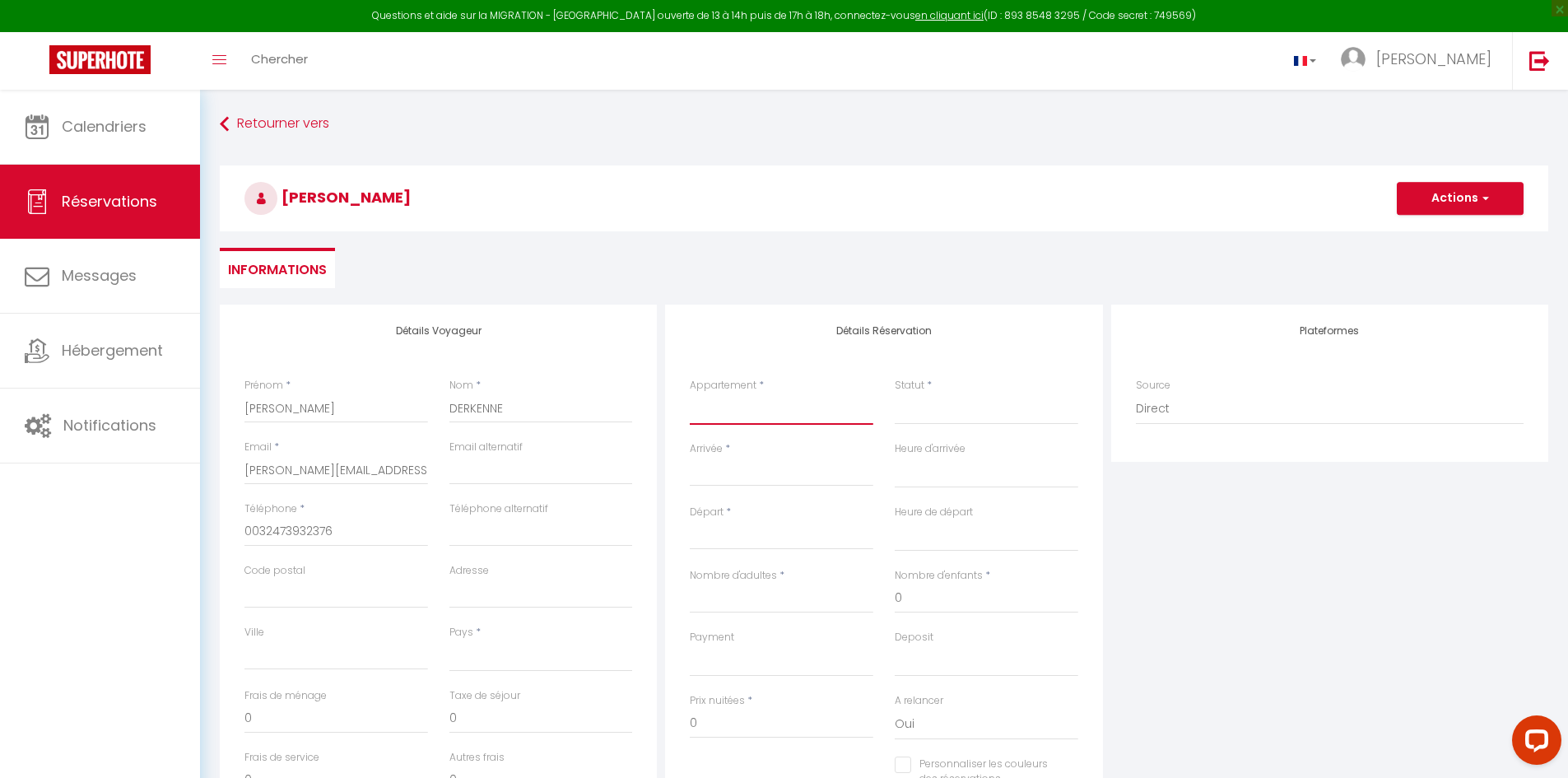
click at [807, 411] on select "Isabe B4 Artouste B1 Montagnon B3 Suite 1 Chambre 5 Chambre 4 Anglas C1 Pombie …" at bounding box center [781, 409] width 183 height 31
click at [690, 394] on select "Isabe B4 Artouste B1 Montagnon B3 Suite 1 Chambre 5 Chambre 4 Anglas C1 Pombie …" at bounding box center [781, 409] width 183 height 31
click at [928, 425] on div "Statut * Confirmé Non Confirmé Annulé Annulé par le voyageur No Show Request" at bounding box center [987, 409] width 205 height 63
click at [930, 414] on select "Confirmé Non Confirmé [PERSON_NAME] par le voyageur No Show Request" at bounding box center [986, 409] width 183 height 31
click at [928, 414] on select "Confirmé Non Confirmé [PERSON_NAME] par le voyageur No Show Request" at bounding box center [986, 409] width 183 height 31
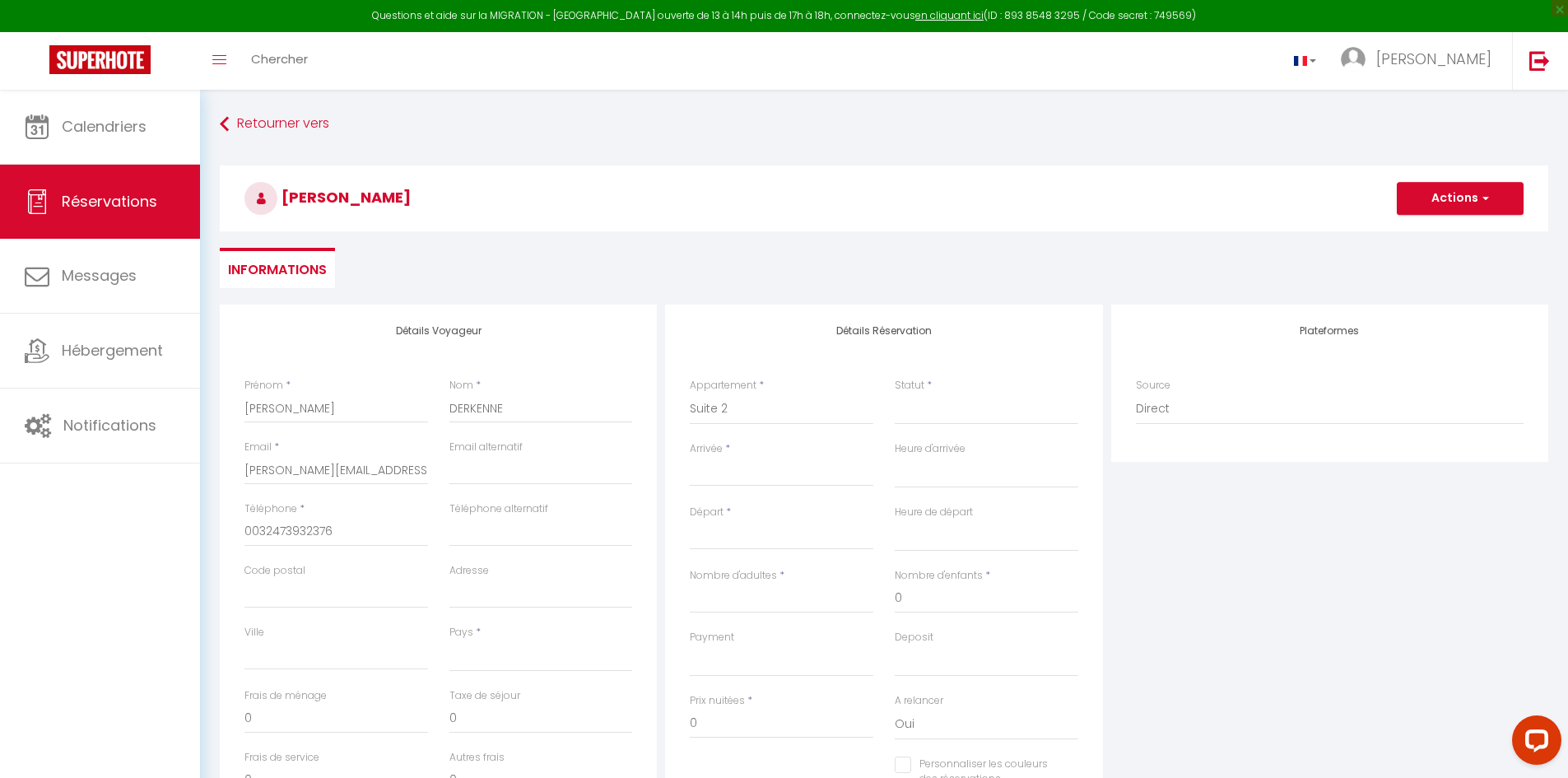
click at [982, 342] on div "Détails Réservation Appartement * Isabe B4 Artouste B1 Montagnon B3 Suite 1 Cha…" at bounding box center [884, 563] width 437 height 519
click at [951, 402] on select "Confirmé Non Confirmé [PERSON_NAME] par le voyageur No Show Request" at bounding box center [986, 409] width 183 height 31
click at [895, 394] on select "Confirmé Non Confirmé [PERSON_NAME] par le voyageur No Show Request" at bounding box center [986, 409] width 183 height 31
click at [757, 475] on input "Arrivée" at bounding box center [781, 473] width 183 height 22
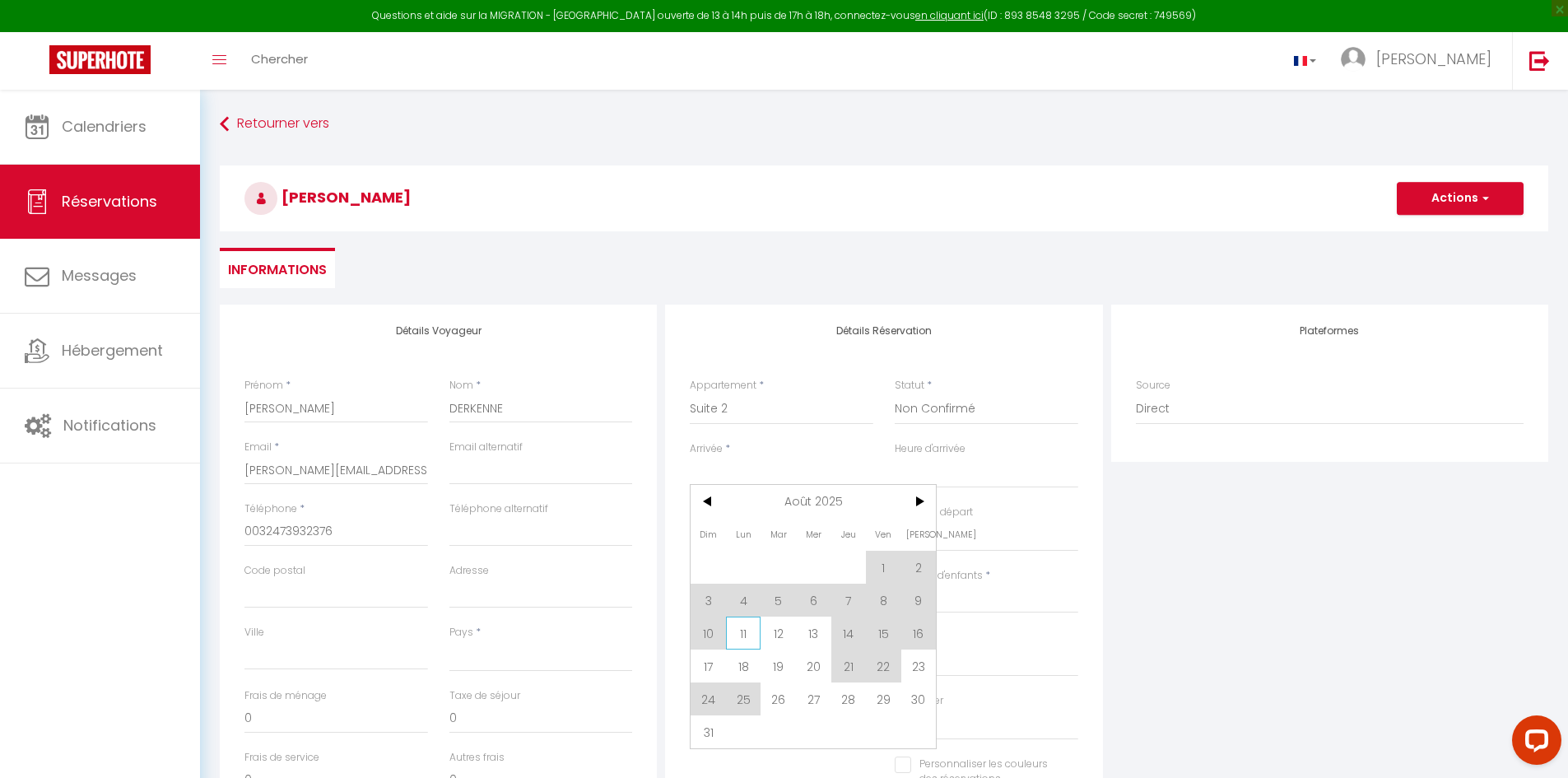
click at [744, 641] on span "11" at bounding box center [744, 633] width 36 height 33
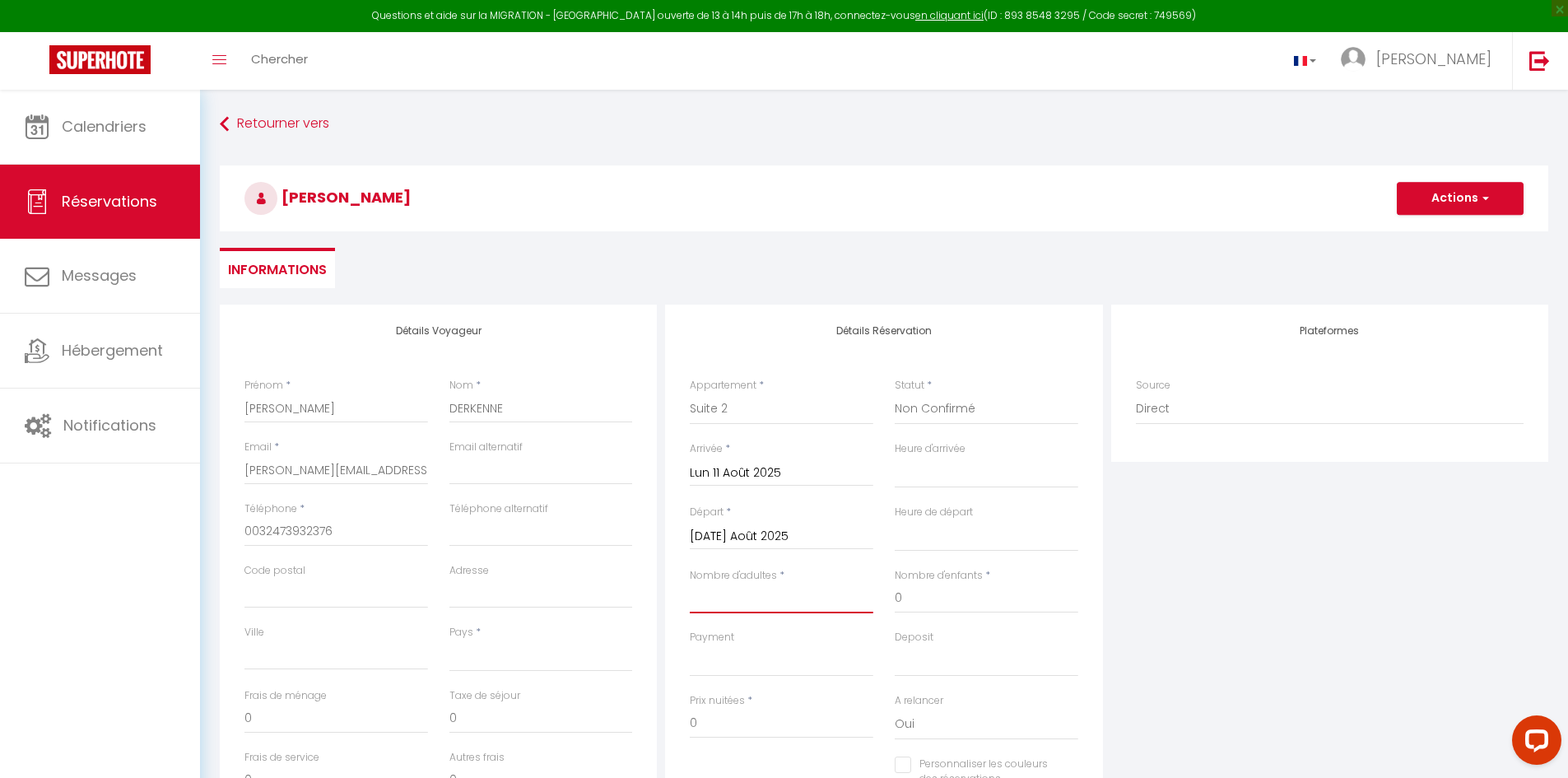
click at [757, 608] on input "Nombre d'adultes" at bounding box center [781, 598] width 183 height 30
click at [764, 625] on div "Nombre d'adultes * 2" at bounding box center [782, 598] width 205 height 62
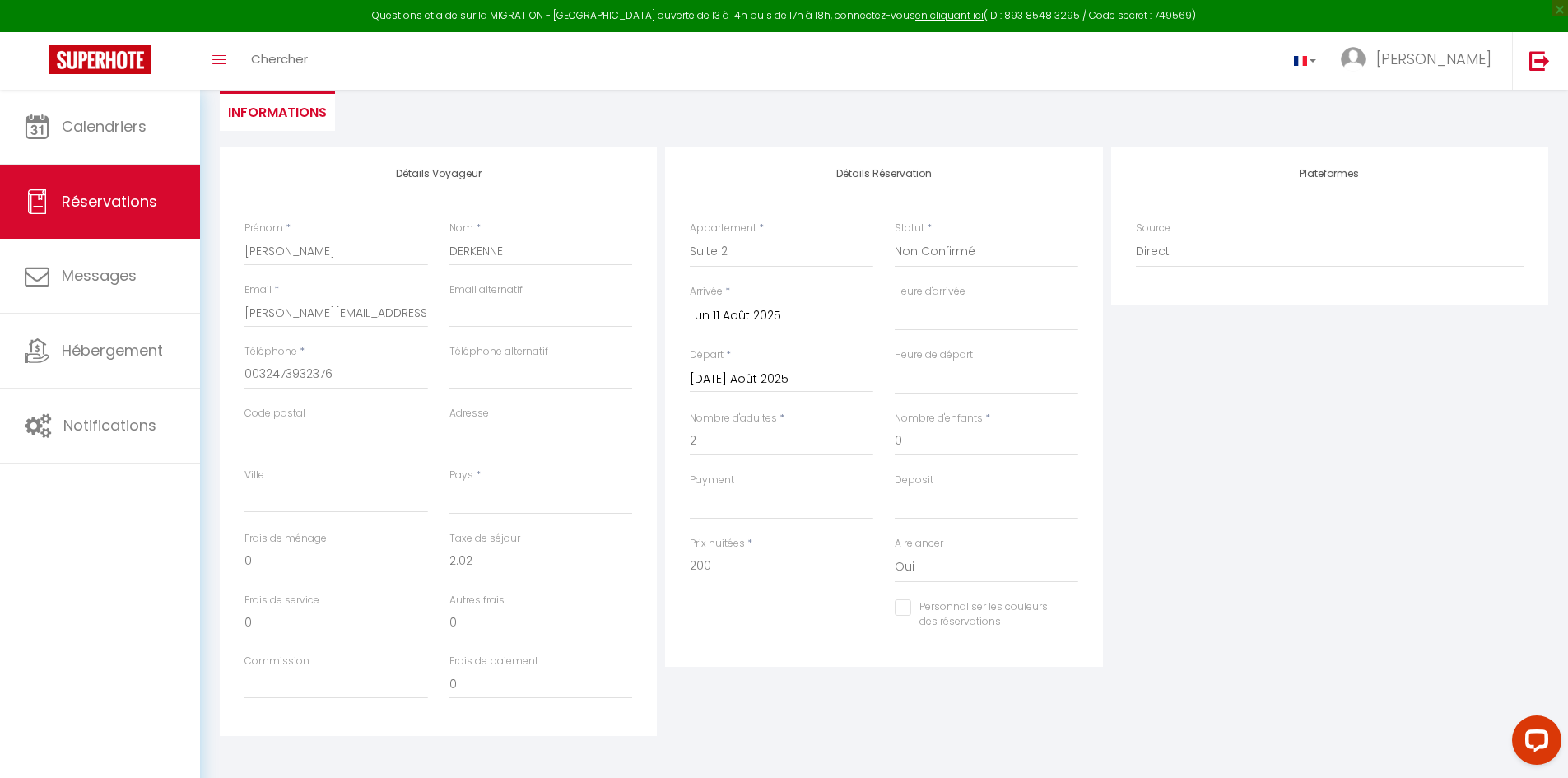
scroll to position [165, 0]
click at [561, 507] on div "Pays * [GEOGRAPHIC_DATA] [GEOGRAPHIC_DATA] [GEOGRAPHIC_DATA] [GEOGRAPHIC_DATA] …" at bounding box center [542, 490] width 205 height 63
click at [574, 473] on div "Pays * [GEOGRAPHIC_DATA] [GEOGRAPHIC_DATA] [GEOGRAPHIC_DATA] [GEOGRAPHIC_DATA] …" at bounding box center [541, 482] width 183 height 47
click at [562, 491] on select "[GEOGRAPHIC_DATA] [GEOGRAPHIC_DATA] [GEOGRAPHIC_DATA] [GEOGRAPHIC_DATA] [GEOGRA…" at bounding box center [541, 490] width 183 height 31
click at [450, 475] on select "[GEOGRAPHIC_DATA] [GEOGRAPHIC_DATA] [GEOGRAPHIC_DATA] [GEOGRAPHIC_DATA] [GEOGRA…" at bounding box center [541, 490] width 183 height 31
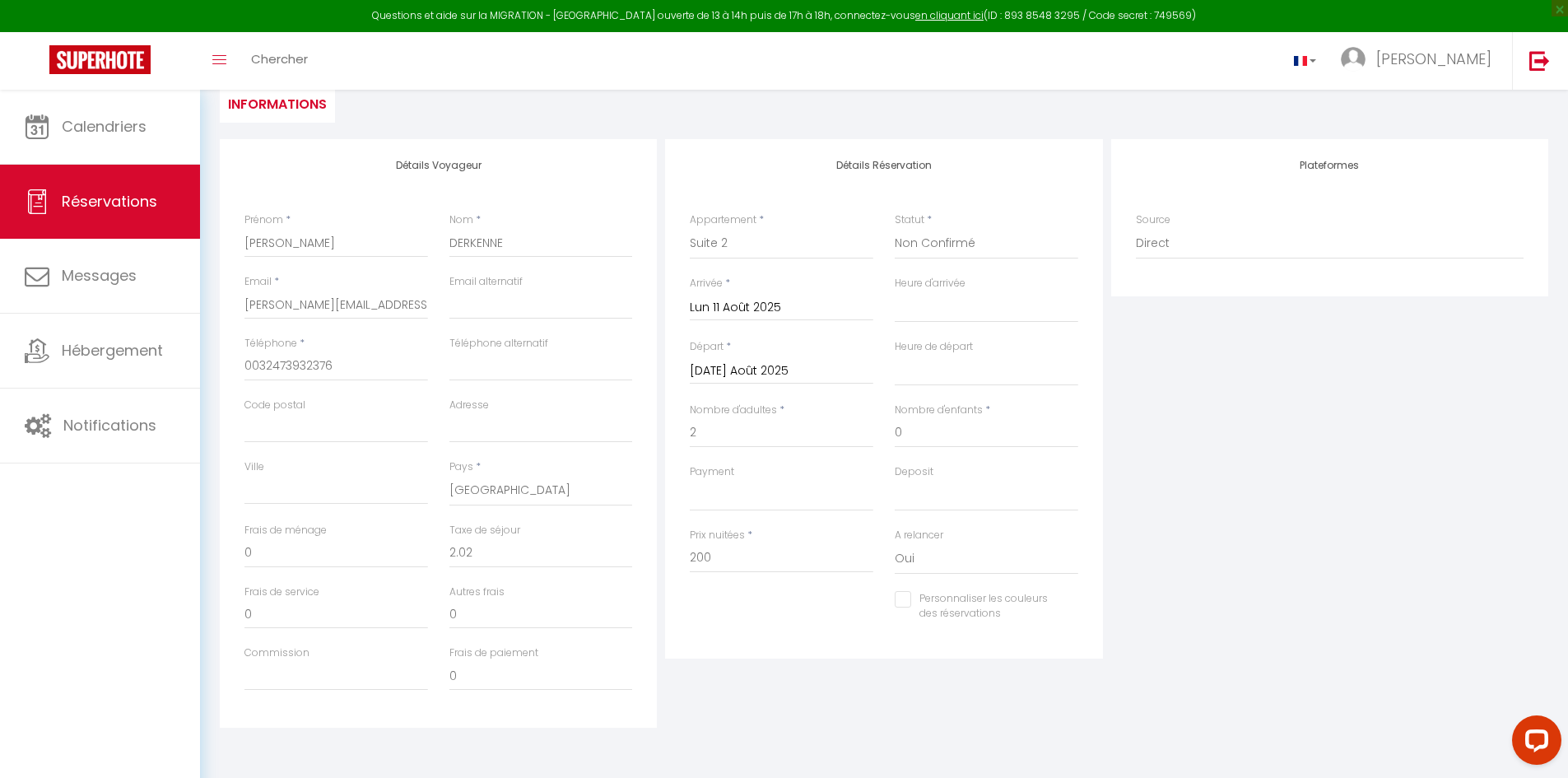
click at [664, 453] on div "Détails Réservation Appartement * Isabe B4 Artouste B1 Montagnon B3 Suite 1 Cha…" at bounding box center [884, 433] width 445 height 588
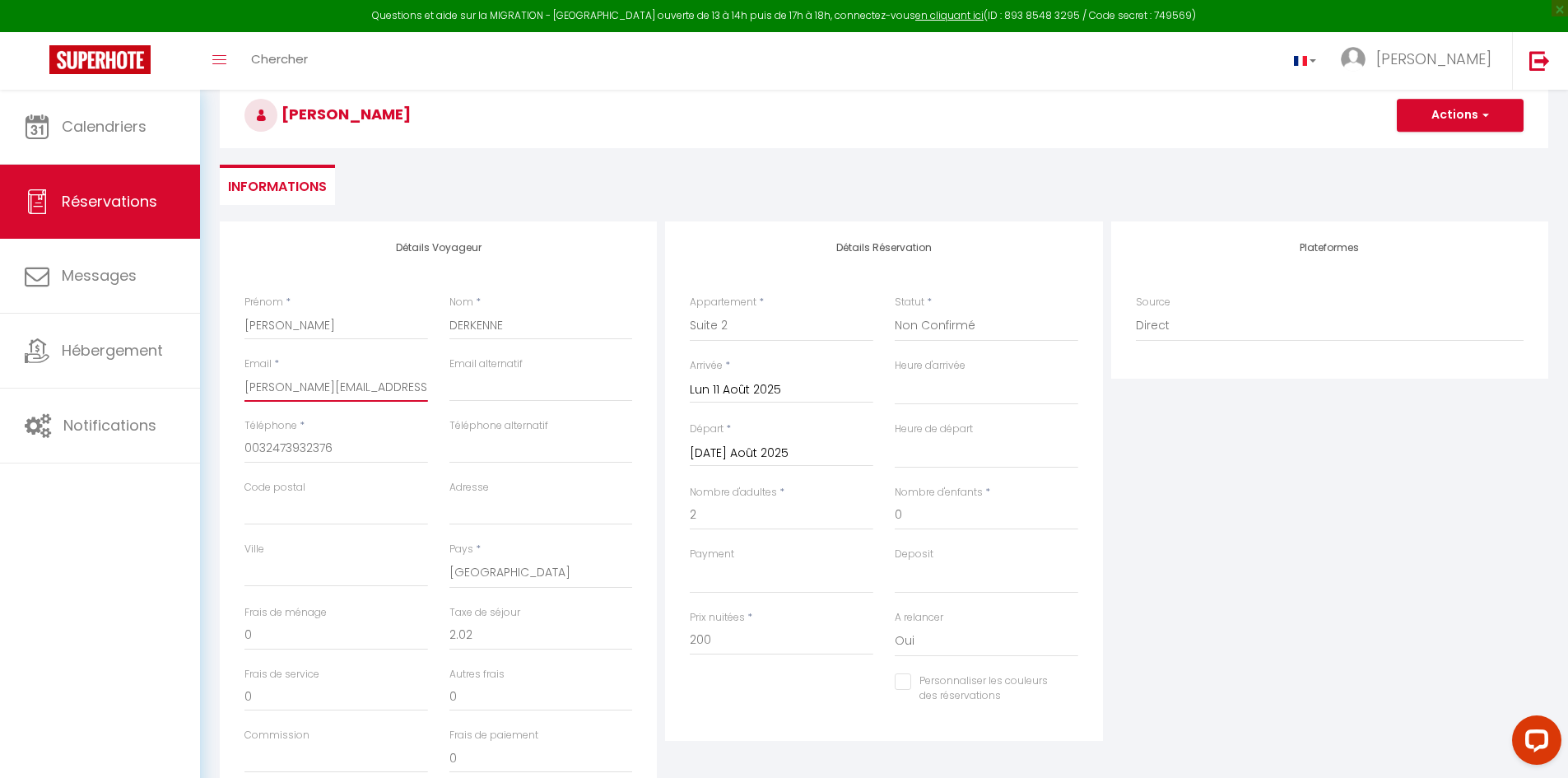
drag, startPoint x: 392, startPoint y: 389, endPoint x: 204, endPoint y: 396, distance: 188.1
click at [204, 396] on div "Retourner vers [PERSON_NAME] Actions Enregistrer Actions Enregistrer [PERSON_NA…" at bounding box center [884, 434] width 1368 height 854
click at [438, 273] on div "Détails Voyageur Prénom * [PERSON_NAME] * DERKENNE Email * [EMAIL_ADDRESS][DOMA…" at bounding box center [438, 515] width 437 height 588
click at [1445, 132] on h3 "[PERSON_NAME]" at bounding box center [884, 116] width 1329 height 66
click at [1445, 120] on button "Actions" at bounding box center [1461, 116] width 127 height 33
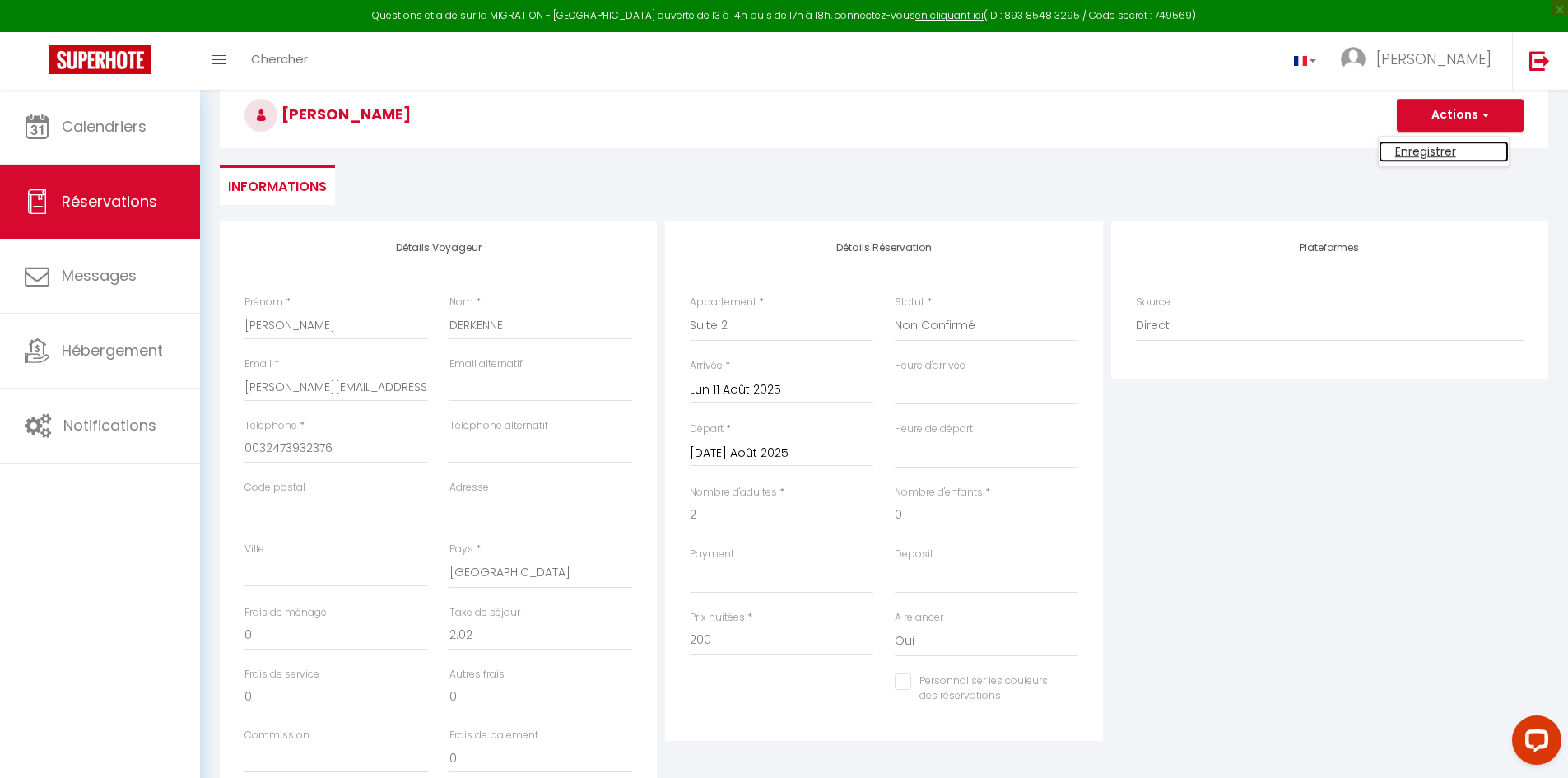
click at [1431, 159] on link "Enregistrer" at bounding box center [1445, 151] width 130 height 22
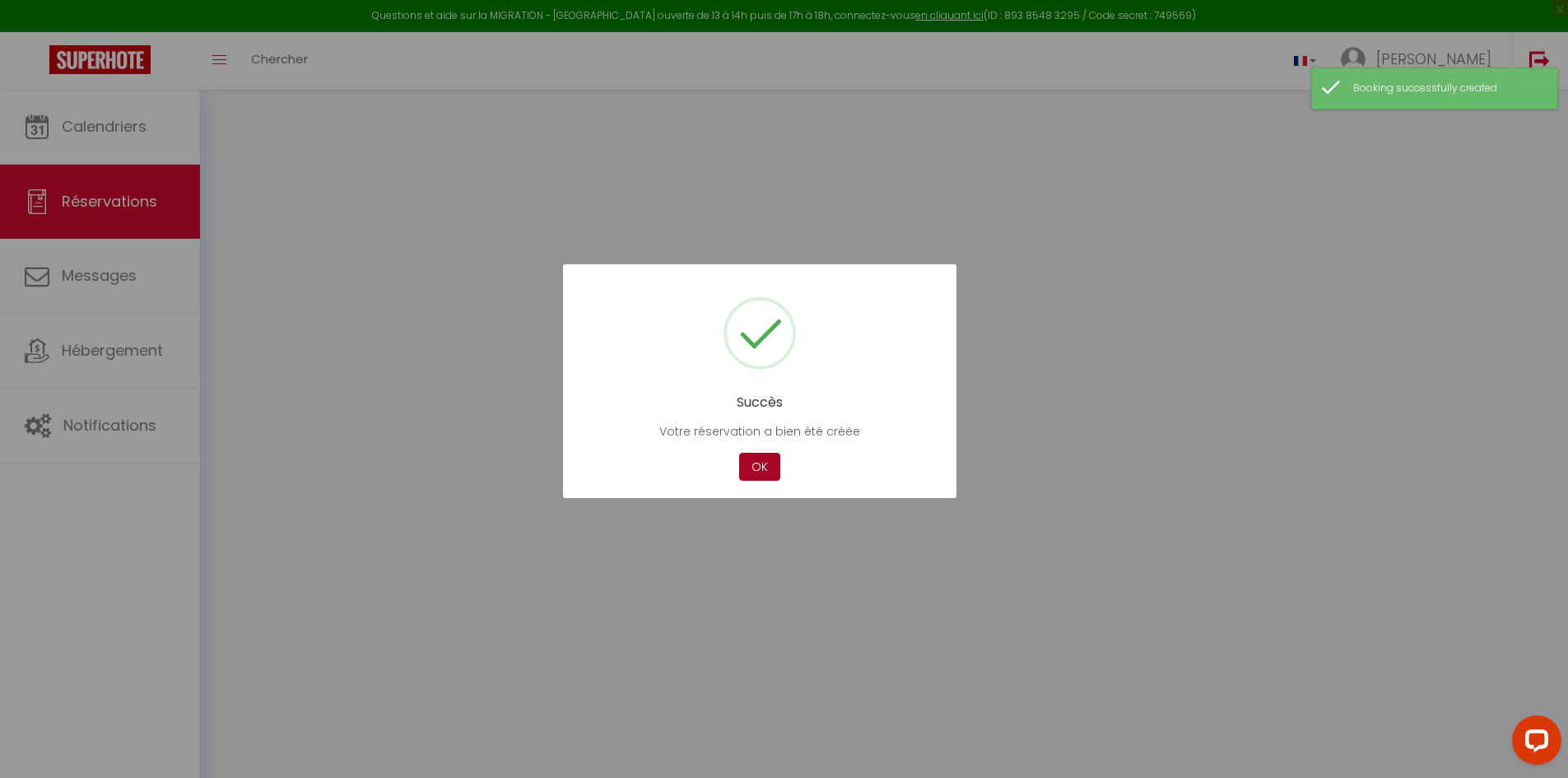
click at [775, 479] on button "OK" at bounding box center [759, 467] width 41 height 29
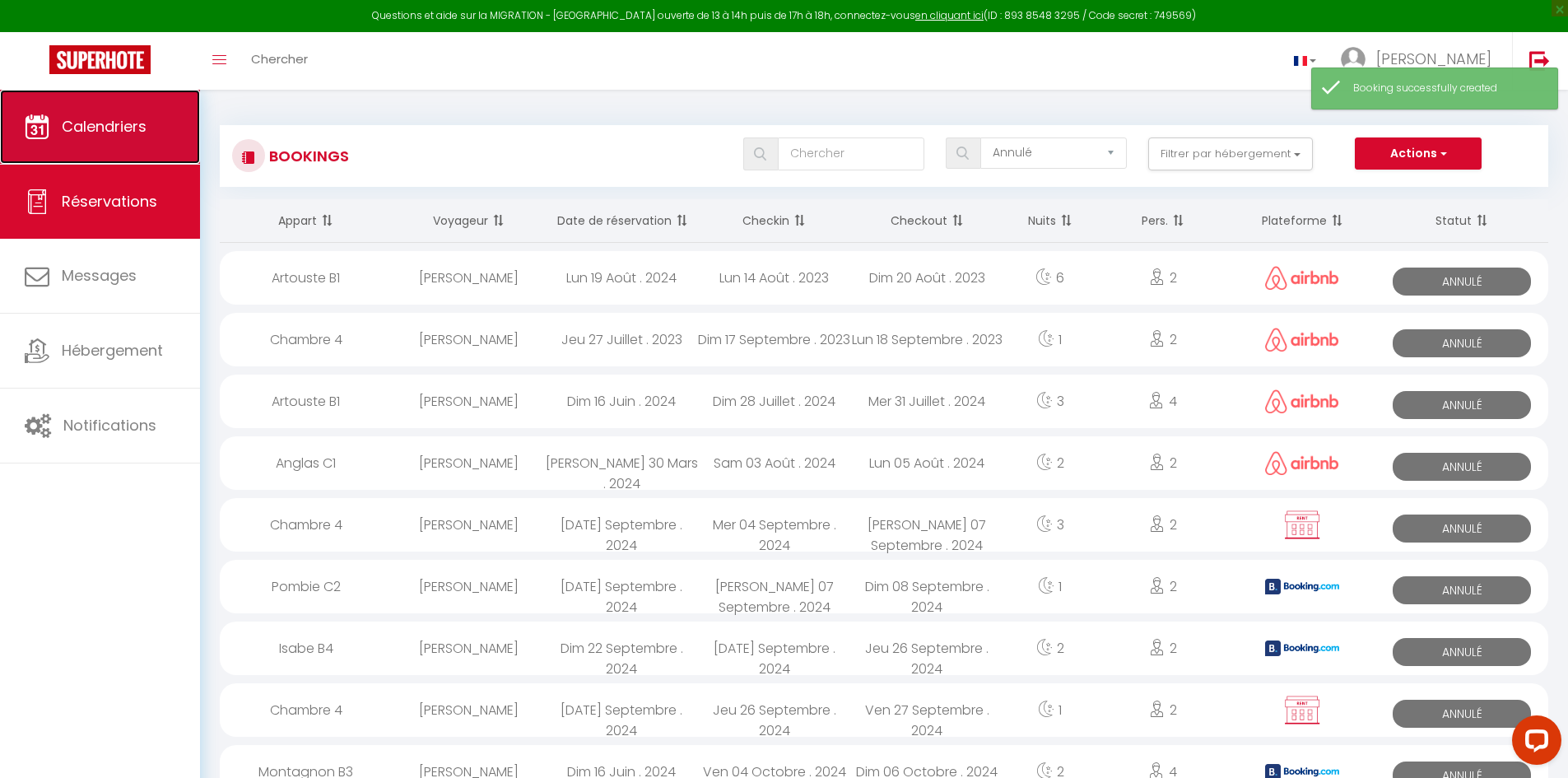
click at [70, 130] on span "Calendriers" at bounding box center [104, 126] width 85 height 21
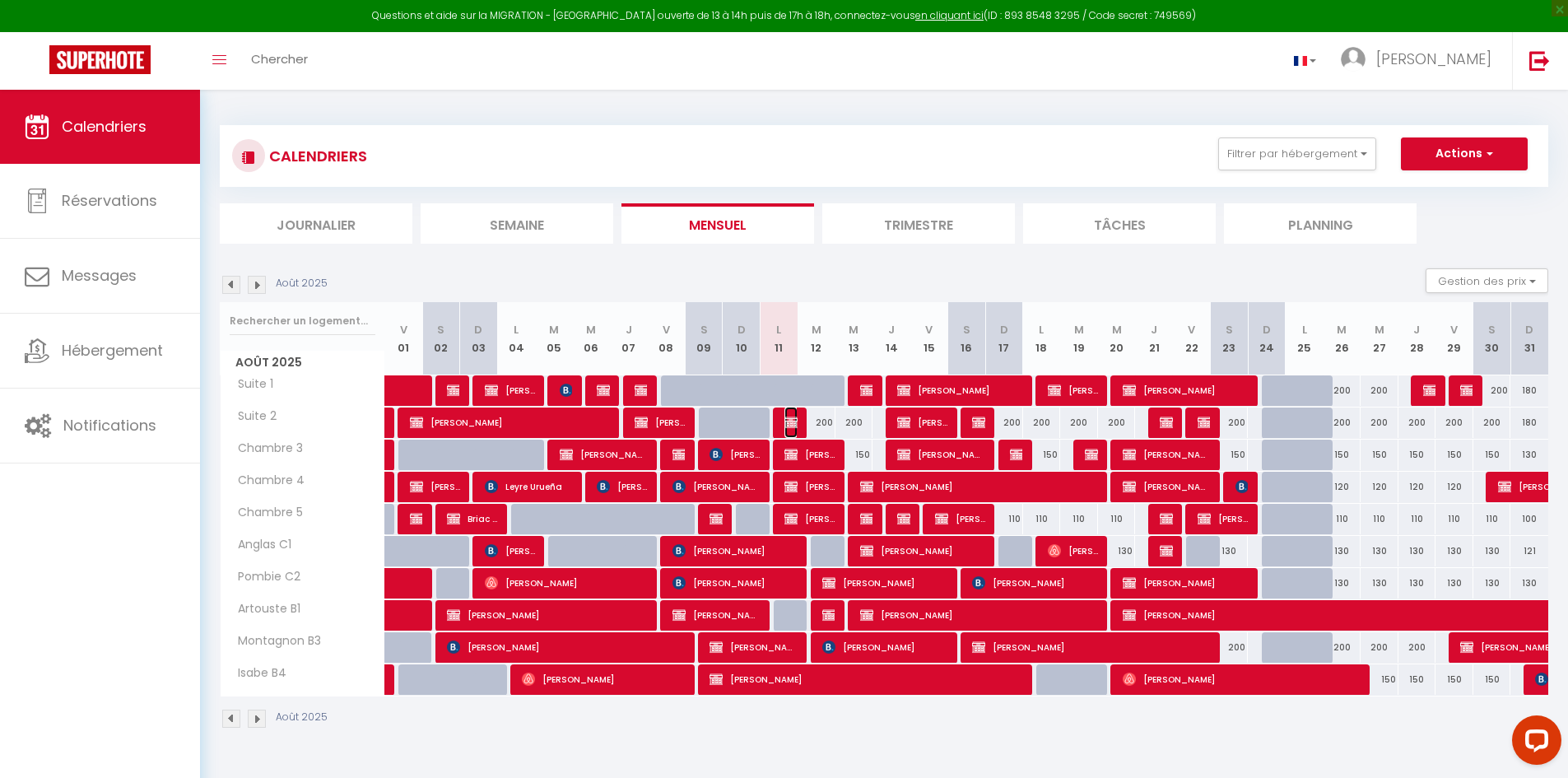
click at [796, 420] on img at bounding box center [791, 422] width 13 height 13
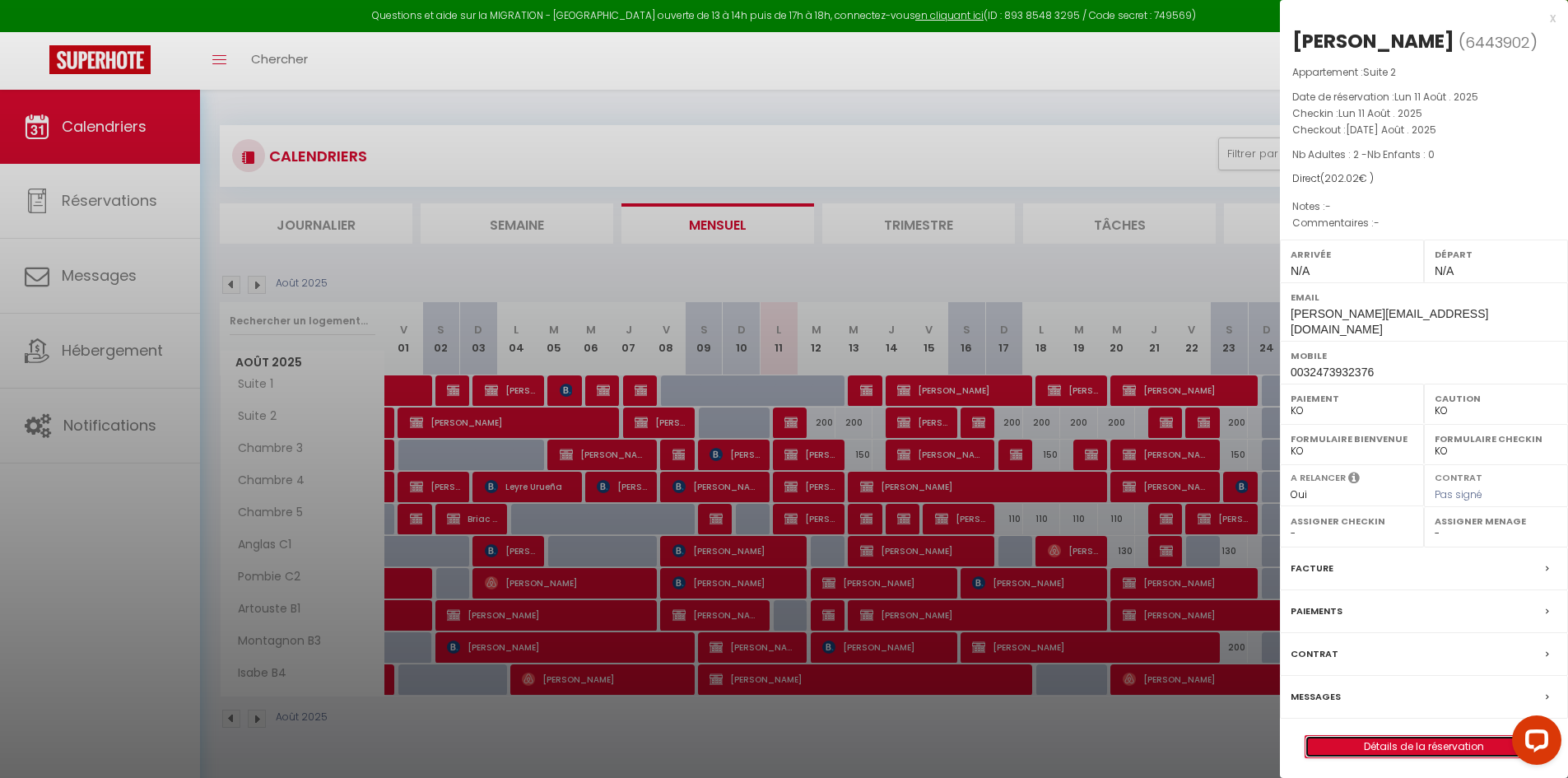
click at [1336, 735] on link "Détails de la réservation" at bounding box center [1424, 746] width 237 height 22
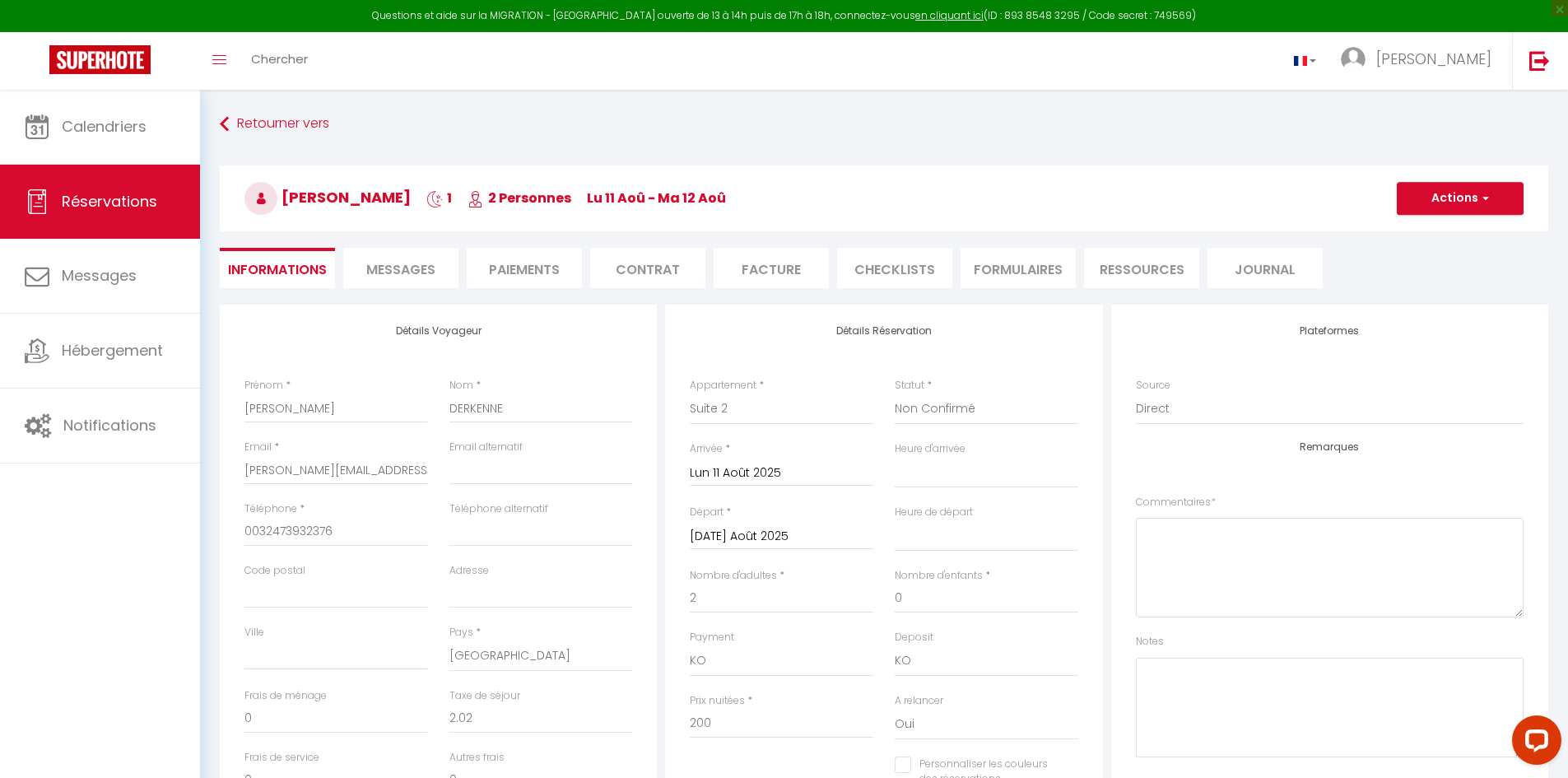
scroll to position [83, 0]
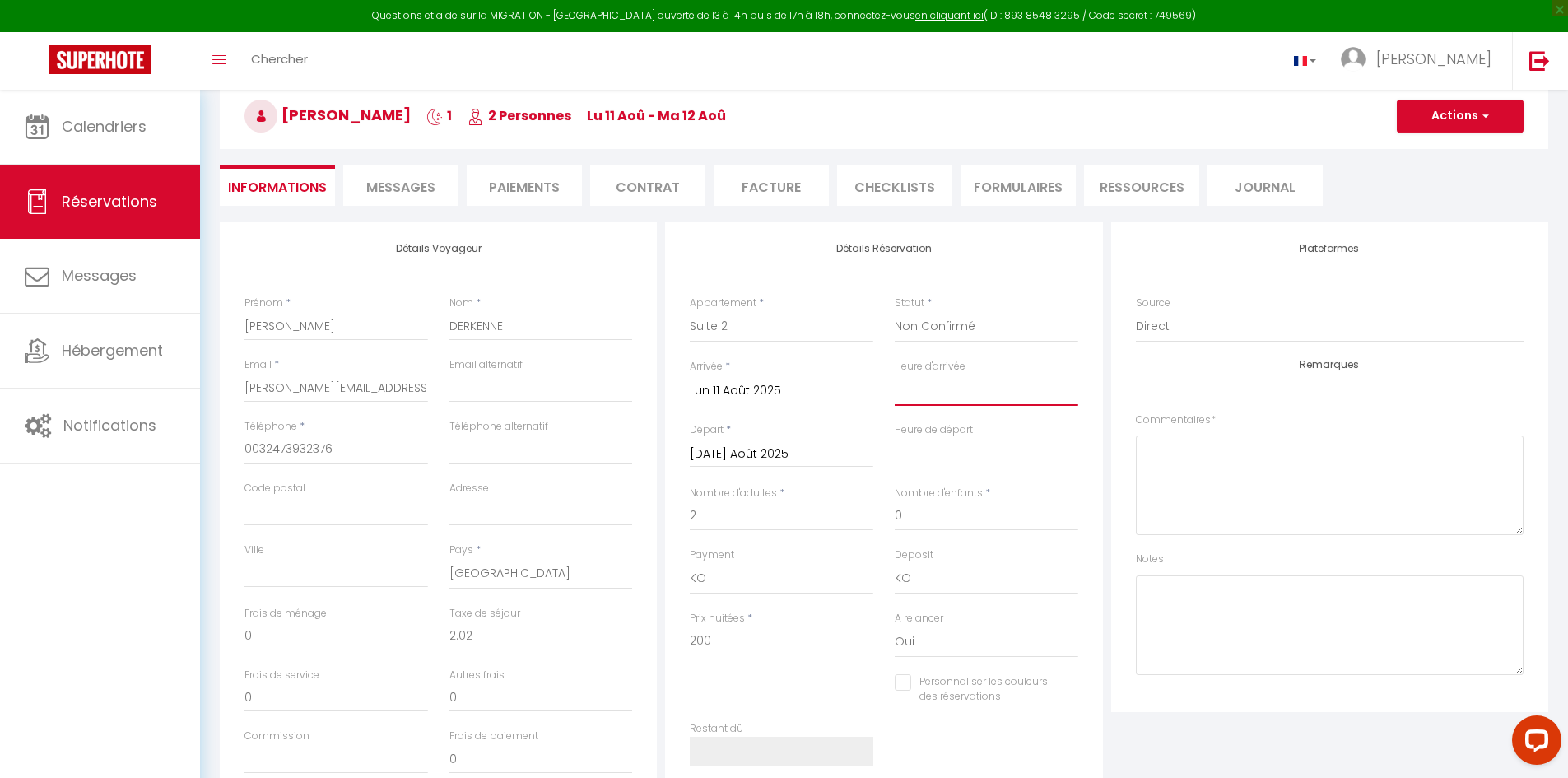
click at [991, 391] on select "00:00 00:30 01:00 01:30 02:00 02:30 03:00 03:30 04:00 04:30 05:00 05:30 06:00 0…" at bounding box center [986, 390] width 183 height 31
click at [895, 375] on select "00:00 00:30 01:00 01:30 02:00 02:30 03:00 03:30 04:00 04:30 05:00 05:30 06:00 0…" at bounding box center [986, 390] width 183 height 31
click at [1473, 116] on button "Actions" at bounding box center [1461, 116] width 127 height 33
click at [1440, 148] on link "Enregistrer" at bounding box center [1445, 152] width 130 height 22
